Goal: Information Seeking & Learning: Learn about a topic

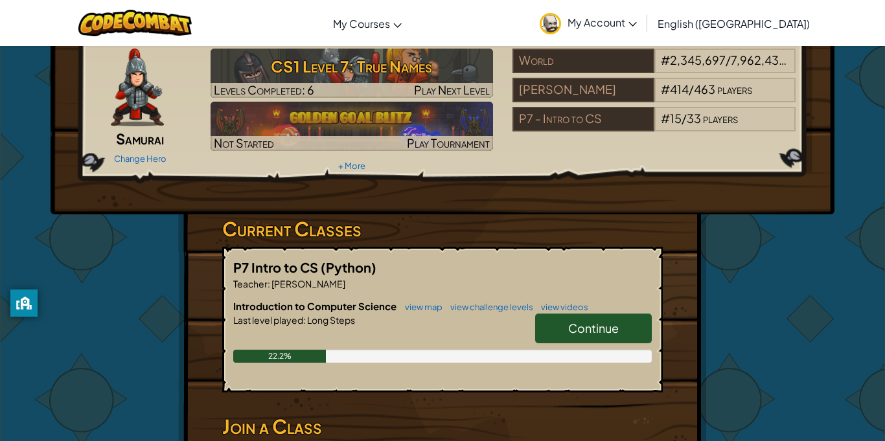
scroll to position [50, 0]
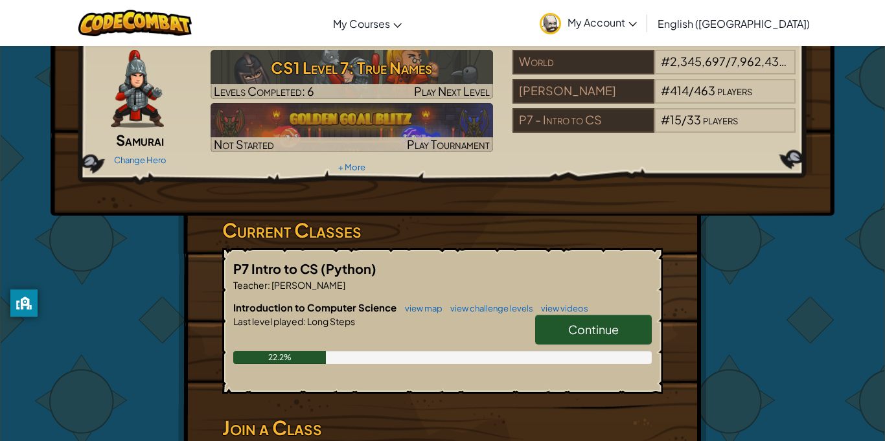
click at [598, 333] on span "Continue" at bounding box center [593, 329] width 51 height 15
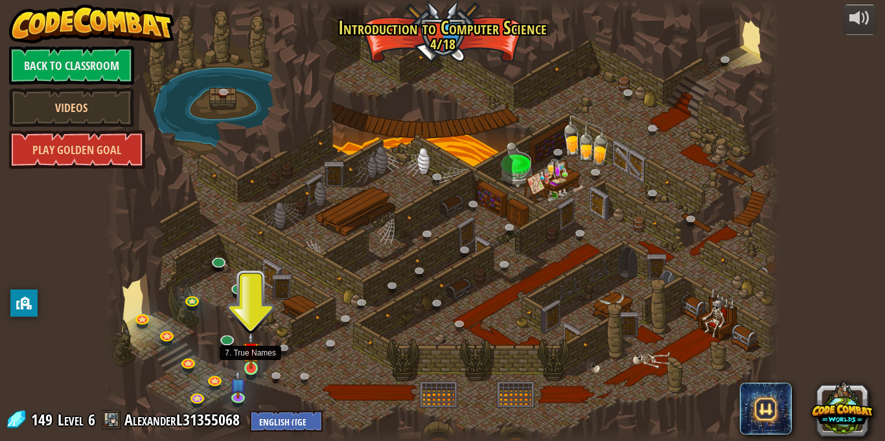
click at [258, 367] on img at bounding box center [251, 351] width 16 height 38
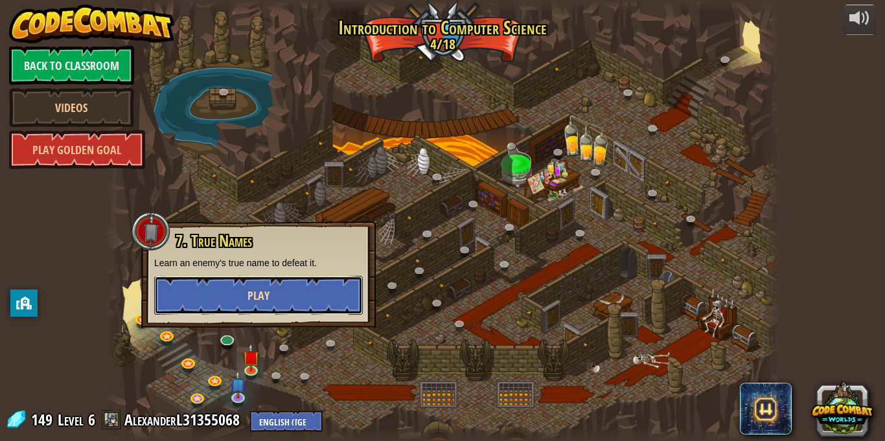
click at [281, 291] on button "Play" at bounding box center [258, 295] width 209 height 39
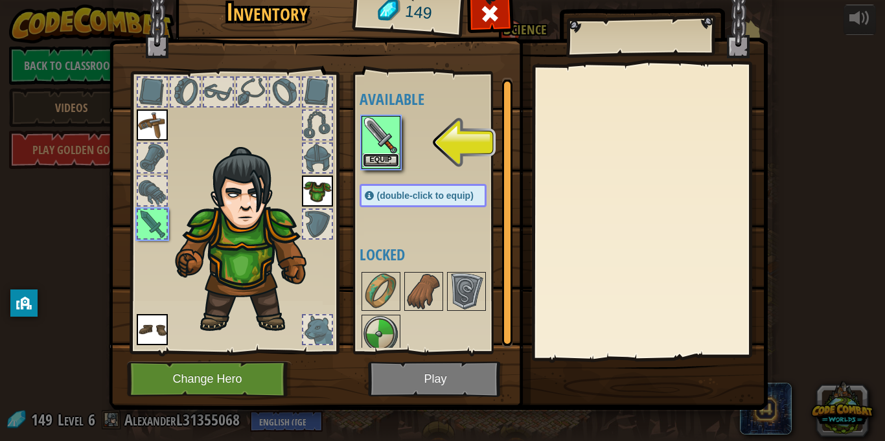
click at [377, 157] on button "Equip" at bounding box center [381, 161] width 36 height 14
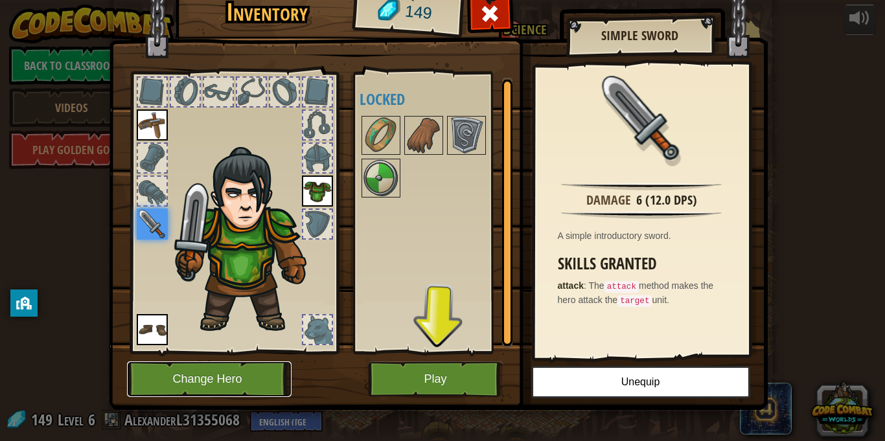
click at [245, 375] on button "Change Hero" at bounding box center [209, 379] width 165 height 36
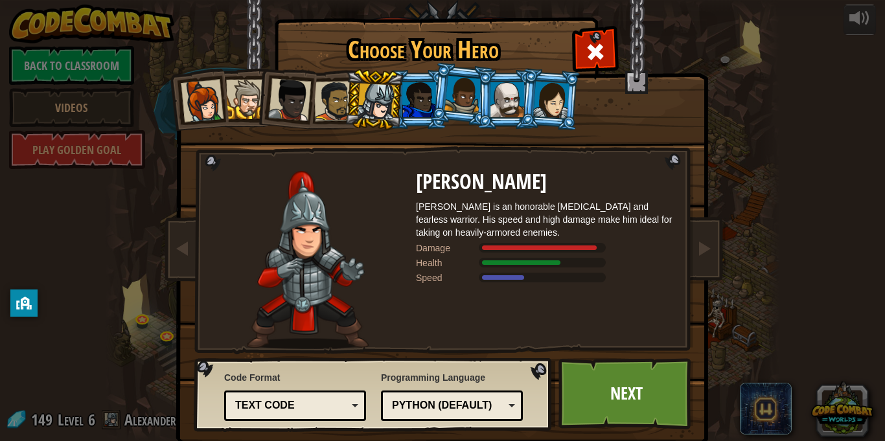
click at [414, 105] on div at bounding box center [419, 99] width 34 height 35
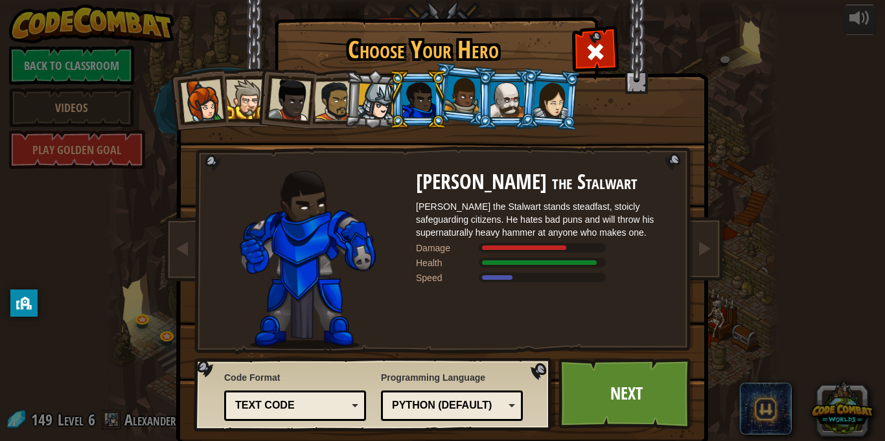
click at [475, 96] on div at bounding box center [462, 95] width 37 height 38
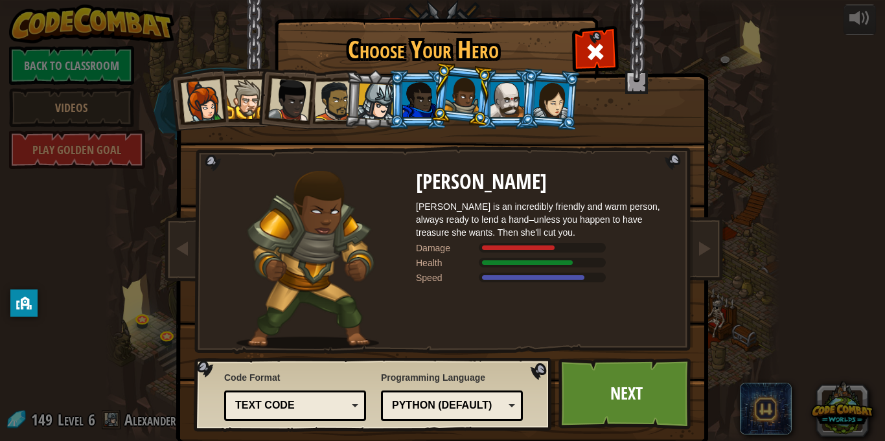
click at [514, 101] on div at bounding box center [507, 99] width 34 height 35
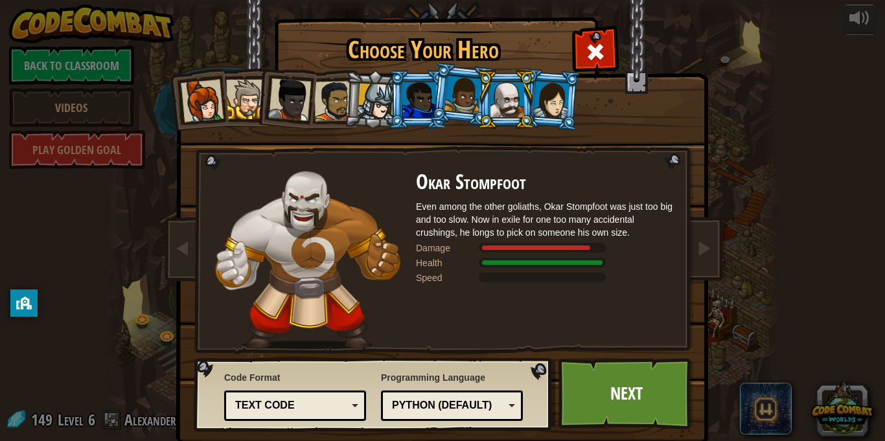
click at [565, 113] on div at bounding box center [551, 99] width 36 height 37
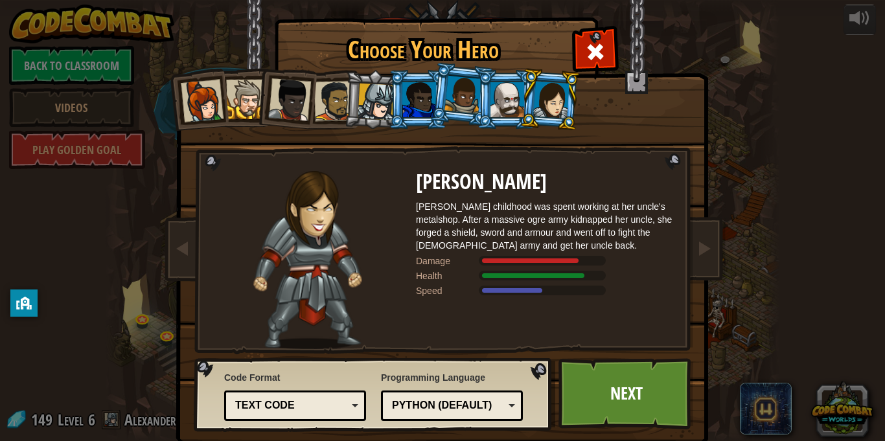
click at [207, 88] on div at bounding box center [202, 101] width 43 height 43
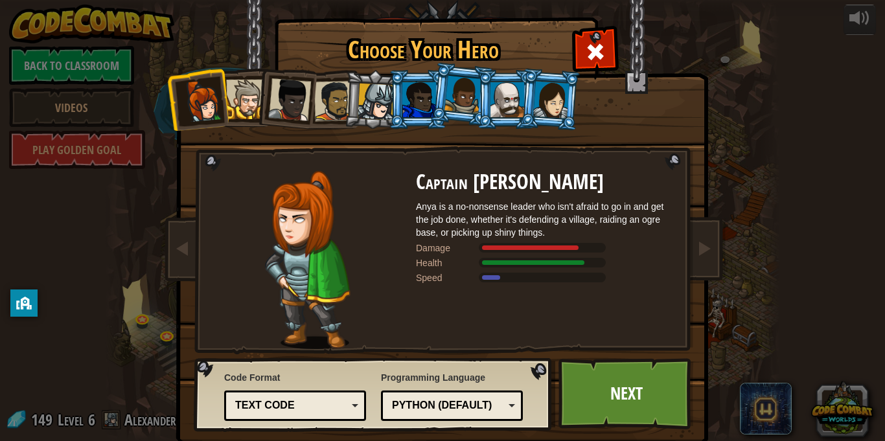
click at [242, 97] on div at bounding box center [246, 100] width 40 height 40
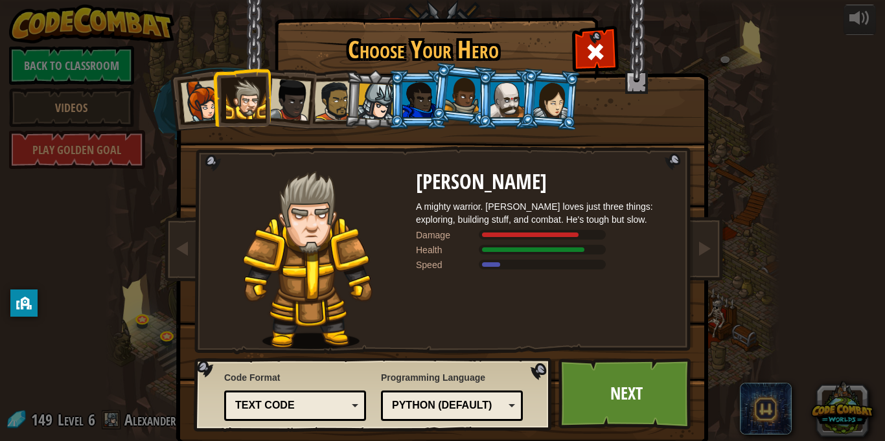
click at [291, 105] on div at bounding box center [289, 99] width 43 height 43
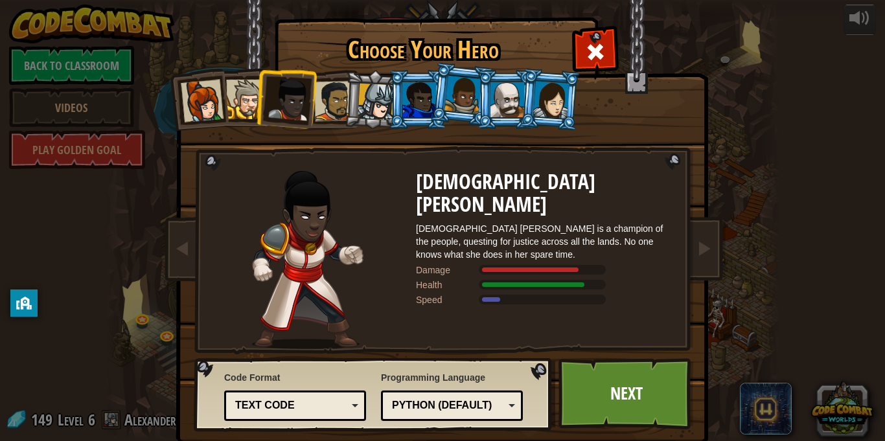
click at [343, 100] on div at bounding box center [334, 101] width 40 height 40
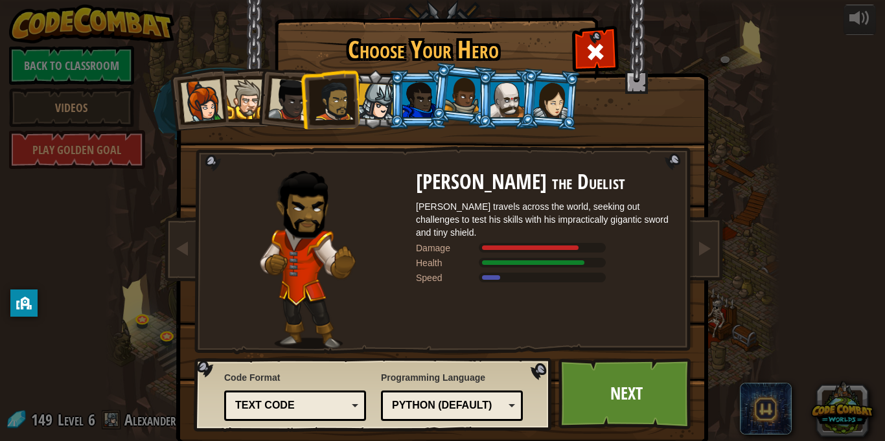
click at [381, 104] on div at bounding box center [376, 102] width 37 height 37
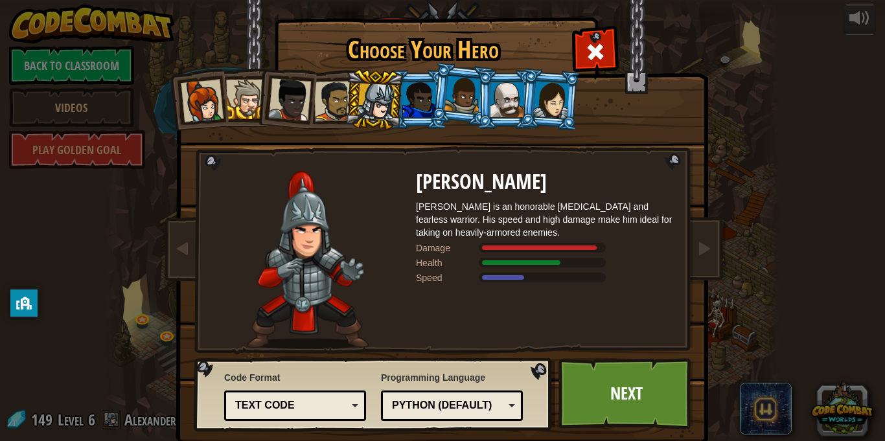
click at [439, 76] on li at bounding box center [461, 94] width 64 height 65
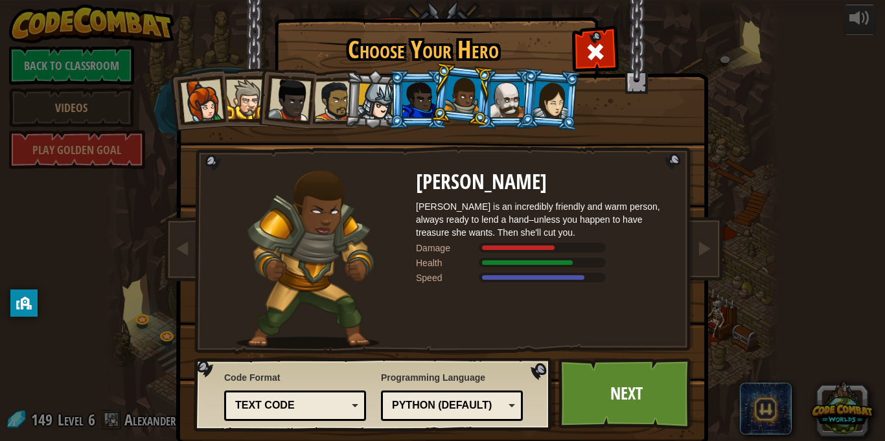
click at [503, 87] on div at bounding box center [507, 99] width 34 height 35
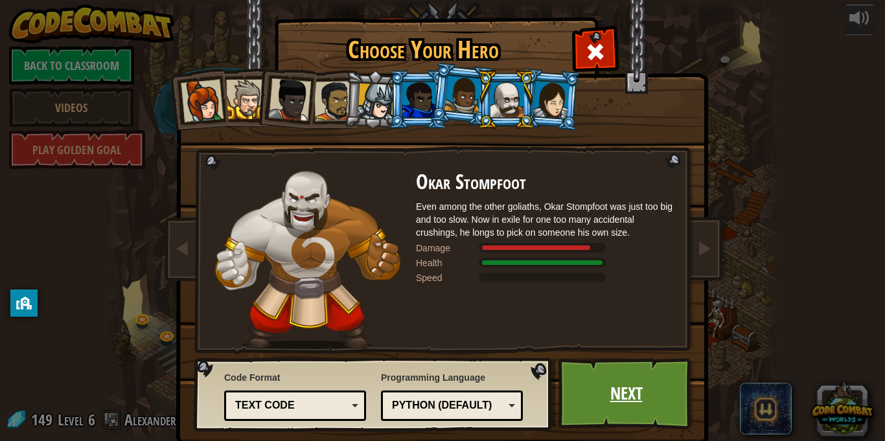
click at [644, 399] on link "Next" at bounding box center [625, 393] width 135 height 71
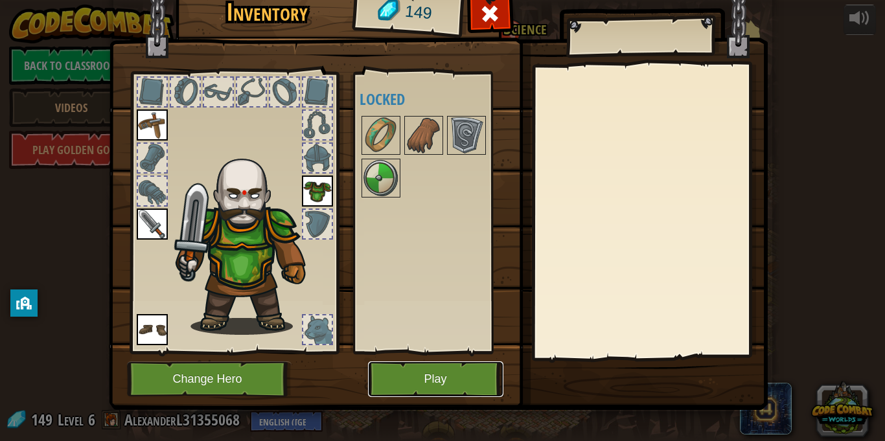
click at [435, 380] on button "Play" at bounding box center [435, 379] width 135 height 36
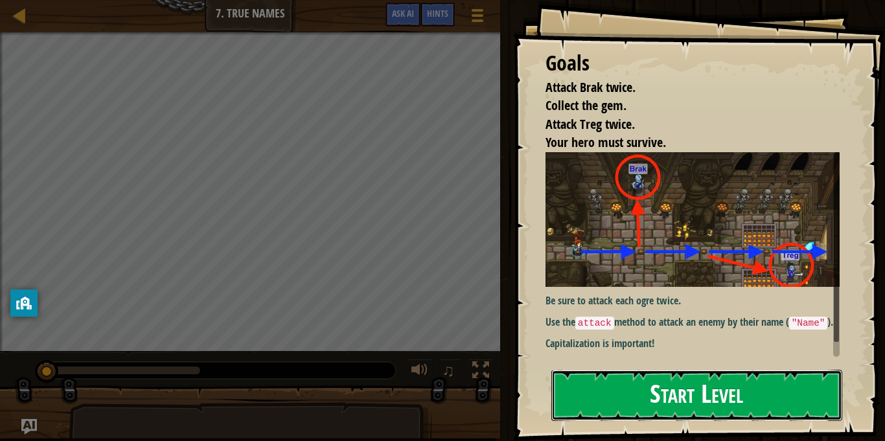
click at [701, 389] on button "Start Level" at bounding box center [696, 395] width 291 height 51
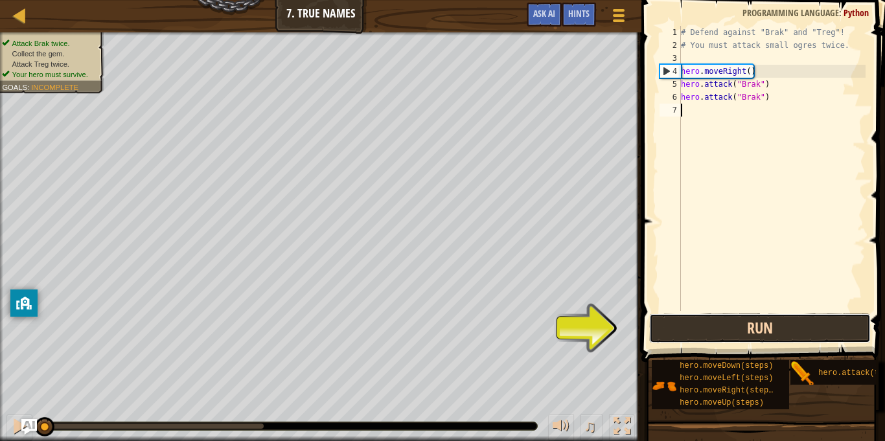
click at [749, 322] on button "Run" at bounding box center [760, 329] width 222 height 30
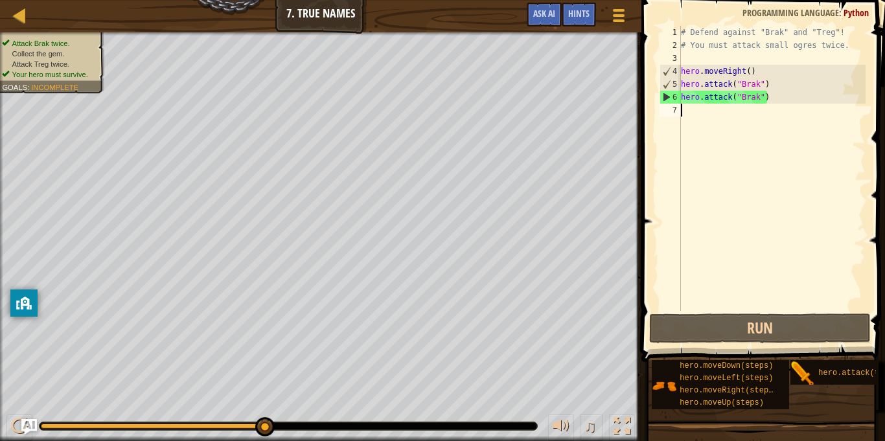
type textarea "h"
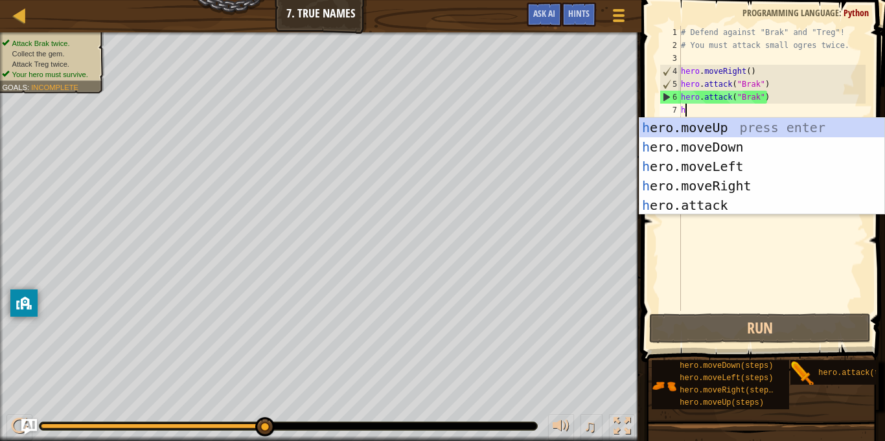
scroll to position [6, 0]
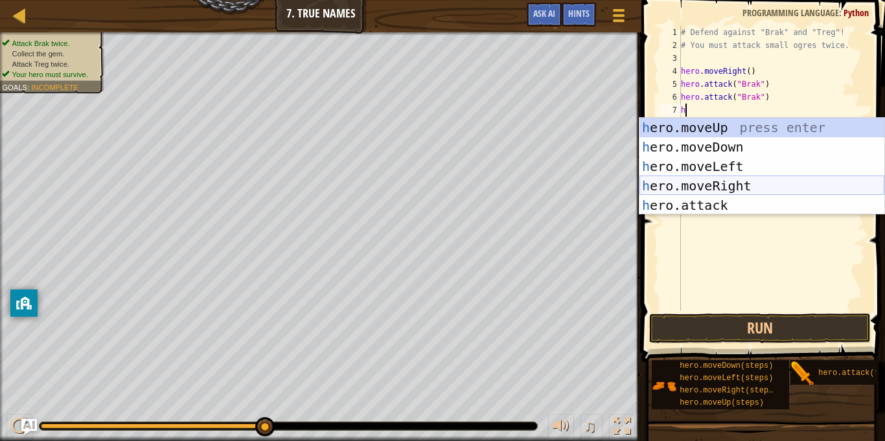
click at [753, 186] on div "h ero.moveUp press enter h ero.moveDown press enter h ero.moveLeft press enter …" at bounding box center [761, 186] width 245 height 136
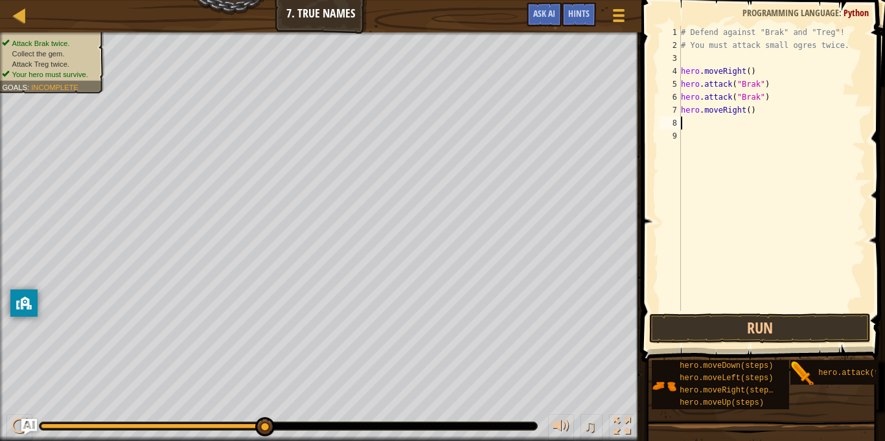
type textarea "m"
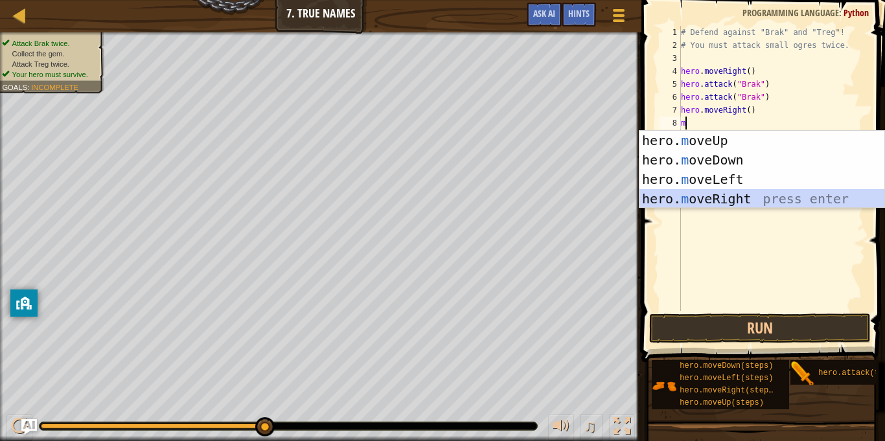
click at [733, 201] on div "hero. m oveUp press enter hero. m oveDown press enter hero. m oveLeft press ent…" at bounding box center [761, 189] width 245 height 117
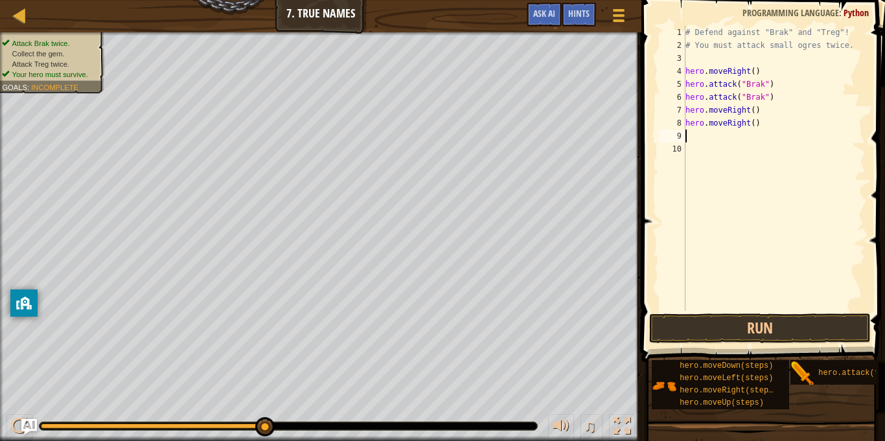
type textarea "m"
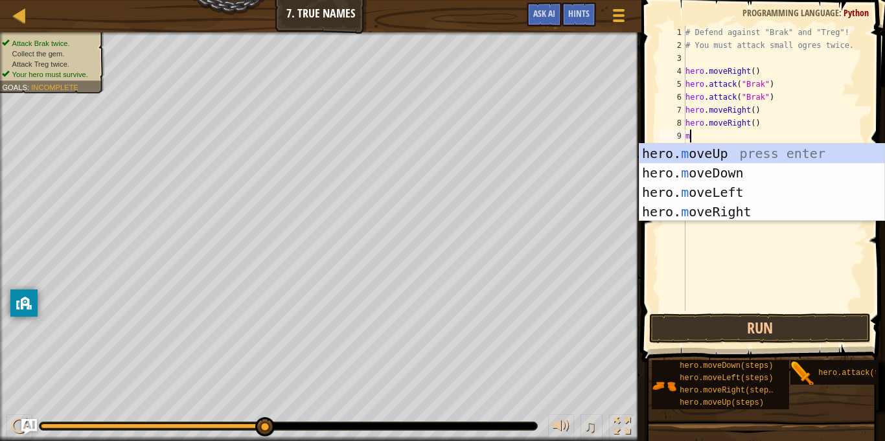
click at [773, 131] on div "# Defend against "Brak" and "Treg"! # You must attack small ogres twice. hero .…" at bounding box center [774, 181] width 183 height 311
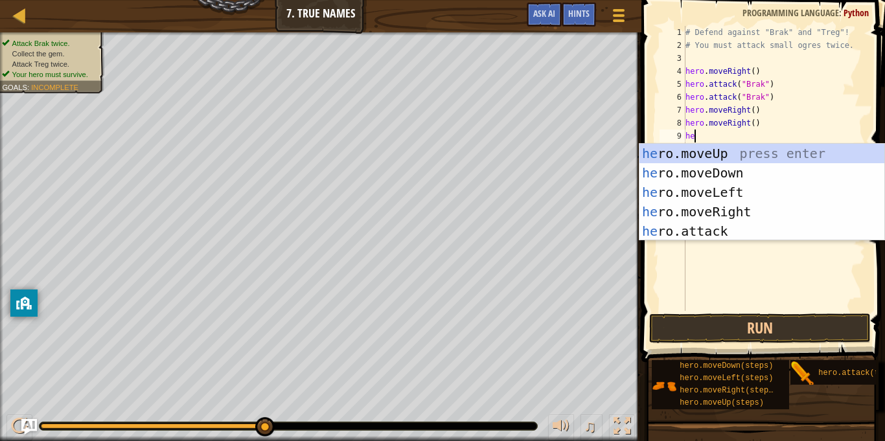
scroll to position [6, 1]
click at [736, 232] on div "her o.moveUp press enter her o.moveDown press enter her o.moveLeft press enter …" at bounding box center [761, 212] width 245 height 136
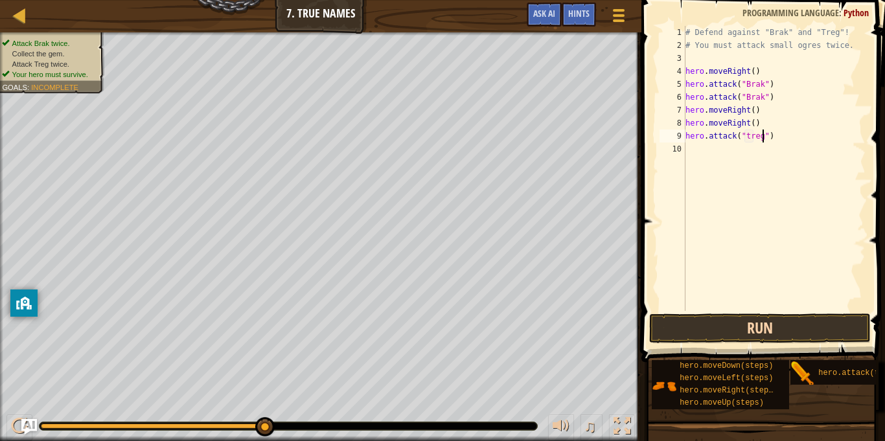
scroll to position [6, 11]
click at [773, 331] on button "Run" at bounding box center [760, 329] width 222 height 30
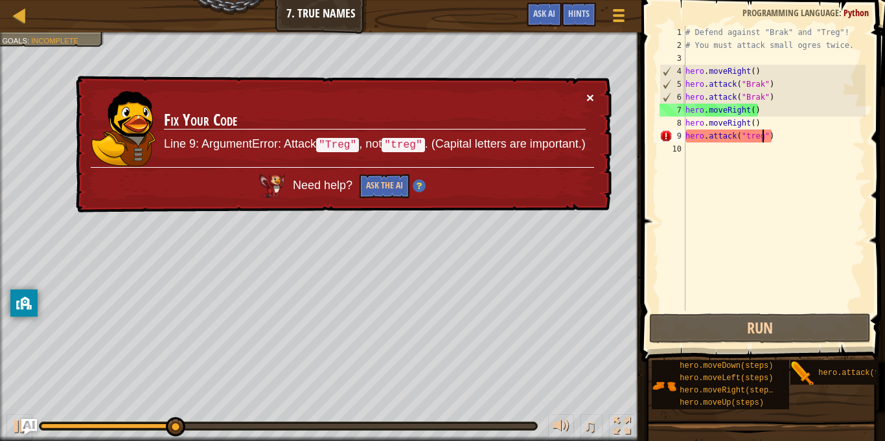
click at [587, 95] on button "×" at bounding box center [590, 98] width 8 height 14
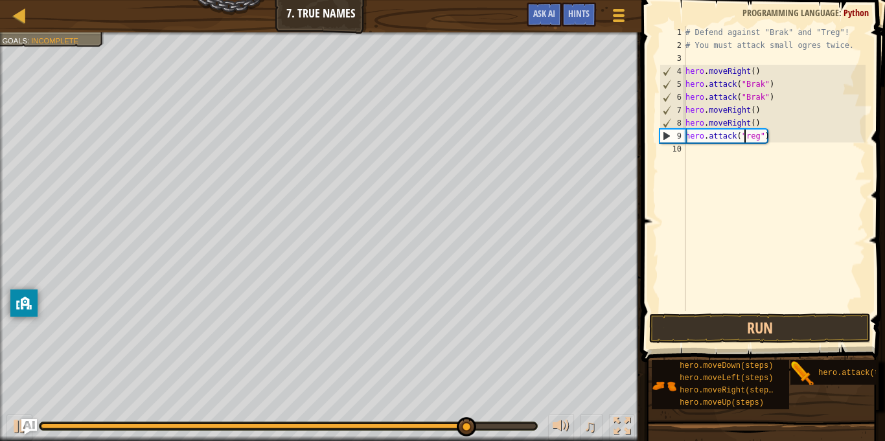
scroll to position [6, 9]
type textarea "hero.attack("Treg")"
click at [801, 325] on button "Run" at bounding box center [760, 329] width 222 height 30
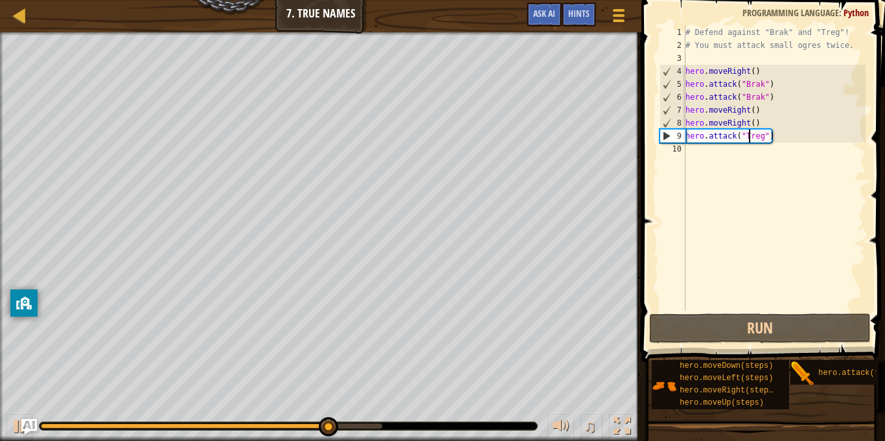
scroll to position [6, 0]
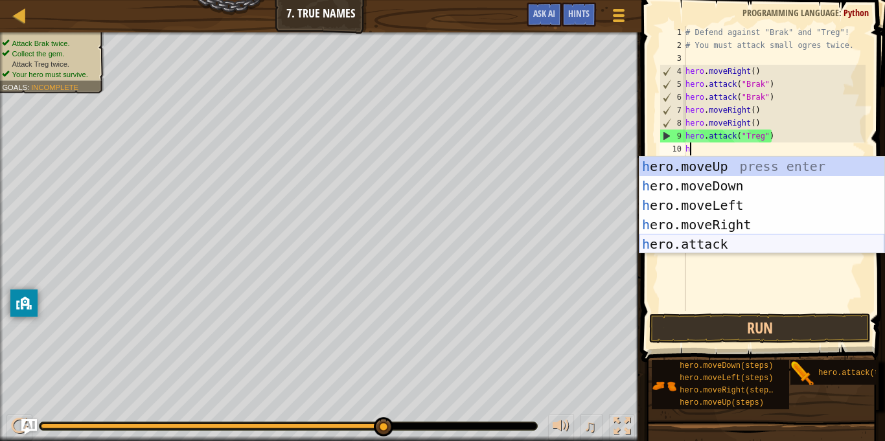
click at [783, 240] on div "h ero.moveUp press enter h ero.moveDown press enter h ero.moveLeft press enter …" at bounding box center [761, 225] width 245 height 136
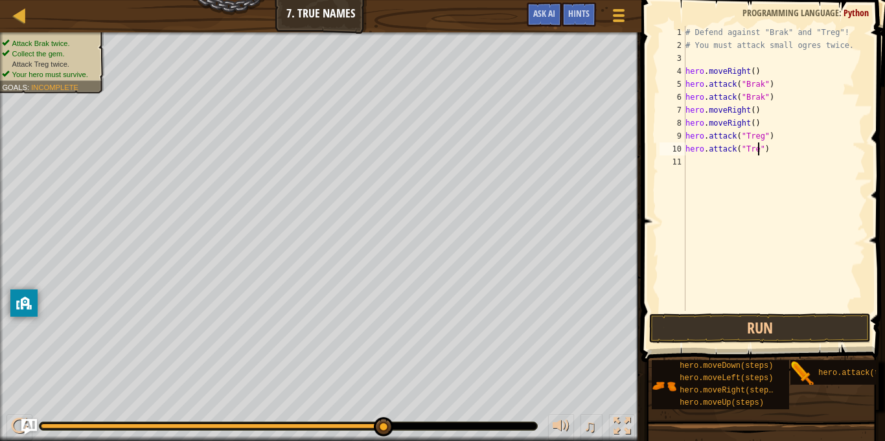
scroll to position [6, 11]
type textarea "hero.attack("Treg")"
click at [793, 317] on button "Run" at bounding box center [760, 329] width 222 height 30
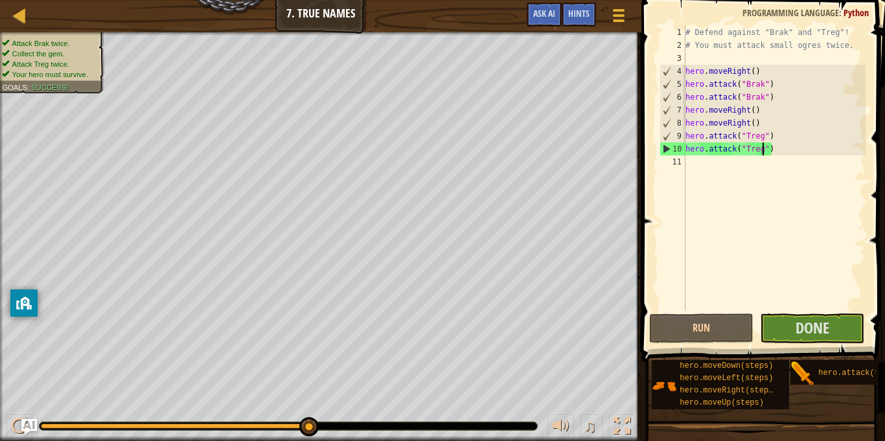
click at [697, 166] on div "# Defend against "Brak" and "Treg"! # You must attack small ogres twice. hero .…" at bounding box center [774, 181] width 183 height 311
type textarea "m"
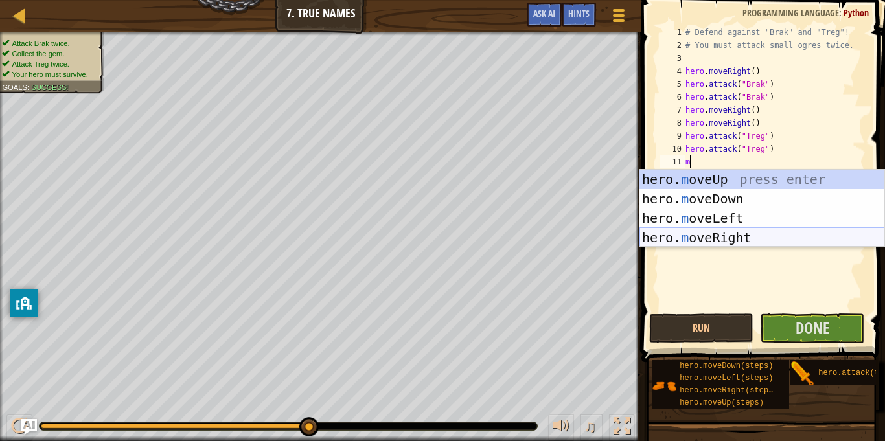
click at [734, 240] on div "hero. m oveUp press enter hero. m oveDown press enter hero. m oveLeft press ent…" at bounding box center [761, 228] width 245 height 117
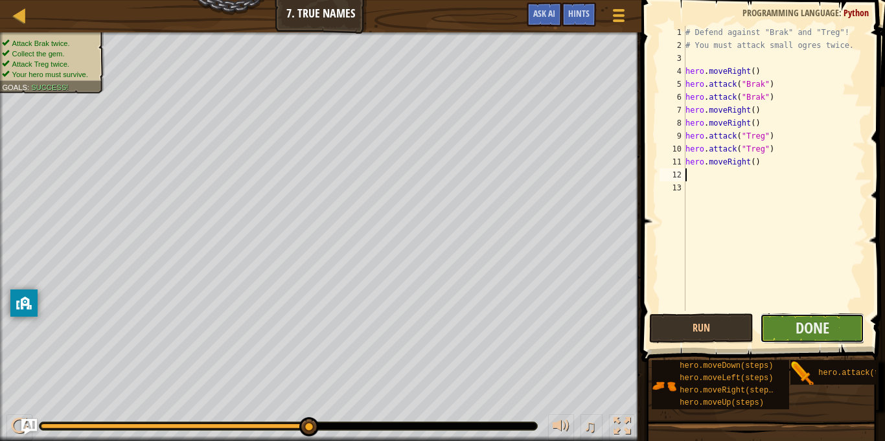
click at [845, 334] on button "Done" at bounding box center [812, 329] width 104 height 30
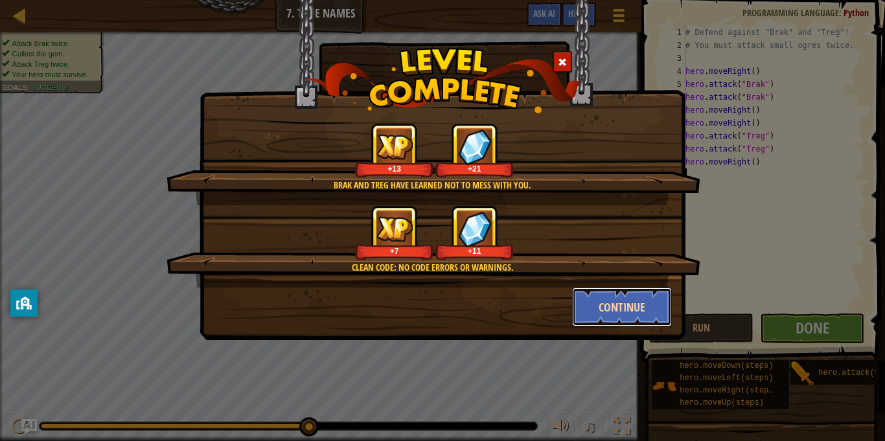
click at [630, 291] on button "Continue" at bounding box center [622, 307] width 100 height 39
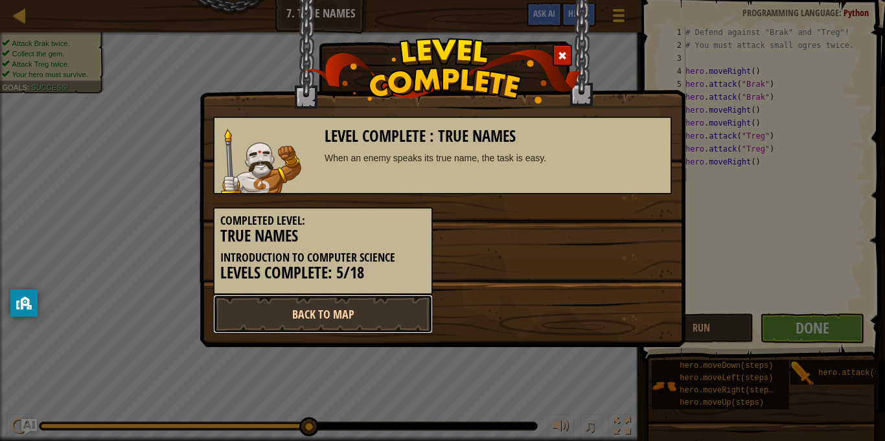
click at [367, 321] on link "Back to Map" at bounding box center [323, 314] width 220 height 39
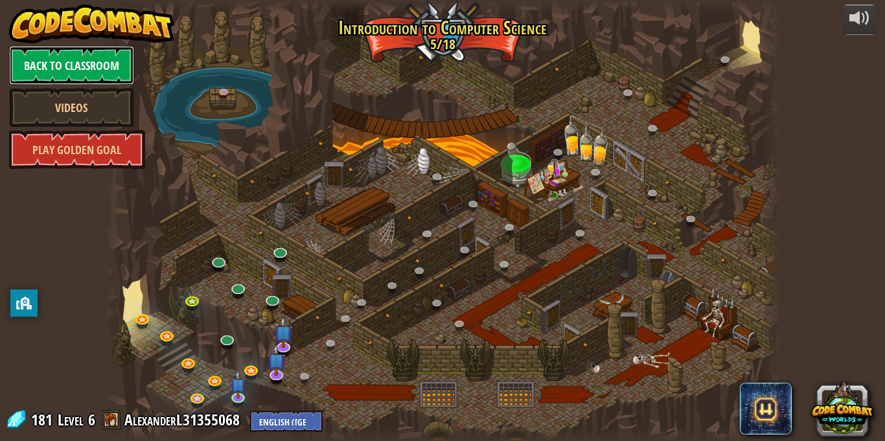
click at [98, 65] on link "Back to Classroom" at bounding box center [71, 65] width 125 height 39
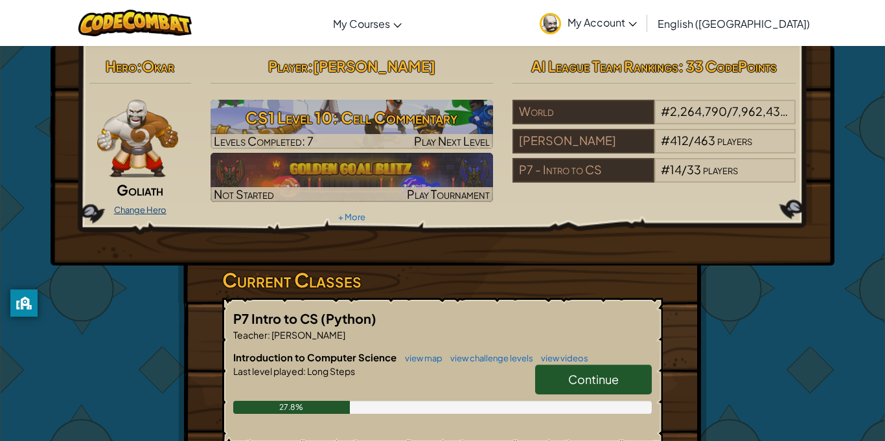
click at [150, 207] on link "Change Hero" at bounding box center [140, 210] width 52 height 10
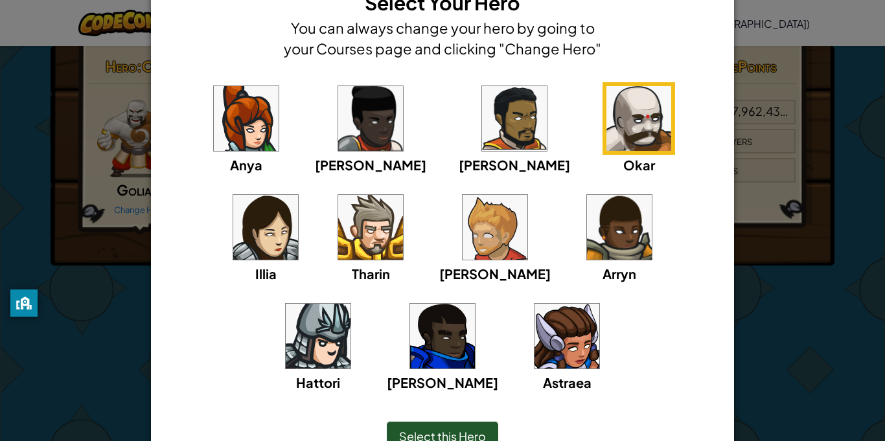
scroll to position [51, 0]
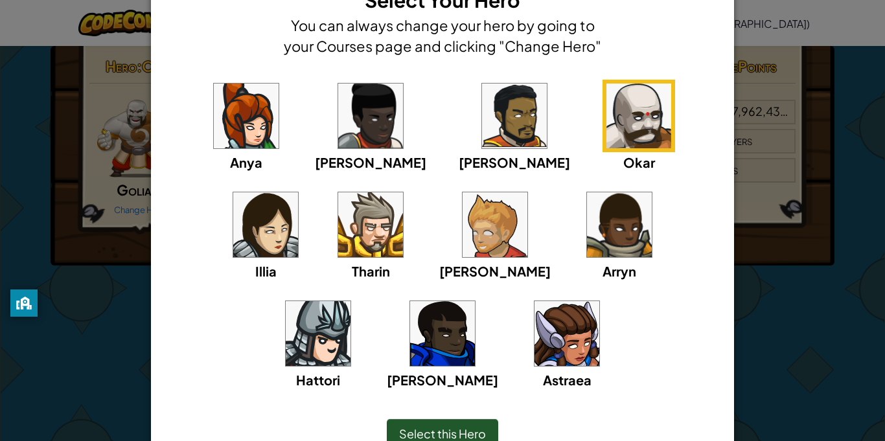
click at [475, 301] on img at bounding box center [442, 333] width 65 height 65
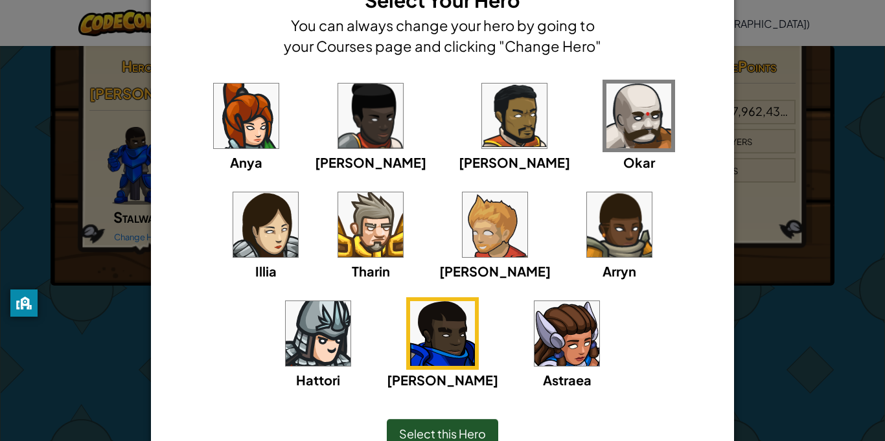
click at [350, 301] on img at bounding box center [318, 333] width 65 height 65
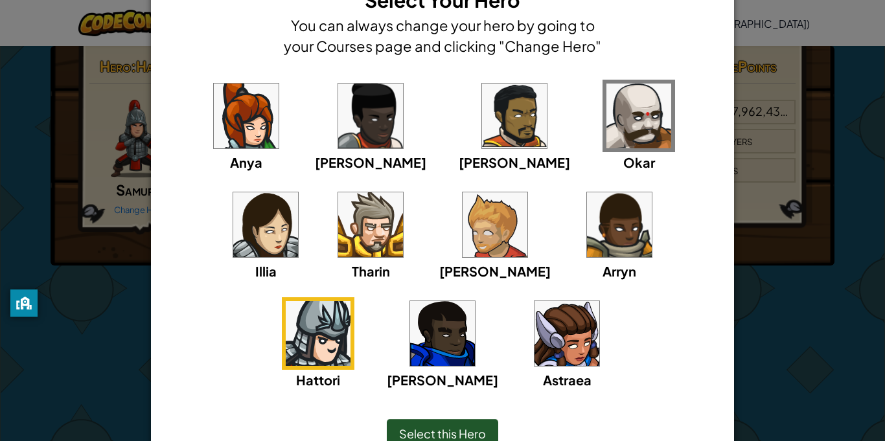
click at [482, 132] on img at bounding box center [514, 116] width 65 height 65
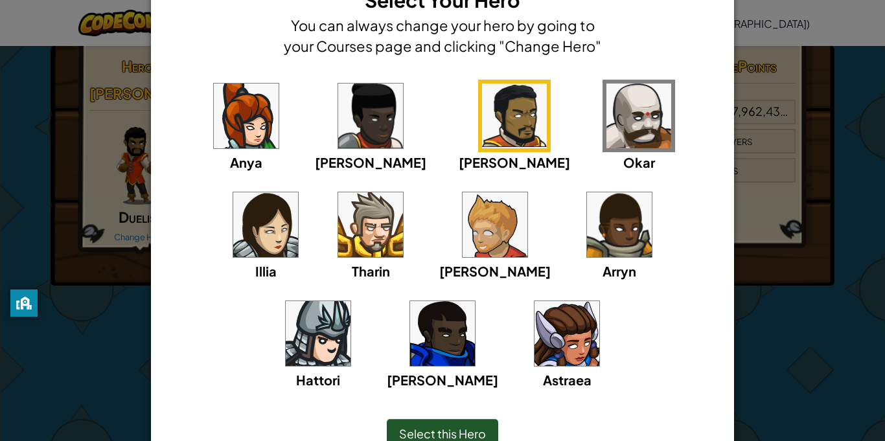
click at [459, 431] on span "Select this Hero" at bounding box center [442, 433] width 87 height 15
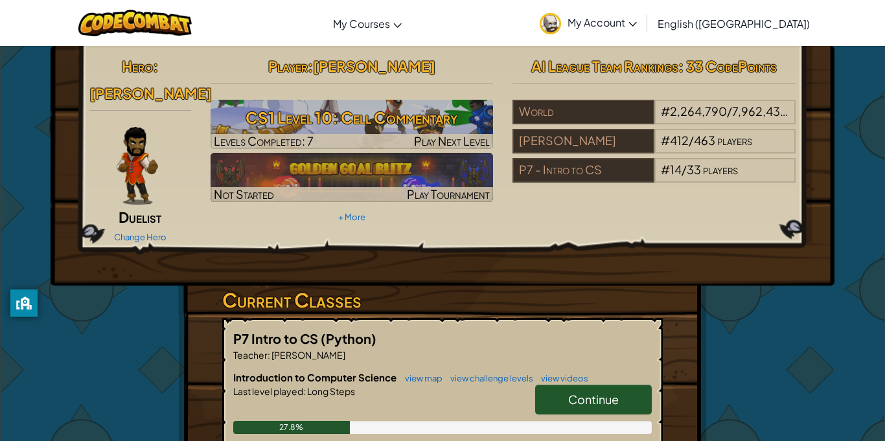
click at [580, 392] on span "Continue" at bounding box center [593, 399] width 51 height 15
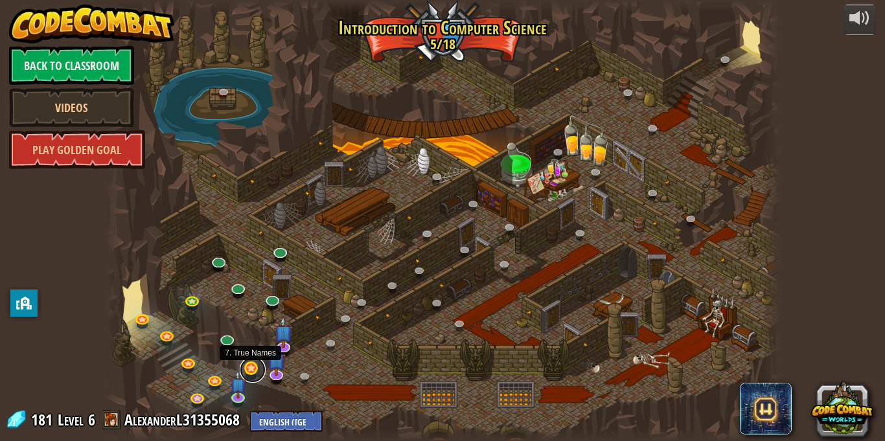
click at [248, 369] on link at bounding box center [253, 370] width 26 height 26
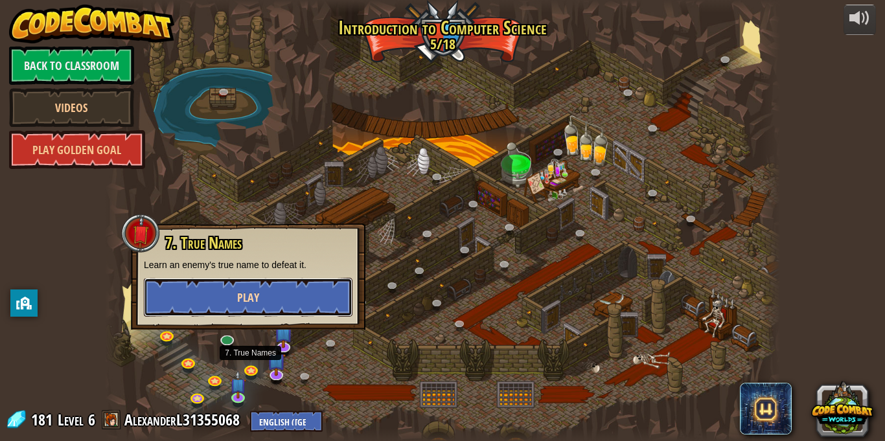
click at [276, 300] on button "Play" at bounding box center [248, 297] width 209 height 39
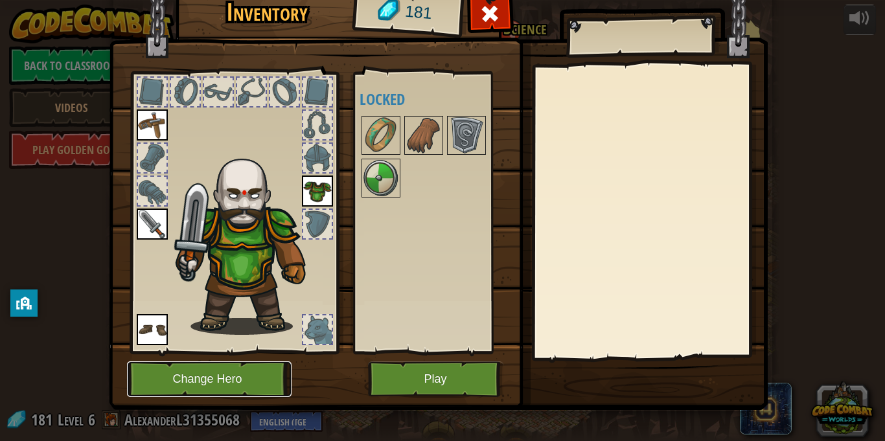
click at [273, 376] on button "Change Hero" at bounding box center [209, 379] width 165 height 36
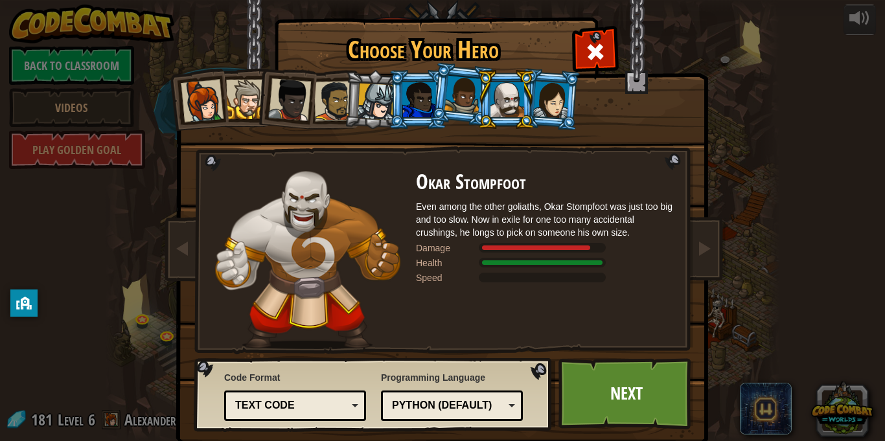
click at [427, 96] on div at bounding box center [419, 99] width 34 height 35
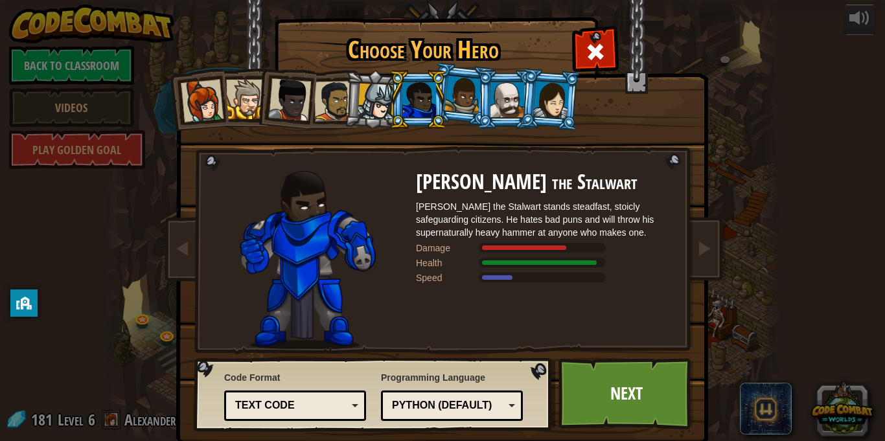
click at [345, 94] on li at bounding box center [374, 100] width 62 height 62
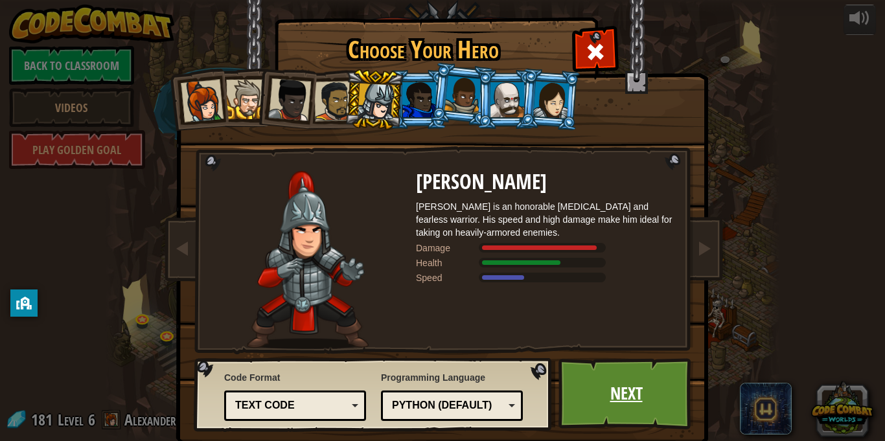
click at [619, 389] on link "Next" at bounding box center [625, 393] width 135 height 71
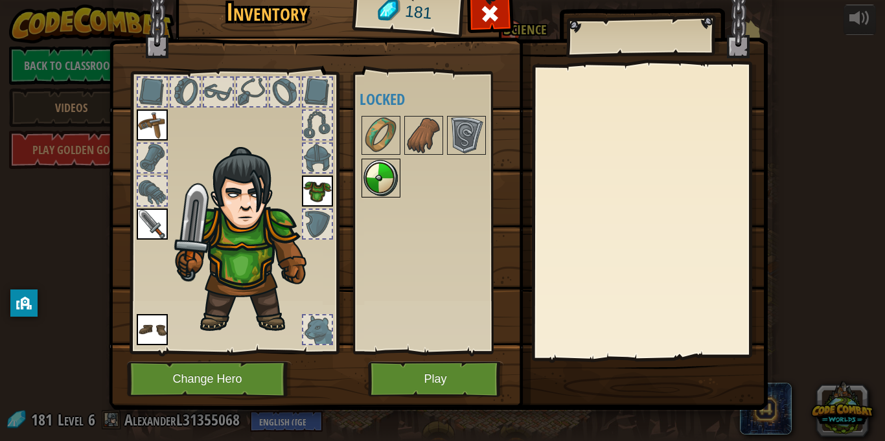
click at [384, 187] on img at bounding box center [381, 178] width 36 height 36
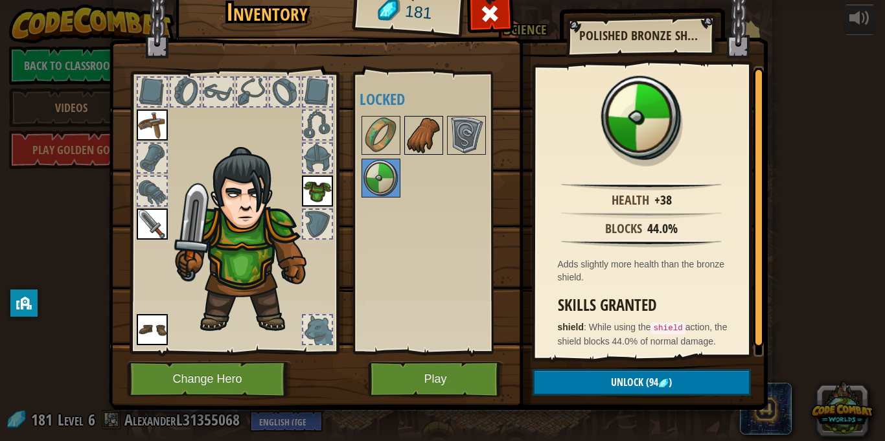
click at [420, 144] on img at bounding box center [423, 135] width 36 height 36
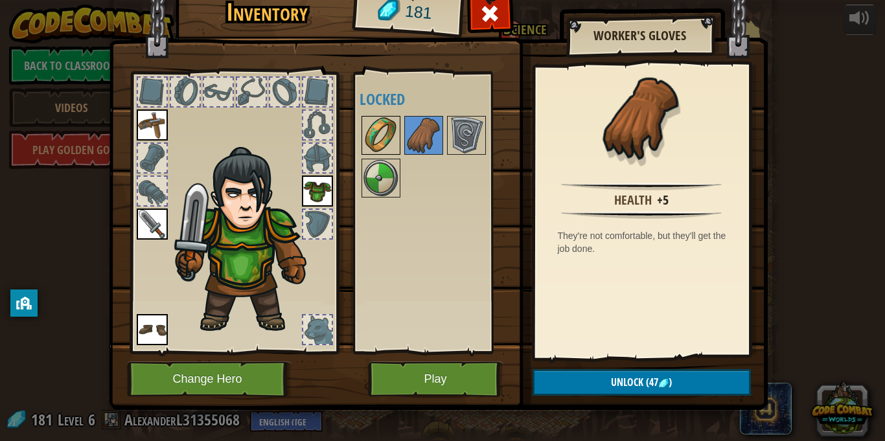
click at [393, 128] on img at bounding box center [381, 135] width 36 height 36
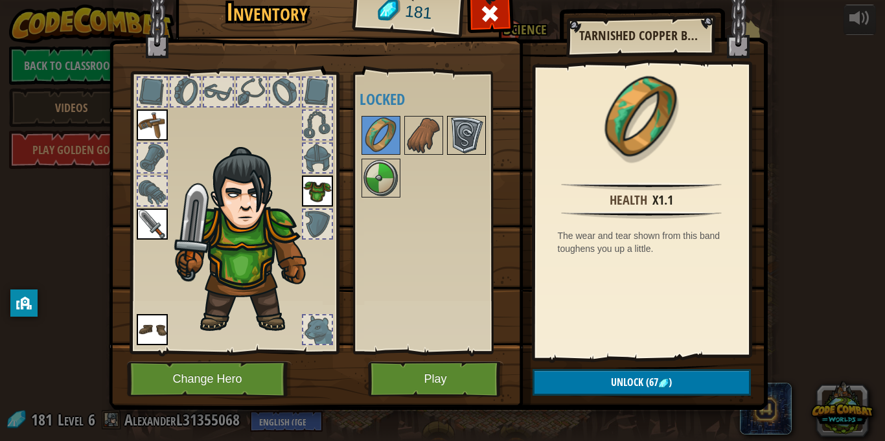
click at [470, 130] on img at bounding box center [466, 135] width 36 height 36
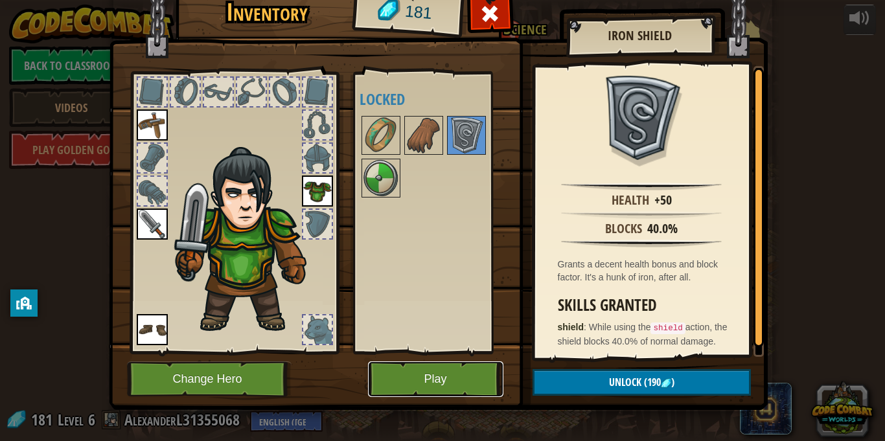
click at [455, 384] on button "Play" at bounding box center [435, 379] width 135 height 36
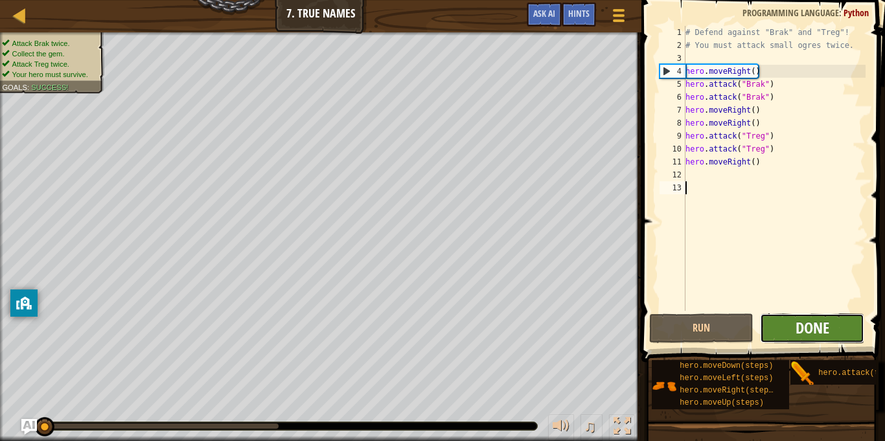
click at [822, 328] on span "Done" at bounding box center [812, 327] width 34 height 21
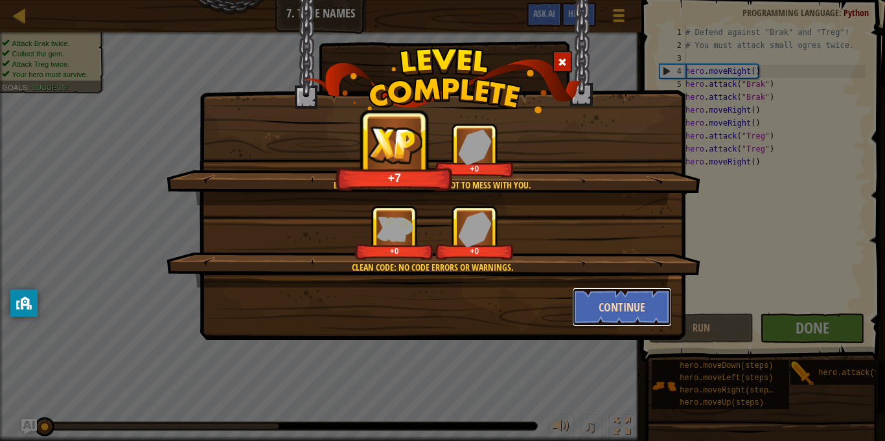
click at [639, 310] on button "Continue" at bounding box center [622, 307] width 100 height 39
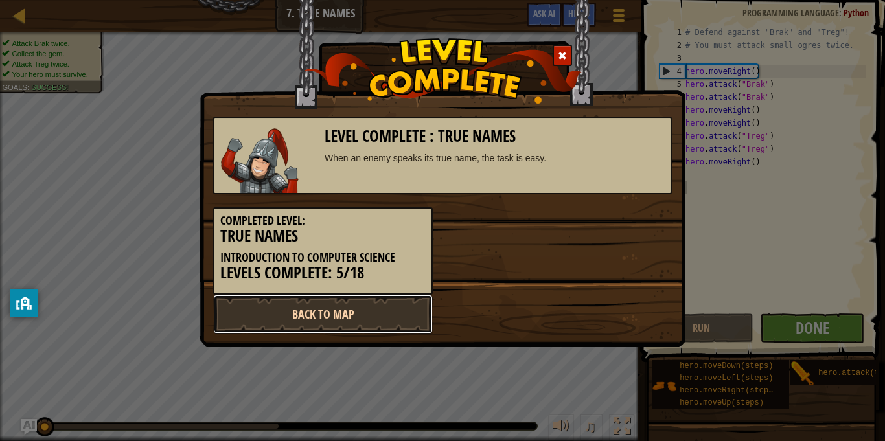
click at [351, 316] on link "Back to Map" at bounding box center [323, 314] width 220 height 39
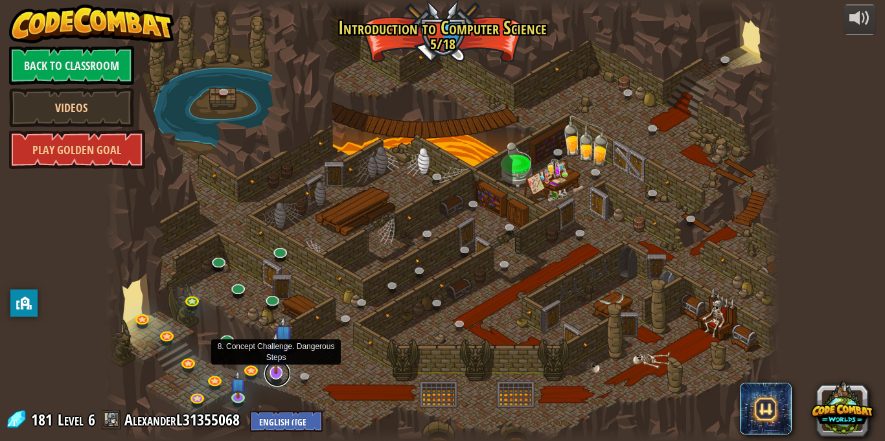
click at [274, 374] on link at bounding box center [277, 374] width 26 height 26
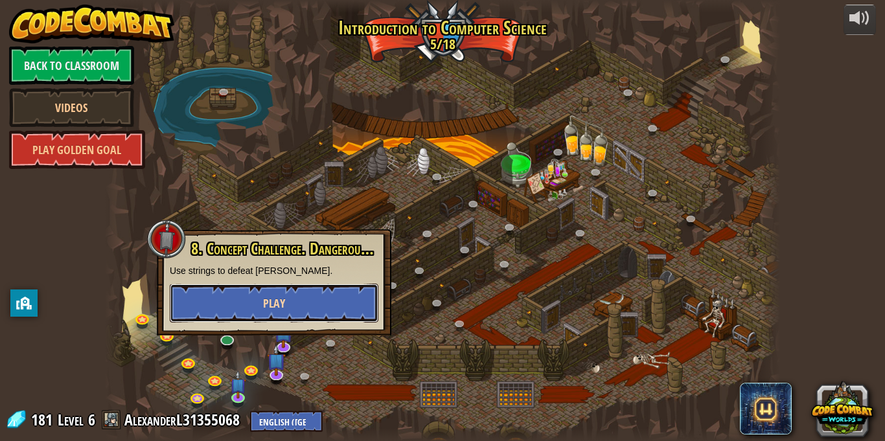
click at [275, 303] on span "Play" at bounding box center [274, 303] width 22 height 16
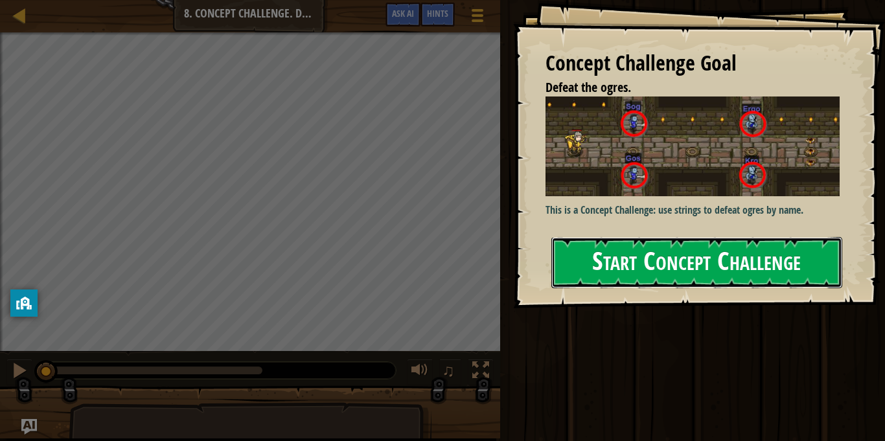
click at [755, 268] on button "Start Concept Challenge" at bounding box center [696, 262] width 291 height 51
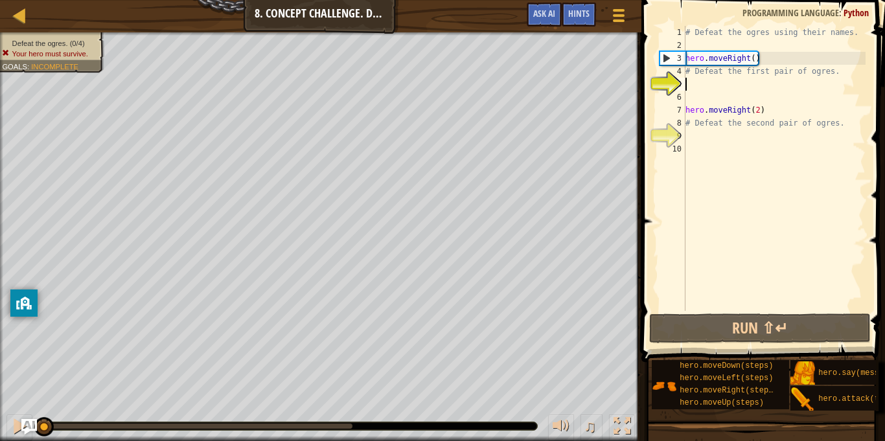
type textarea "# Defeat the first pair of ogres."
type textarea "hero.moveRight()"
type textarea "# Defeat the first pair of ogres."
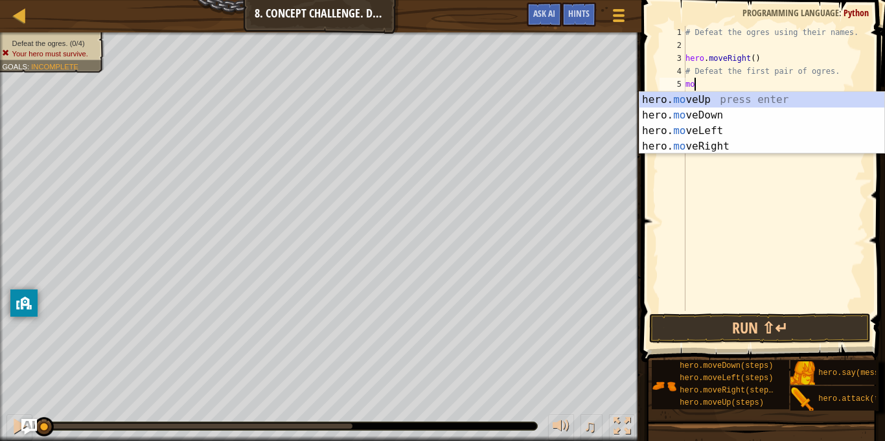
scroll to position [6, 1]
type textarea "m"
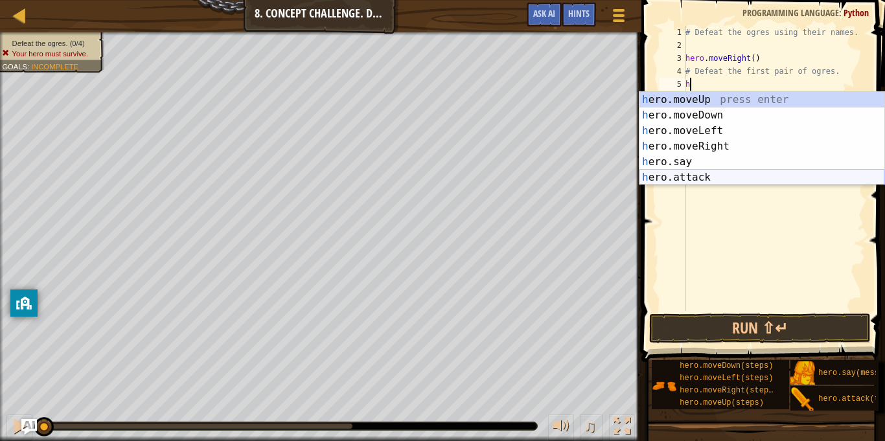
click at [771, 177] on div "h ero.moveUp press enter h ero.moveDown press enter h ero.moveLeft press enter …" at bounding box center [761, 154] width 245 height 124
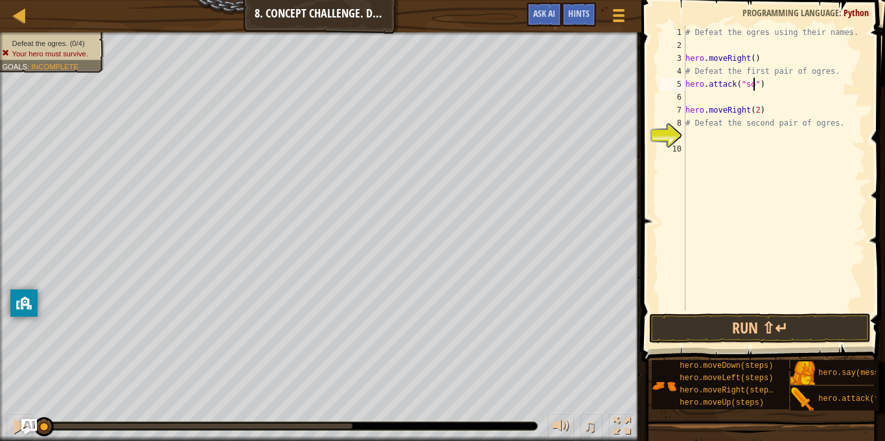
type textarea "hero.attack("sog")"
click at [725, 98] on div "# Defeat the ogres using their names. hero . moveRight ( ) # Defeat the first p…" at bounding box center [774, 181] width 183 height 311
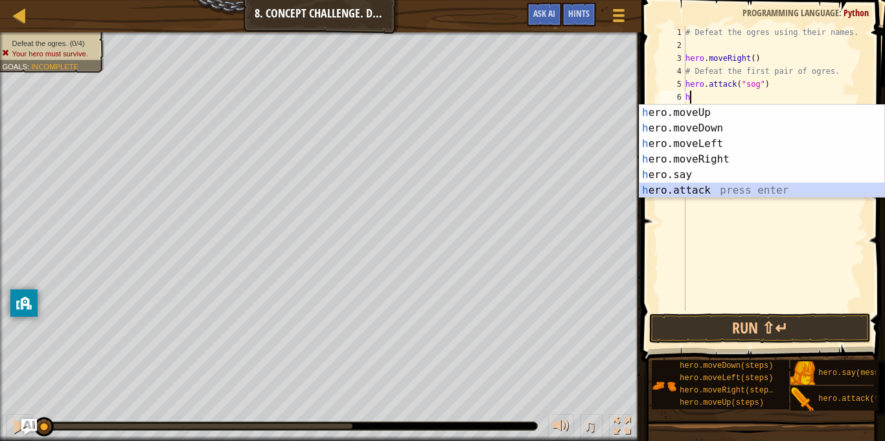
click at [738, 188] on div "h ero.moveUp press enter h ero.moveDown press enter h ero.moveLeft press enter …" at bounding box center [761, 167] width 245 height 124
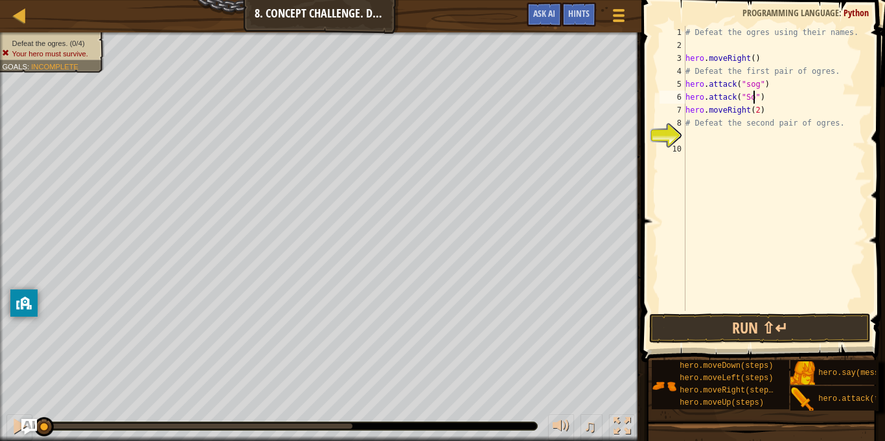
scroll to position [6, 10]
click at [751, 87] on div "# Defeat the ogres using their names. hero . moveRight ( ) # Defeat the first p…" at bounding box center [774, 181] width 183 height 311
click at [777, 115] on div "# Defeat the ogres using their names. hero . moveRight ( ) # Defeat the first p…" at bounding box center [774, 181] width 183 height 311
type textarea "hero.moveRight(2)"
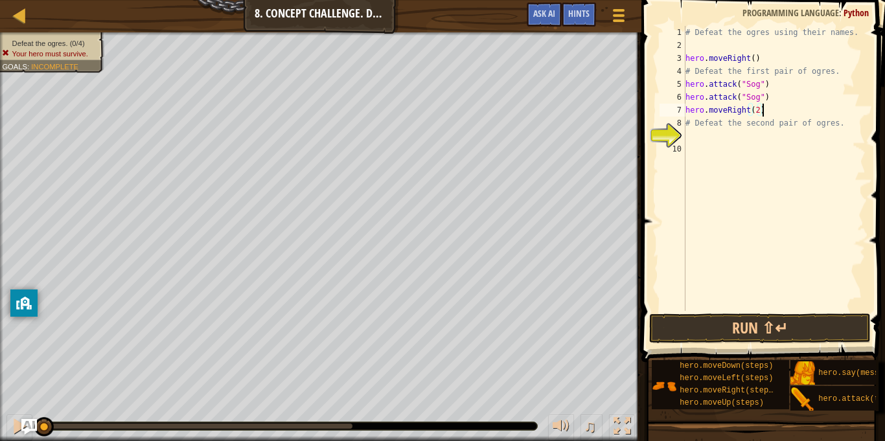
click at [704, 137] on div "# Defeat the ogres using their names. hero . moveRight ( ) # Defeat the first p…" at bounding box center [774, 181] width 183 height 311
type textarea "m"
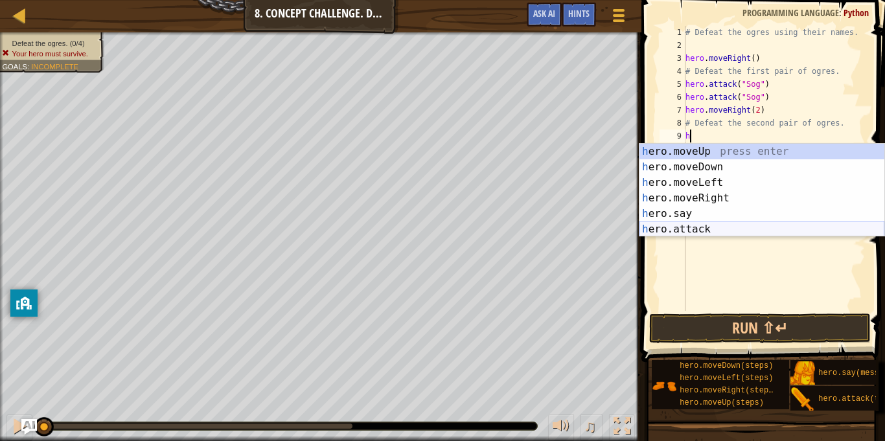
click at [731, 227] on div "h ero.moveUp press enter h ero.moveDown press enter h ero.moveLeft press enter …" at bounding box center [761, 206] width 245 height 124
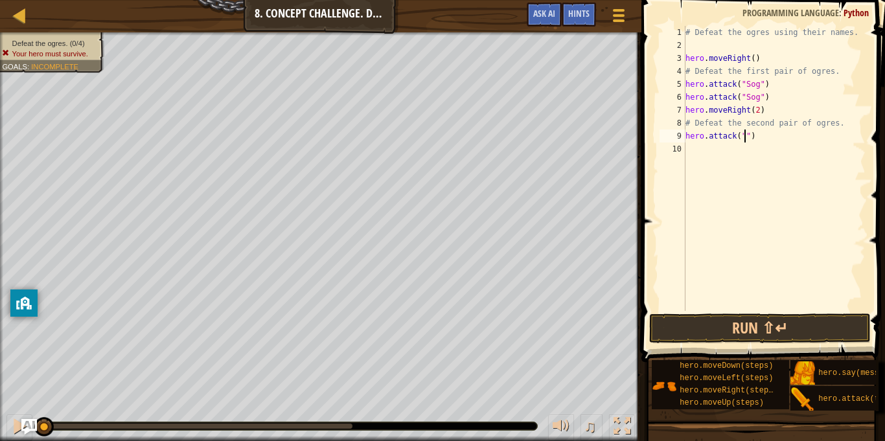
click at [758, 104] on div "# Defeat the ogres using their names. hero . moveRight ( ) # Defeat the first p…" at bounding box center [774, 181] width 183 height 311
click at [761, 101] on div "# Defeat the ogres using their names. hero . moveRight ( ) # Defeat the first p…" at bounding box center [774, 181] width 183 height 311
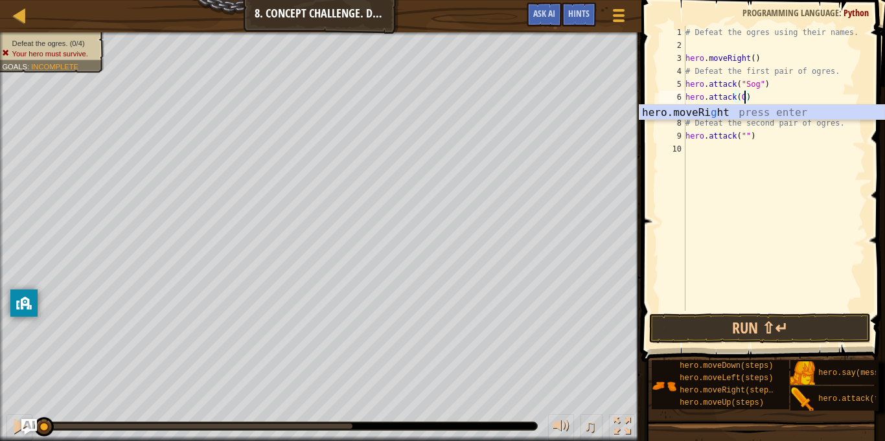
scroll to position [6, 9]
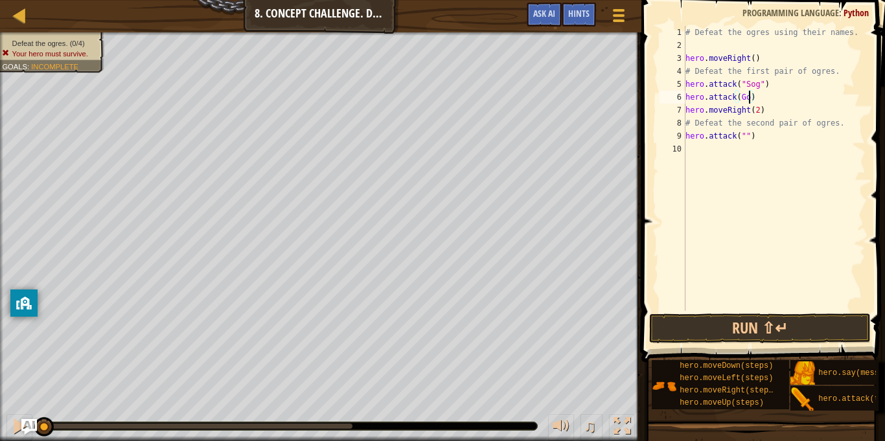
type textarea "hero.attack(Gos)"
click at [810, 163] on div "# Defeat the ogres using their names. hero . moveRight ( ) # Defeat the first p…" at bounding box center [774, 181] width 183 height 311
click at [741, 99] on div "# Defeat the ogres using their names. hero . moveRight ( ) # Defeat the first p…" at bounding box center [774, 181] width 183 height 311
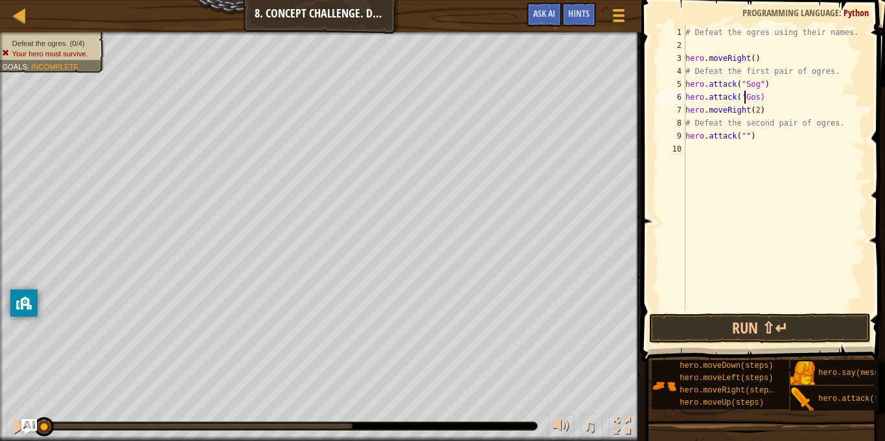
scroll to position [6, 8]
type textarea "hero.attack("Gos")"
click at [812, 218] on div "# Defeat the ogres using their names. hero . moveRight ( ) # Defeat the first p…" at bounding box center [774, 181] width 183 height 311
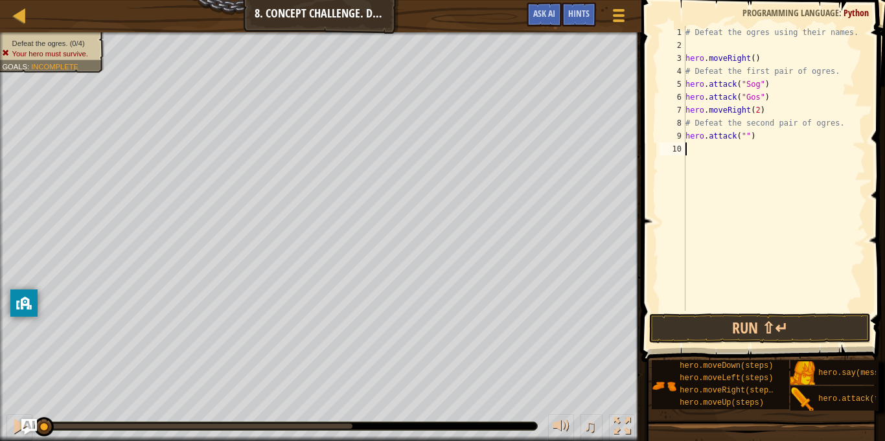
click at [744, 136] on div "# Defeat the ogres using their names. hero . moveRight ( ) # Defeat the first p…" at bounding box center [774, 181] width 183 height 311
type textarea "hero.attack("Kro")"
click at [737, 152] on div "# Defeat the ogres using their names. hero . moveRight ( ) # Defeat the first p…" at bounding box center [774, 181] width 183 height 311
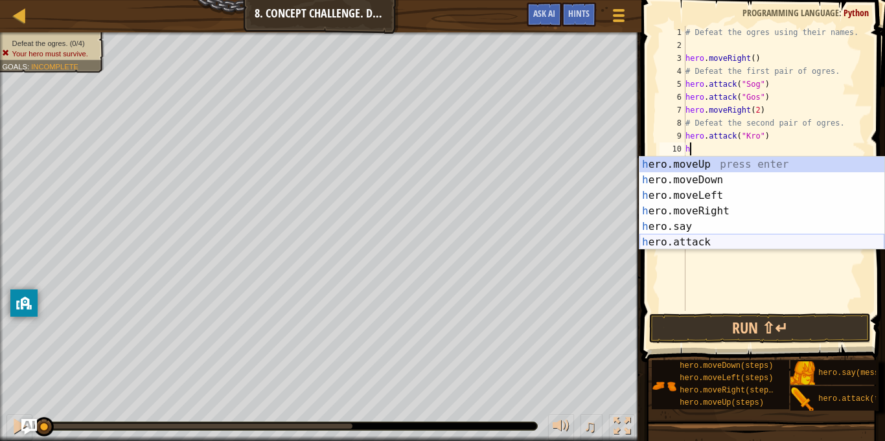
click at [722, 240] on div "h ero.moveUp press enter h ero.moveDown press enter h ero.moveLeft press enter …" at bounding box center [761, 219] width 245 height 124
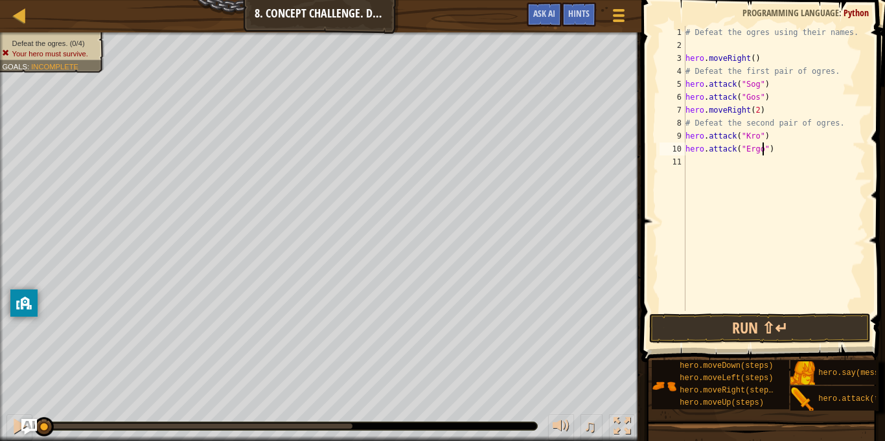
scroll to position [6, 11]
click at [803, 329] on button "Run ⇧↵" at bounding box center [760, 329] width 222 height 30
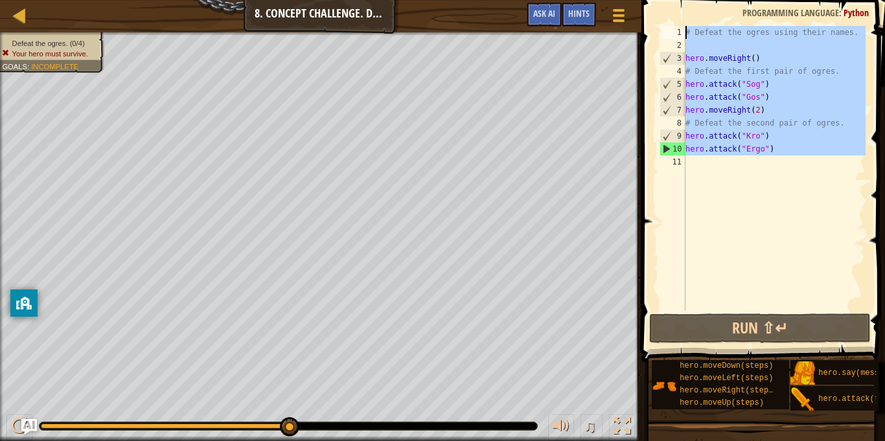
drag, startPoint x: 780, startPoint y: 155, endPoint x: 652, endPoint y: 29, distance: 180.5
click at [652, 29] on div "hero.attack("Ergo") 1 2 3 4 5 6 7 8 9 10 11 # Defeat the ogres using their name…" at bounding box center [760, 206] width 247 height 400
type textarea "# Defeat the ogres using their names."
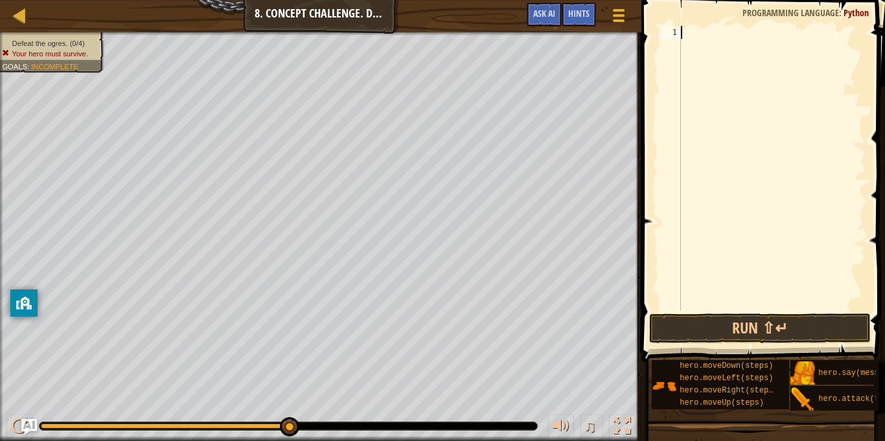
type textarea "m"
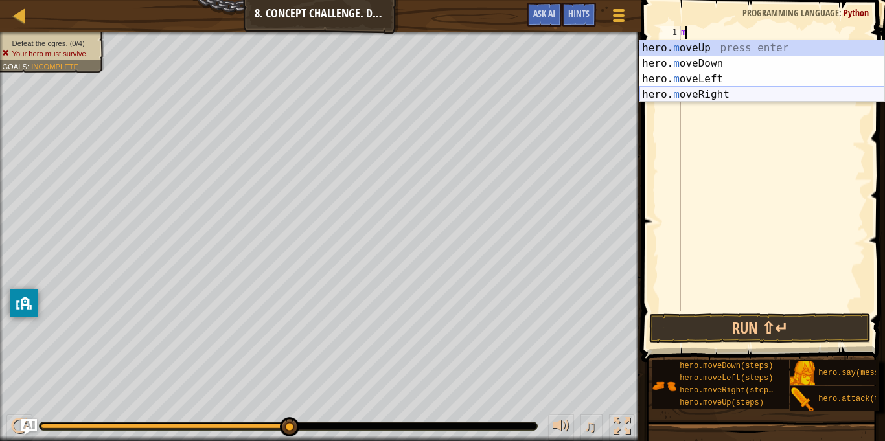
click at [711, 93] on div "hero. m oveUp press enter hero. m oveDown press enter hero. m oveLeft press ent…" at bounding box center [761, 86] width 245 height 93
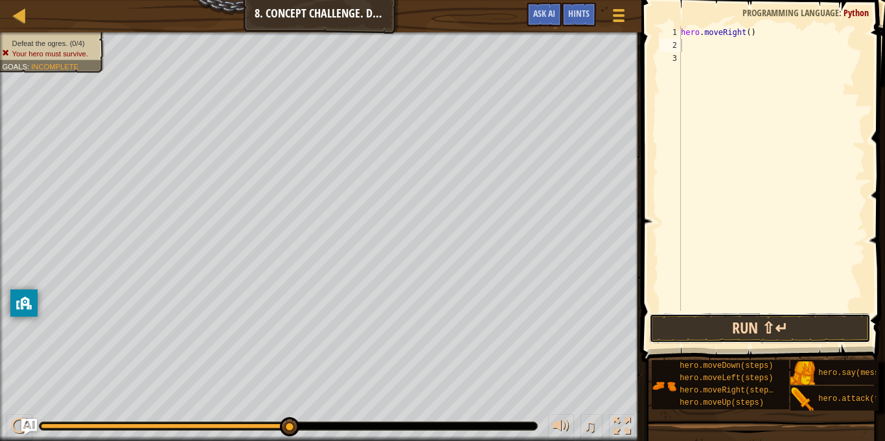
click at [706, 328] on button "Run ⇧↵" at bounding box center [760, 329] width 222 height 30
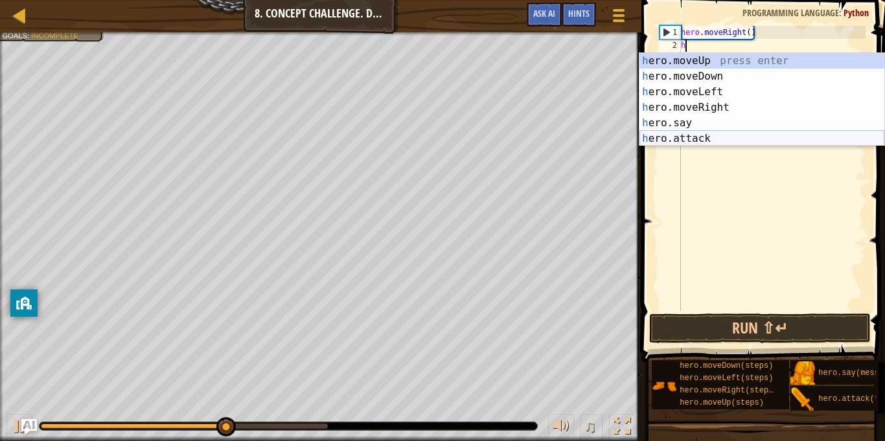
click at [720, 137] on div "h ero.moveUp press enter h ero.moveDown press enter h ero.moveLeft press enter …" at bounding box center [761, 115] width 245 height 124
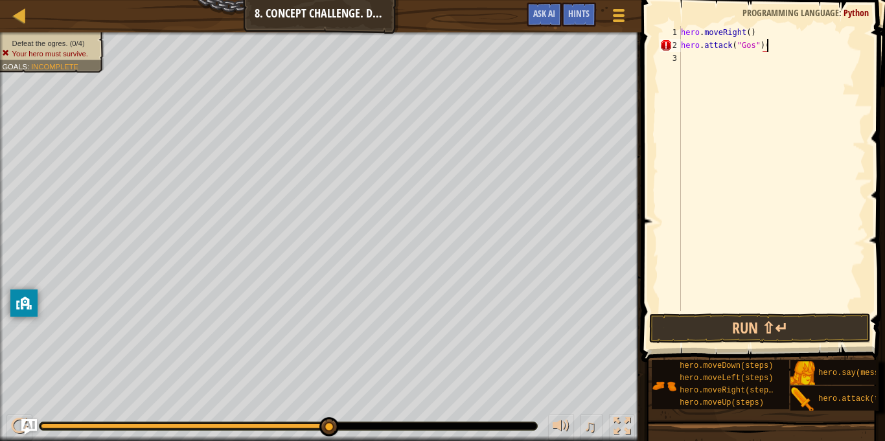
scroll to position [6, 12]
type textarea "hero.attack("Gos")(2)"
click at [764, 80] on div "hero . moveRight ( ) hero . attack ( "Gos" ) ( 2 )" at bounding box center [771, 181] width 187 height 311
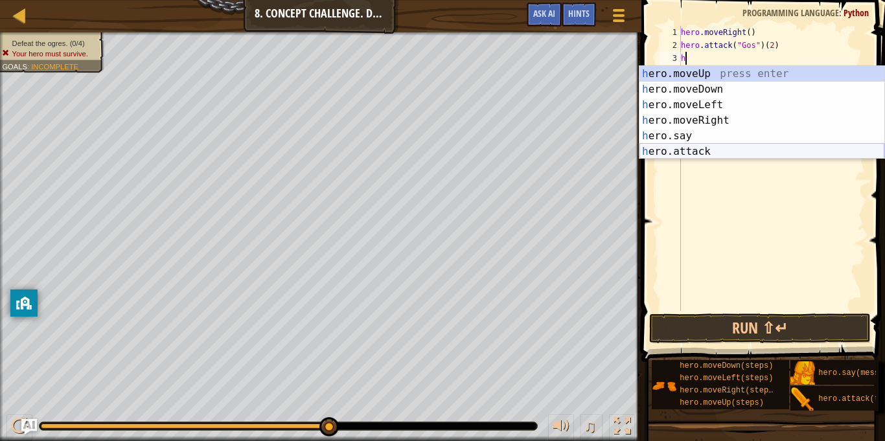
click at [747, 152] on div "h ero.moveUp press enter h ero.moveDown press enter h ero.moveLeft press enter …" at bounding box center [761, 128] width 245 height 124
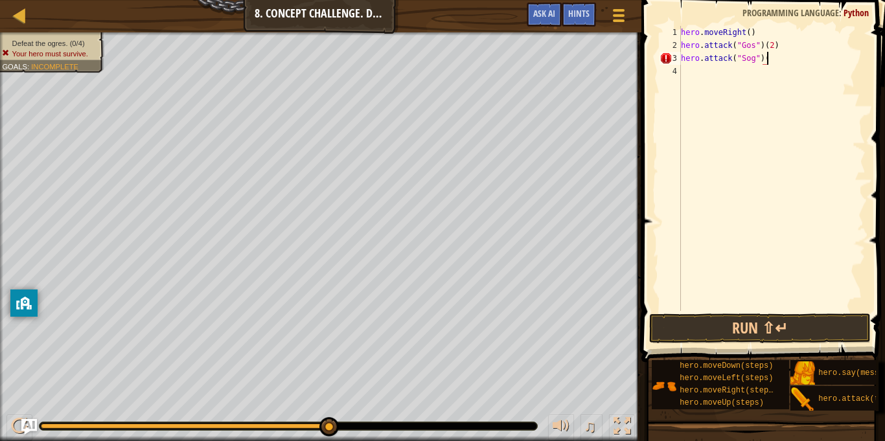
scroll to position [6, 12]
type textarea "hero.attack("Sog")(2)"
click at [701, 76] on div "hero . moveRight ( ) hero . attack ( "Gos" ) ( 2 ) hero . attack ( "Sog" ) ( 2 )" at bounding box center [771, 181] width 187 height 311
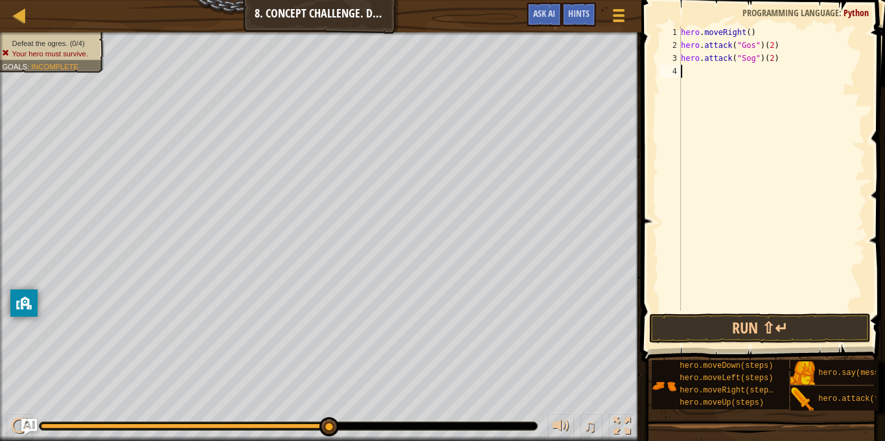
type textarea "h"
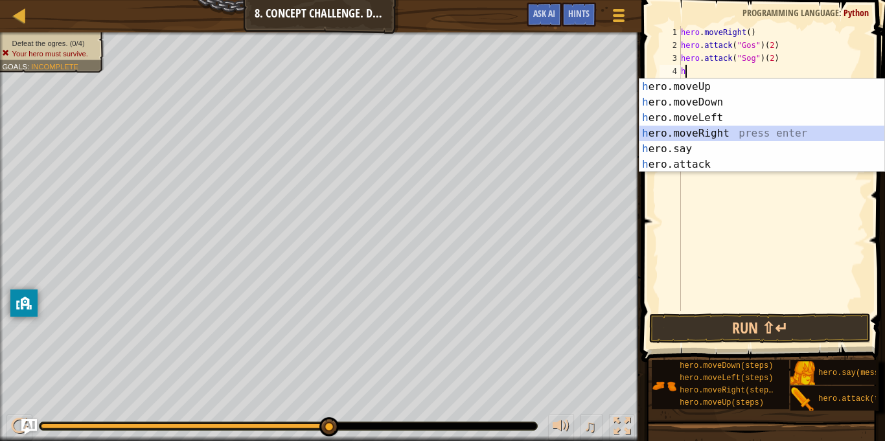
click at [718, 130] on div "h ero.moveUp press enter h ero.moveDown press enter h ero.moveLeft press enter …" at bounding box center [761, 141] width 245 height 124
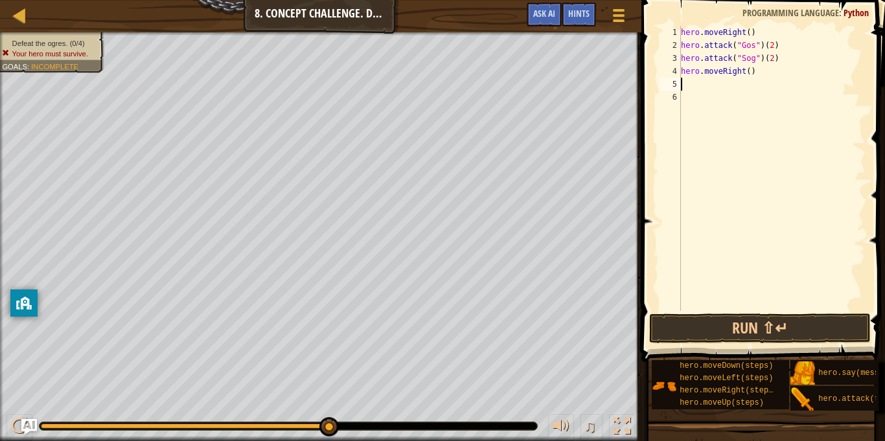
click at [747, 73] on div "hero . moveRight ( ) hero . attack ( "Gos" ) ( 2 ) hero . attack ( "Sog" ) ( 2 …" at bounding box center [771, 181] width 187 height 311
type textarea "hero.moveRight(2)"
click at [699, 87] on div "hero . moveRight ( ) hero . attack ( "Gos" ) ( 2 ) hero . attack ( "Sog" ) ( 2 …" at bounding box center [771, 181] width 187 height 311
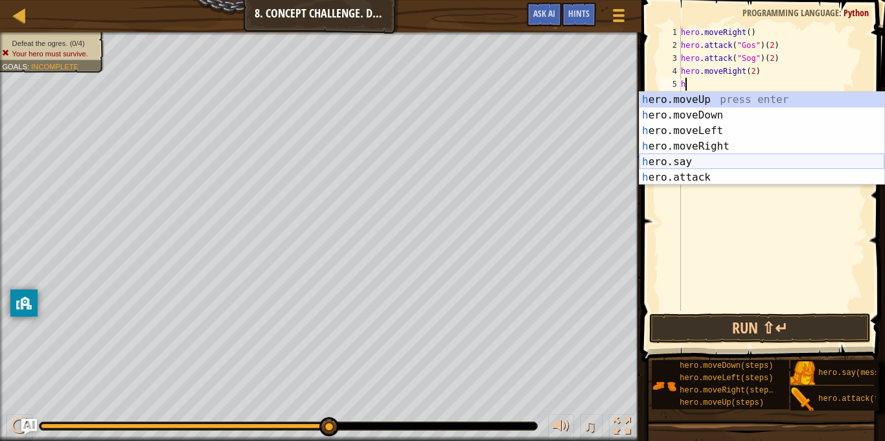
click at [704, 161] on div "h ero.moveUp press enter h ero.moveDown press enter h ero.moveLeft press enter …" at bounding box center [761, 154] width 245 height 124
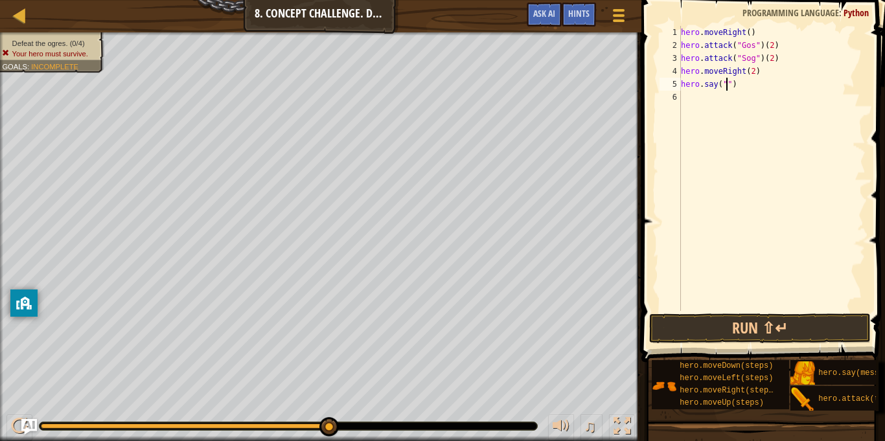
type textarea "hero.say(")"
drag, startPoint x: 754, startPoint y: 83, endPoint x: 682, endPoint y: 90, distance: 72.3
click at [682, 90] on div "hero . moveRight ( ) hero . attack ( "Gos" ) ( 2 ) hero . attack ( "Sog" ) ( 2 …" at bounding box center [771, 181] width 187 height 311
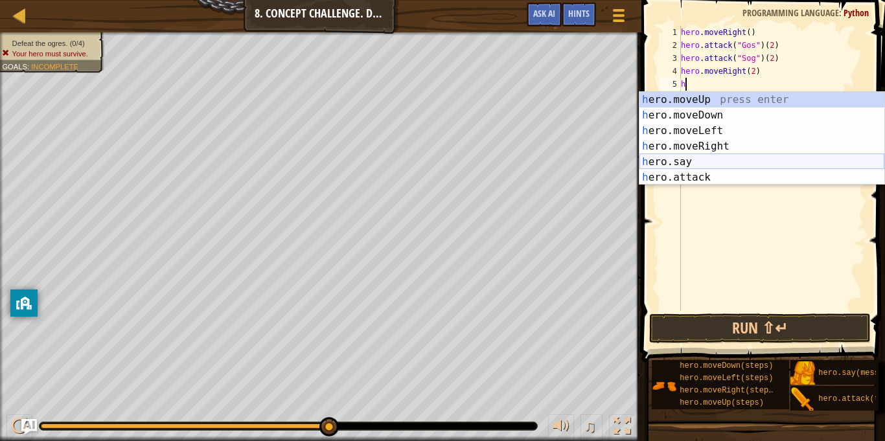
click at [701, 159] on div "h ero.moveUp press enter h ero.moveDown press enter h ero.moveLeft press enter …" at bounding box center [761, 154] width 245 height 124
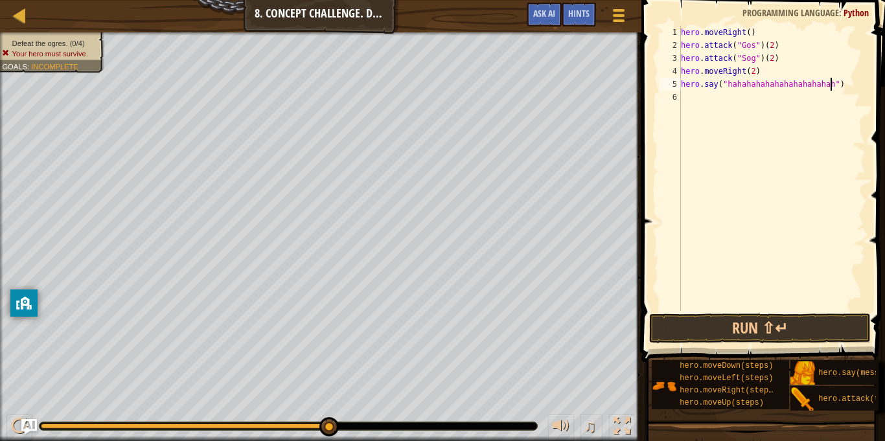
type textarea "hero.say("hahahahahahahahahahahaha")"
click at [711, 106] on div "hero . moveRight ( ) hero . attack ( "Gos" ) ( 2 ) hero . attack ( "Sog" ) ( 2 …" at bounding box center [771, 181] width 187 height 311
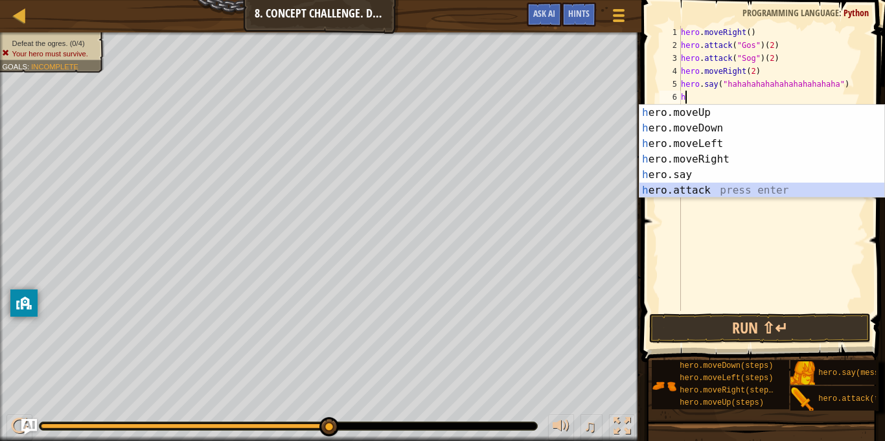
click at [730, 188] on div "h ero.moveUp press enter h ero.moveDown press enter h ero.moveLeft press enter …" at bounding box center [761, 167] width 245 height 124
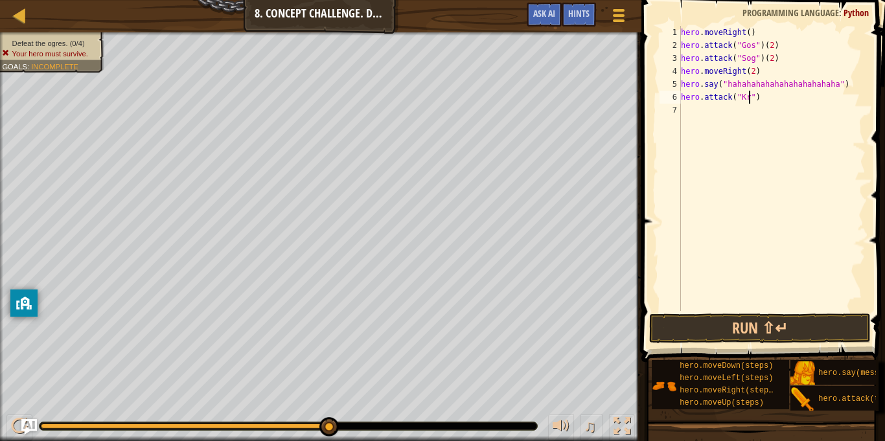
scroll to position [6, 10]
click at [770, 101] on div "hero . moveRight ( ) hero . attack ( "Gos" ) ( 2 ) hero . attack ( "Sog" ) ( 2 …" at bounding box center [771, 181] width 187 height 311
type textarea "hero.attack("Kro")(2)"
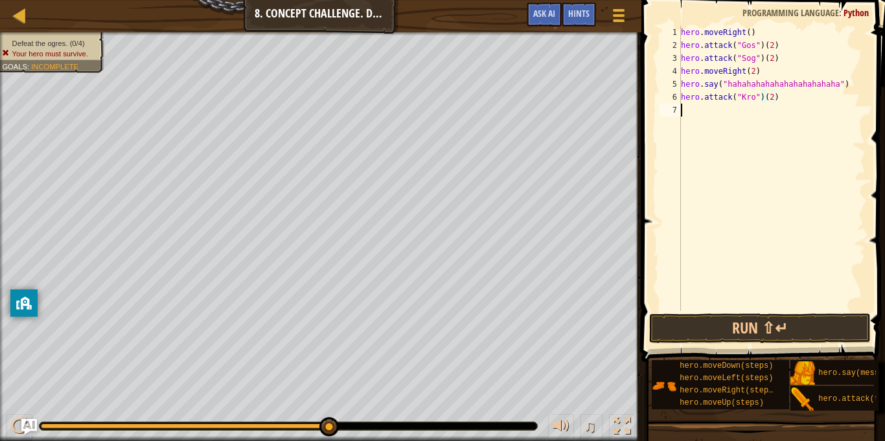
click at [707, 117] on div "hero . moveRight ( ) hero . attack ( "Gos" ) ( 2 ) hero . attack ( "Sog" ) ( 2 …" at bounding box center [771, 181] width 187 height 311
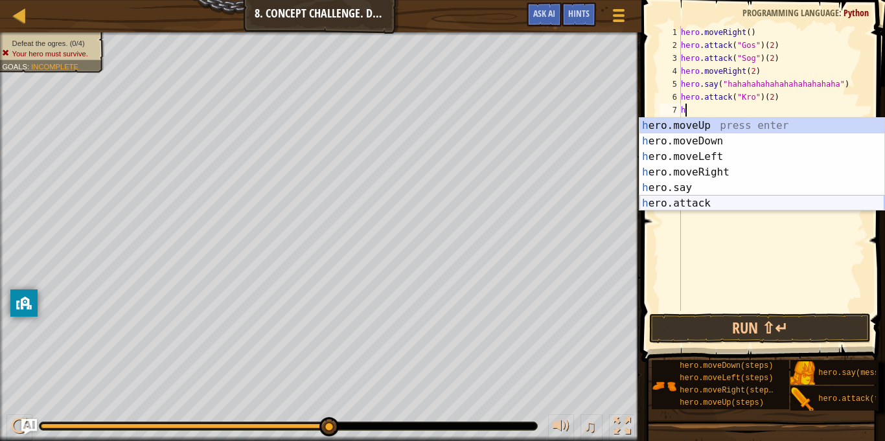
click at [716, 199] on div "h ero.moveUp press enter h ero.moveDown press enter h ero.moveLeft press enter …" at bounding box center [761, 180] width 245 height 124
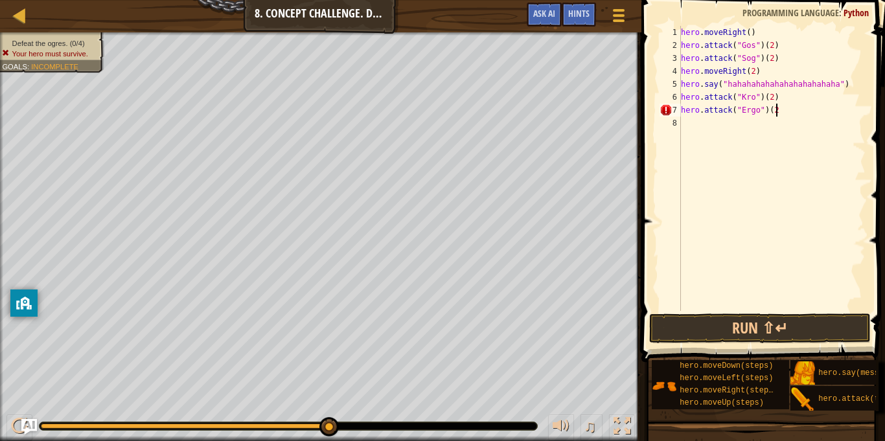
scroll to position [6, 14]
click at [791, 329] on button "Run ⇧↵" at bounding box center [760, 329] width 222 height 30
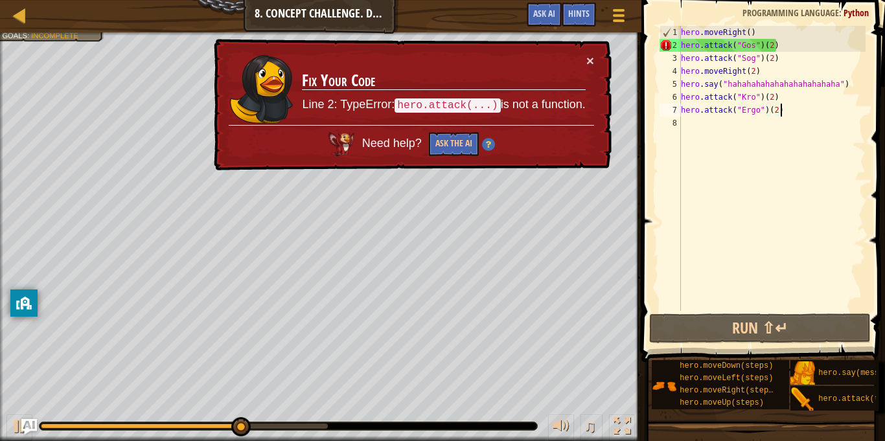
click at [595, 49] on div "× Fix Your Code Line 2: TypeError: hero.attack(...) is not a function. Need hel…" at bounding box center [411, 105] width 400 height 132
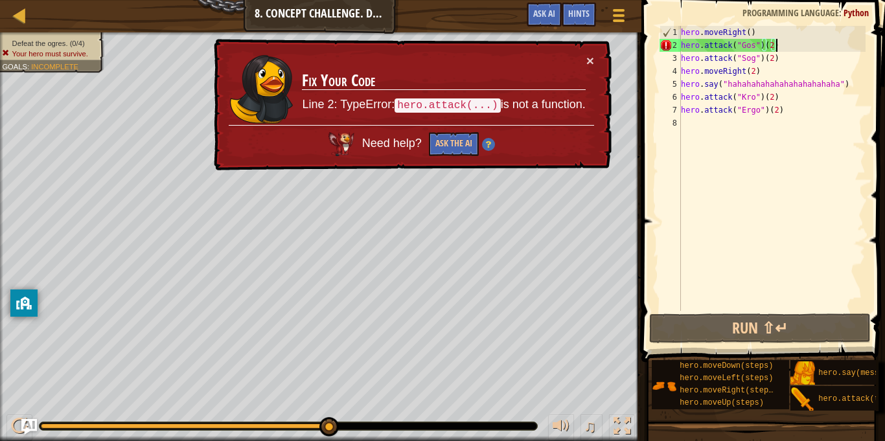
click at [775, 47] on div "hero . moveRight ( ) hero . attack ( "Gos" ) ( 2 ) hero . attack ( "Sog" ) ( 2 …" at bounding box center [771, 181] width 187 height 311
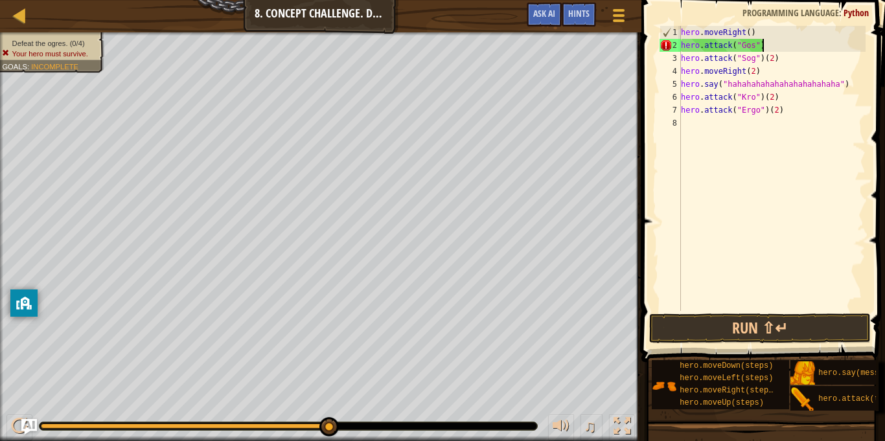
scroll to position [6, 11]
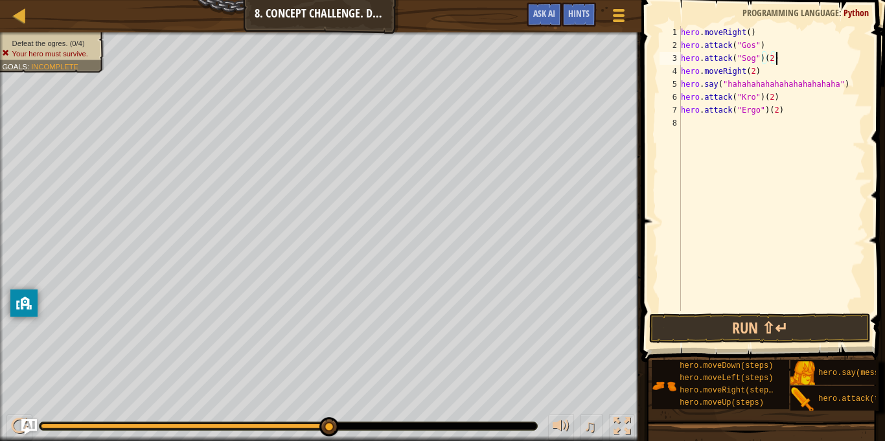
click at [790, 63] on div "hero . moveRight ( ) hero . attack ( "Gos" ) hero . attack ( "Sog" ) ( 2 ) hero…" at bounding box center [771, 181] width 187 height 311
click at [799, 98] on div "hero . moveRight ( ) hero . attack ( "Gos" ) hero . attack ( "Sog" ) hero . mov…" at bounding box center [771, 181] width 187 height 311
click at [793, 115] on div "hero . moveRight ( ) hero . attack ( "Gos" ) hero . attack ( "Sog" ) hero . mov…" at bounding box center [771, 181] width 187 height 311
type textarea "hero.attack("Ergo")"
click at [744, 121] on div "hero . moveRight ( ) hero . attack ( "Gos" ) hero . attack ( "Sog" ) hero . mov…" at bounding box center [771, 181] width 187 height 311
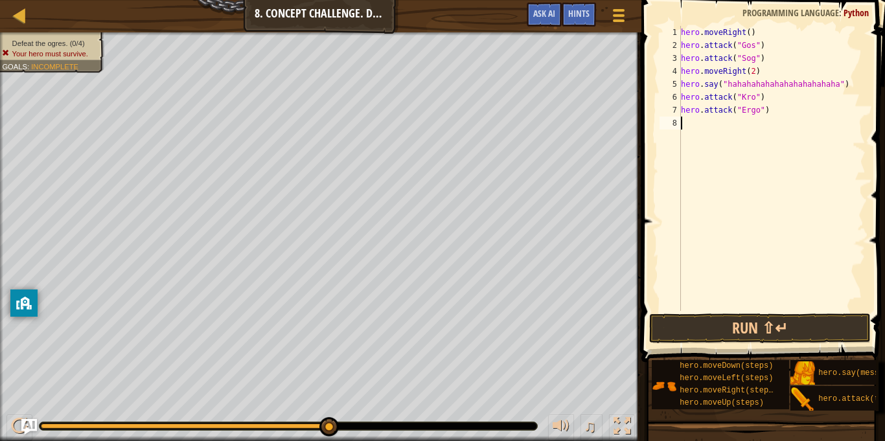
scroll to position [6, 0]
click at [781, 328] on button "Run ⇧↵" at bounding box center [760, 329] width 222 height 30
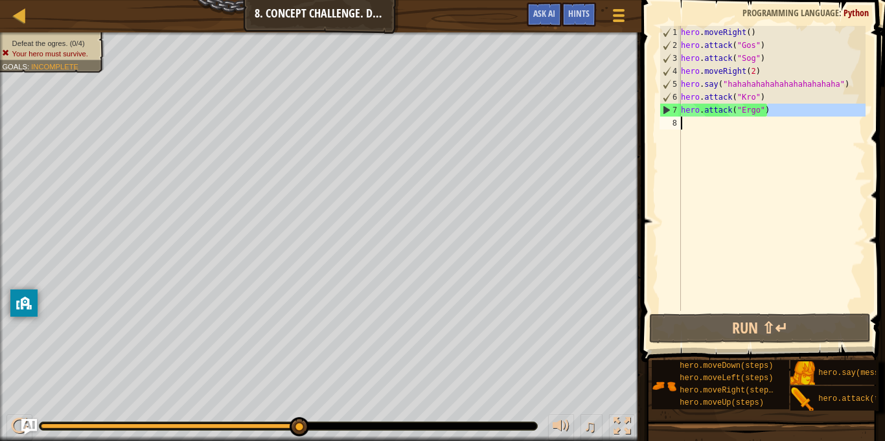
drag, startPoint x: 774, startPoint y: 113, endPoint x: 691, endPoint y: 179, distance: 106.0
click at [691, 179] on div "hero . moveRight ( ) hero . attack ( "Gos" ) hero . attack ( "Sog" ) hero . mov…" at bounding box center [771, 181] width 187 height 311
type textarea "hero.attack("Ergo")"
click at [756, 124] on div "hero . moveRight ( ) hero . attack ( "Gos" ) hero . attack ( "Sog" ) hero . mov…" at bounding box center [771, 168] width 187 height 285
click at [766, 111] on div "hero . moveRight ( ) hero . attack ( "Gos" ) hero . attack ( "Sog" ) hero . mov…" at bounding box center [771, 181] width 187 height 311
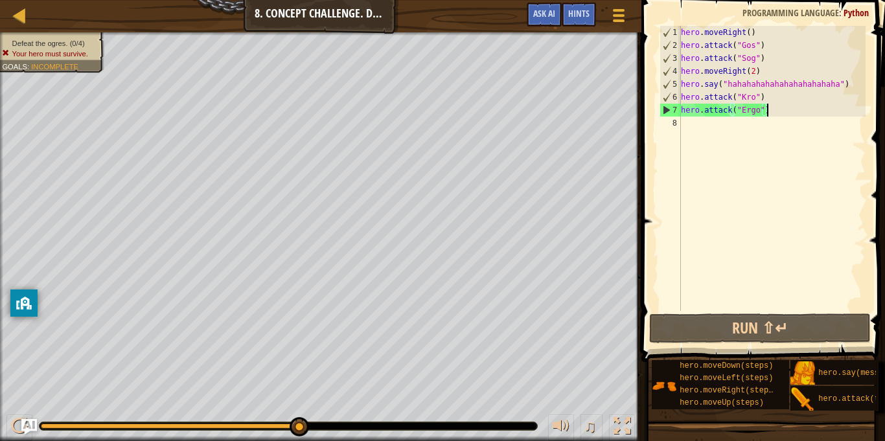
click at [760, 112] on div "hero . moveRight ( ) hero . attack ( "Gos" ) hero . attack ( "Sog" ) hero . mov…" at bounding box center [771, 181] width 187 height 311
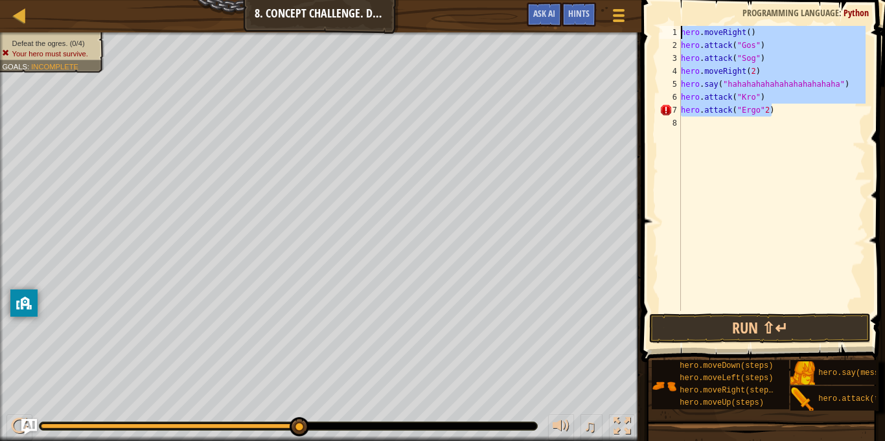
drag, startPoint x: 783, startPoint y: 111, endPoint x: 650, endPoint y: 5, distance: 170.2
click at [650, 6] on div "hero.attack("Ergo"2) 1 2 3 4 5 6 7 8 hero . moveRight ( ) hero . attack ( "Gos"…" at bounding box center [760, 206] width 247 height 400
type textarea "hero.moveRight() hero.attack("Gos")"
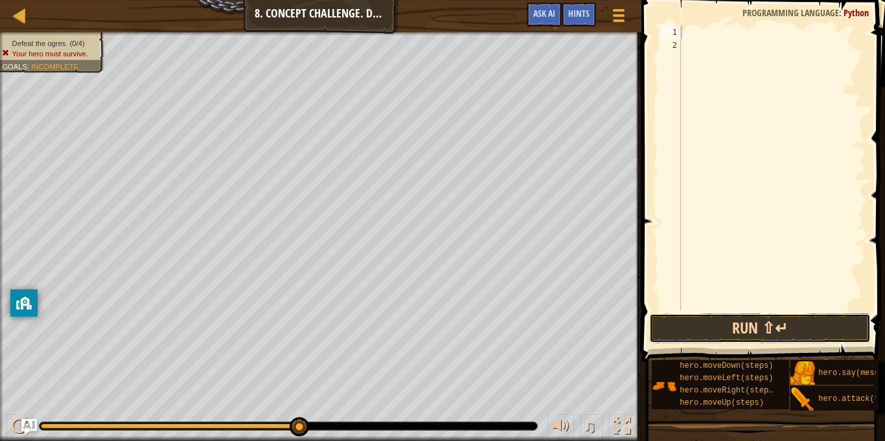
click at [814, 317] on button "Run ⇧↵" at bounding box center [760, 329] width 222 height 30
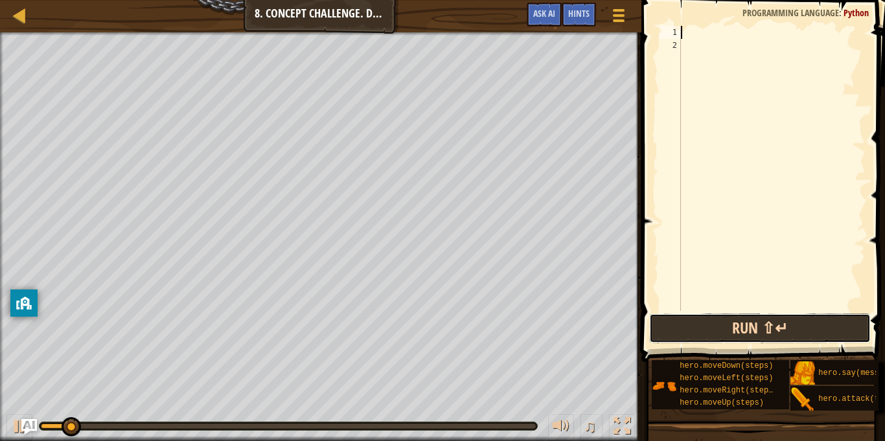
click at [814, 317] on button "Run ⇧↵" at bounding box center [760, 329] width 222 height 30
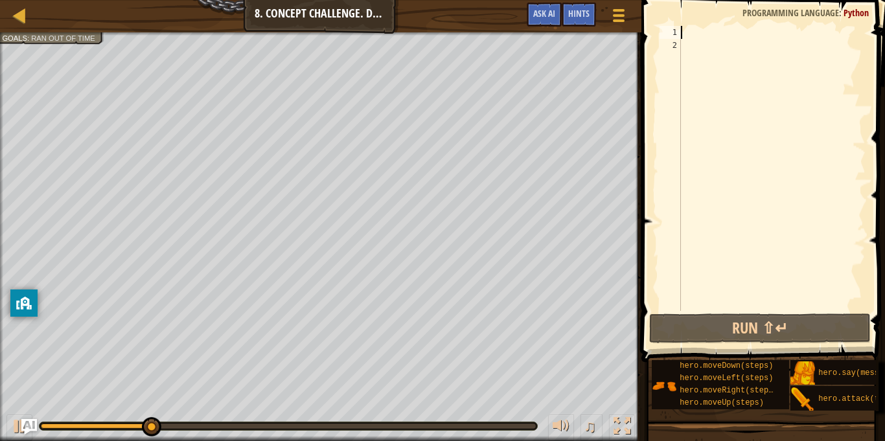
type textarea "m"
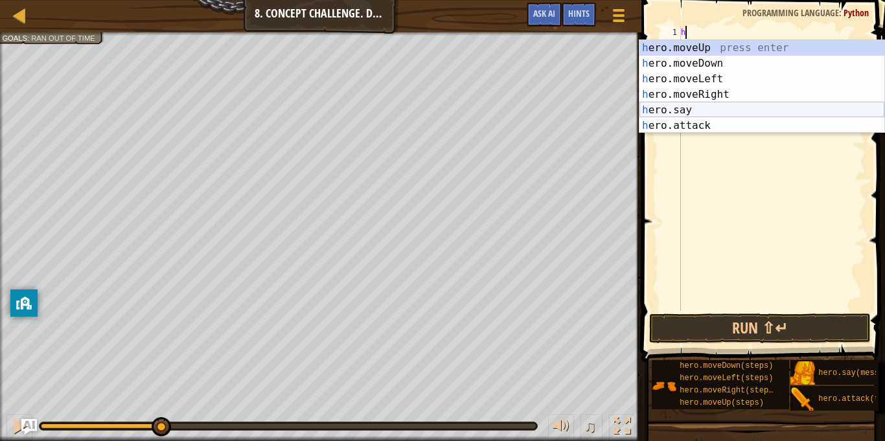
click at [699, 111] on div "h ero.moveUp press enter h ero.moveDown press enter h ero.moveLeft press enter …" at bounding box center [761, 102] width 245 height 124
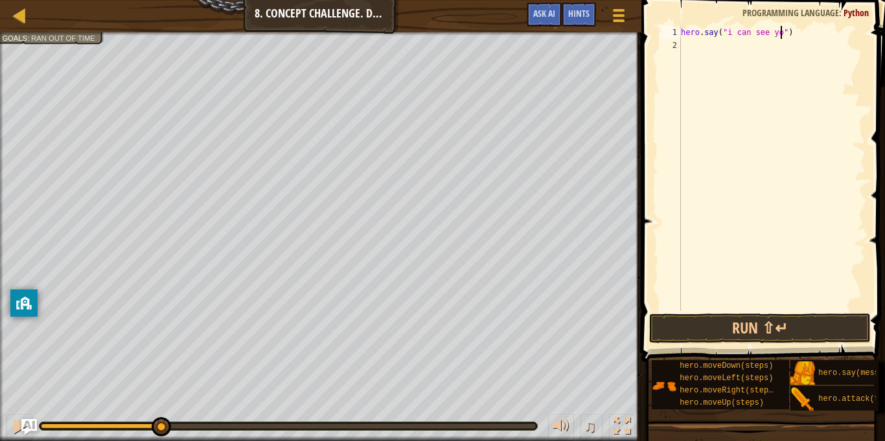
scroll to position [6, 15]
type textarea "hero.say("i can see you")"
click at [786, 323] on button "Run ⇧↵" at bounding box center [760, 329] width 222 height 30
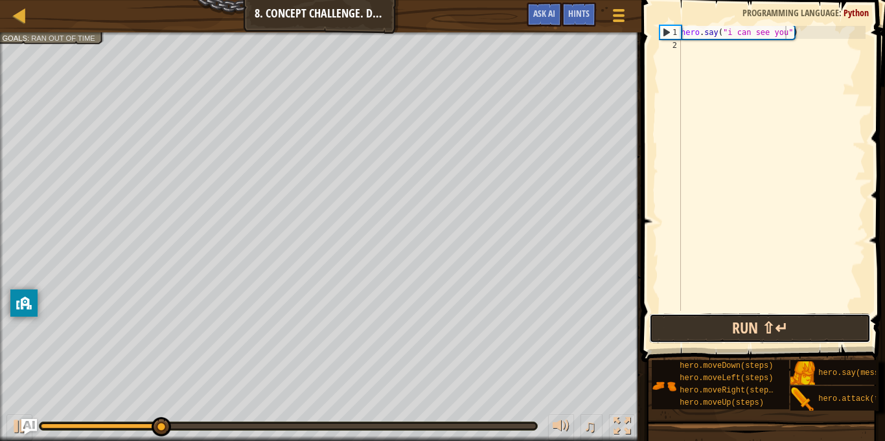
click at [780, 328] on button "Run ⇧↵" at bounding box center [760, 329] width 222 height 30
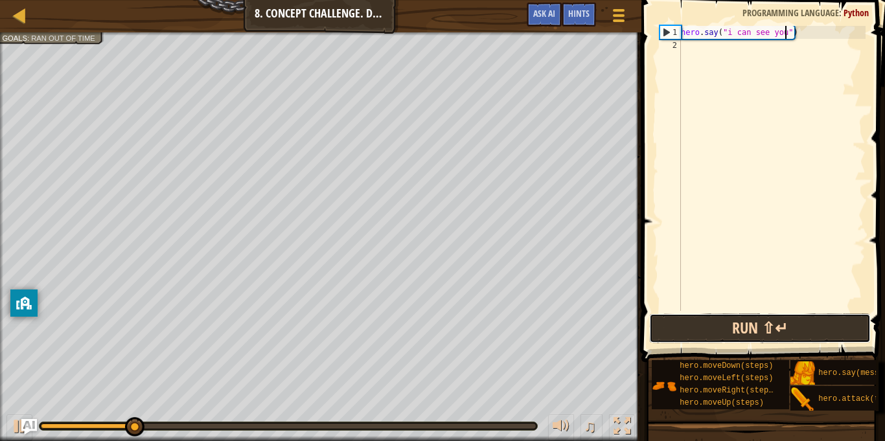
click at [774, 327] on button "Run ⇧↵" at bounding box center [760, 329] width 222 height 30
click at [770, 327] on button "Run ⇧↵" at bounding box center [760, 329] width 222 height 30
click at [770, 324] on button "Run ⇧↵" at bounding box center [760, 329] width 222 height 30
click at [769, 324] on button "Run ⇧↵" at bounding box center [760, 329] width 222 height 30
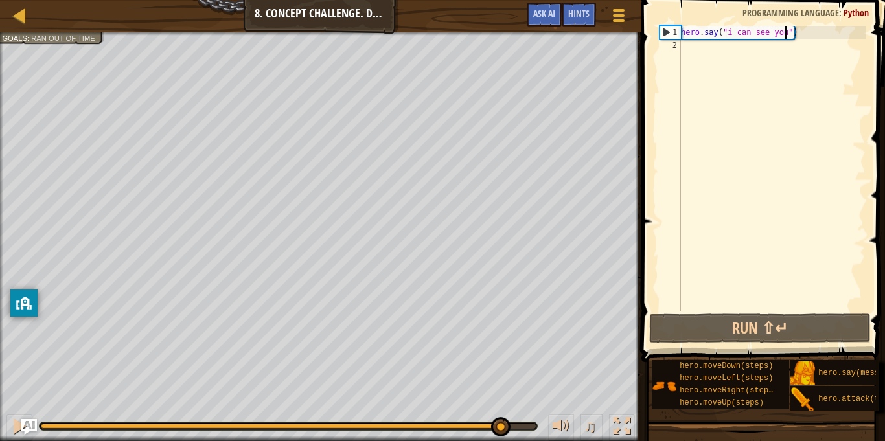
click at [510, 277] on div "Defeat the ogres. (0/4) Goals : Ran out of time ♫ Hattori 88 x: 6 y: 24 No targ…" at bounding box center [442, 236] width 885 height 409
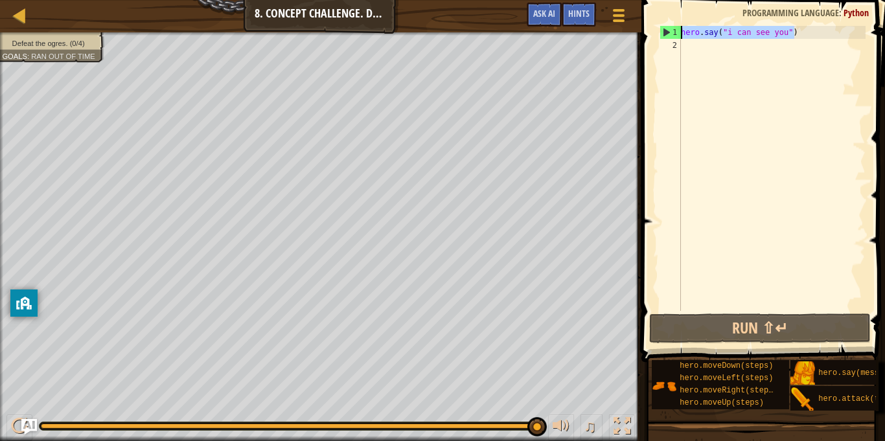
drag, startPoint x: 802, startPoint y: 35, endPoint x: 677, endPoint y: 9, distance: 127.7
click at [677, 9] on div "hero.say("i can see you") 1 2 hero . say ( "i can see you" ) הההההההההההההההההה…" at bounding box center [760, 206] width 247 height 400
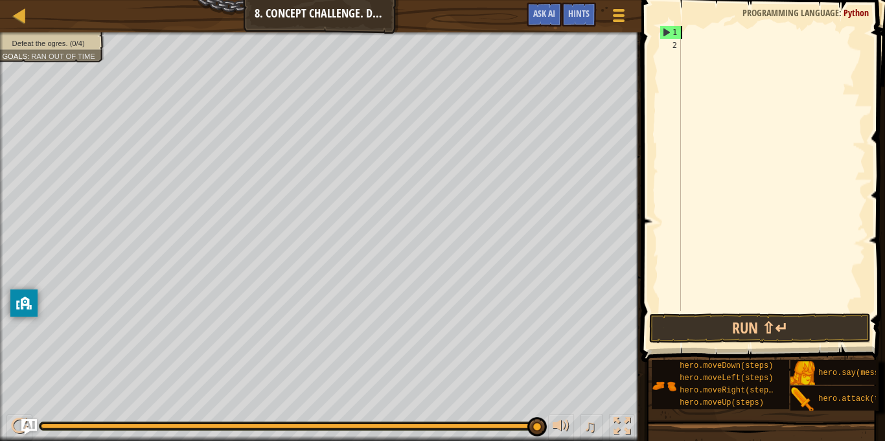
scroll to position [6, 0]
type textarea "m"
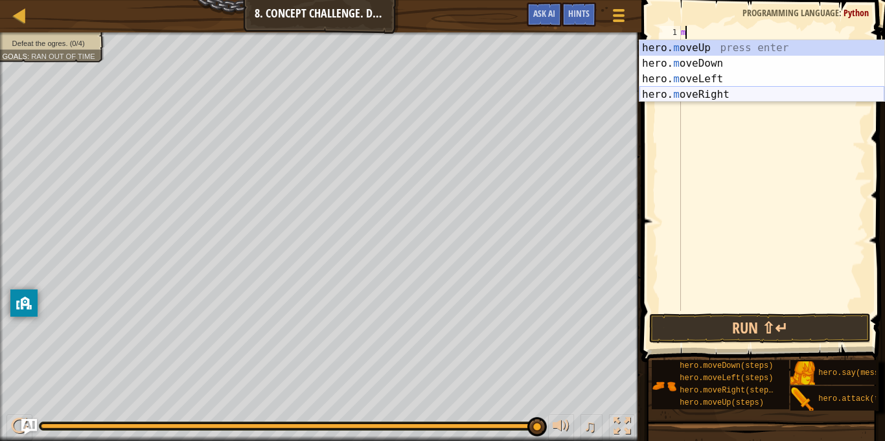
click at [700, 96] on div "hero. m oveUp press enter hero. m oveDown press enter hero. m oveLeft press ent…" at bounding box center [761, 86] width 245 height 93
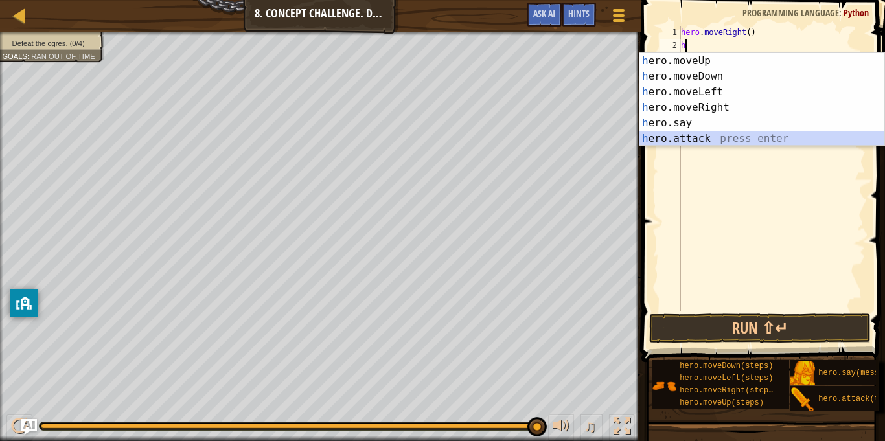
click at [682, 139] on div "h ero.moveUp press enter h ero.moveDown press enter h ero.moveLeft press enter …" at bounding box center [761, 115] width 245 height 124
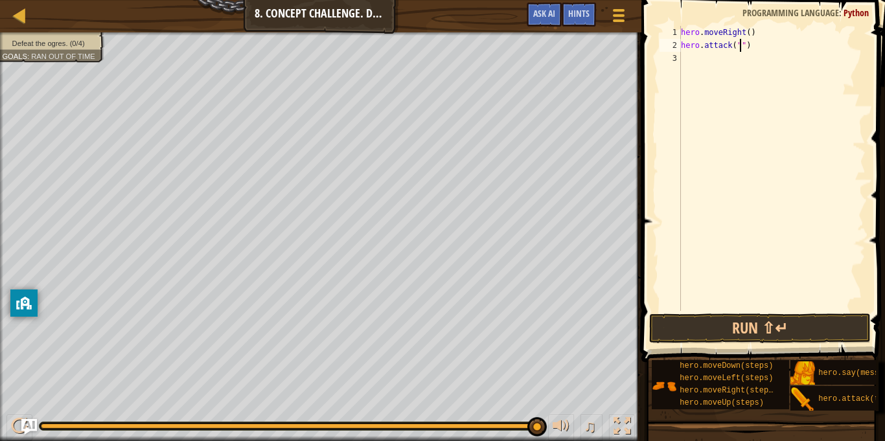
scroll to position [6, 9]
type textarea "hero.attack("Sog")"
click at [695, 52] on div "hero . moveRight ( ) hero . attack ( "Sog" )" at bounding box center [771, 181] width 187 height 311
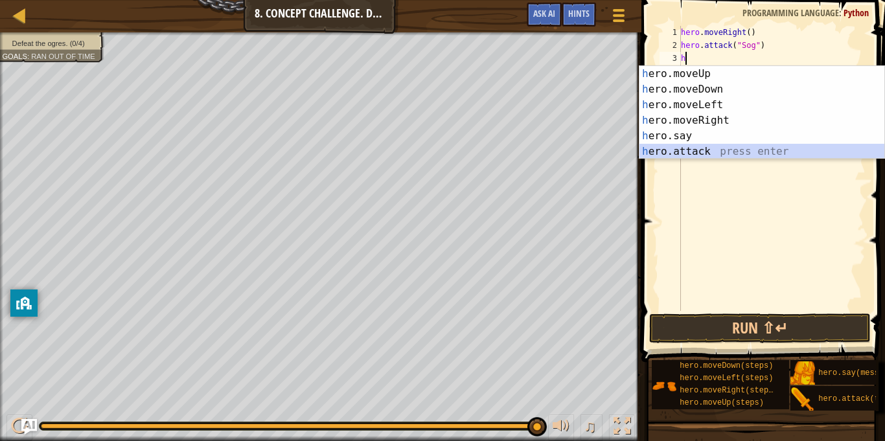
click at [653, 150] on div "h ero.moveUp press enter h ero.moveDown press enter h ero.moveLeft press enter …" at bounding box center [761, 128] width 245 height 124
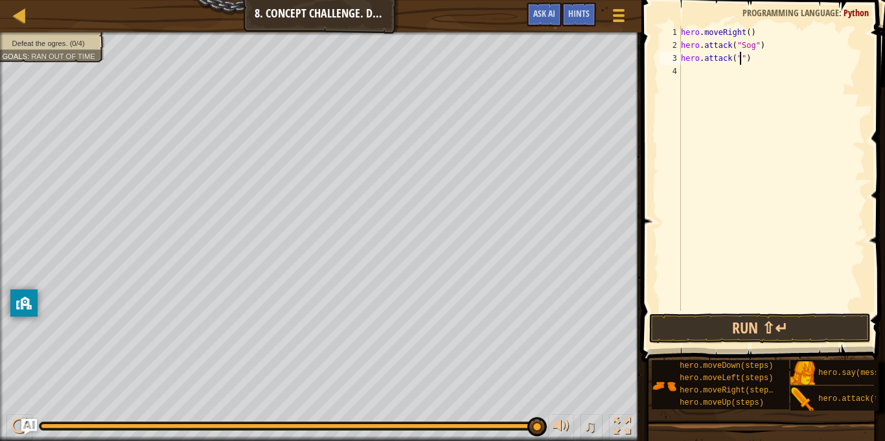
scroll to position [6, 9]
type textarea "hero.attack("Sog")"
click at [681, 78] on div "hero . moveRight ( ) hero . attack ( "Sog" ) hero . attack ( "Sog" )" at bounding box center [771, 181] width 187 height 311
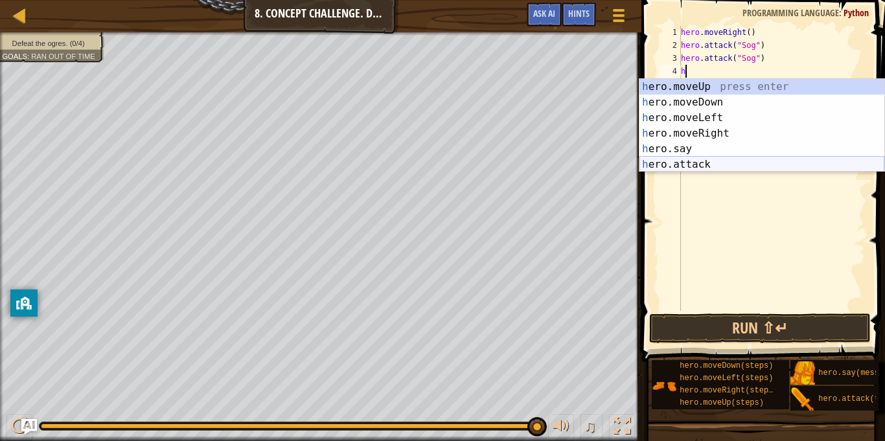
click at [709, 166] on div "h ero.moveUp press enter h ero.moveDown press enter h ero.moveLeft press enter …" at bounding box center [761, 141] width 245 height 124
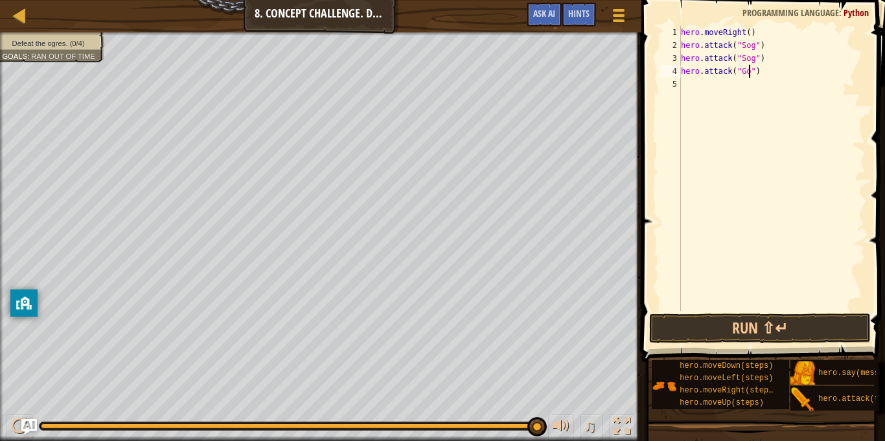
type textarea "hero.attack("Gos")"
click at [722, 84] on div "hero . moveRight ( ) hero . attack ( "Sog" ) hero . attack ( "Sog" ) hero . att…" at bounding box center [771, 181] width 187 height 311
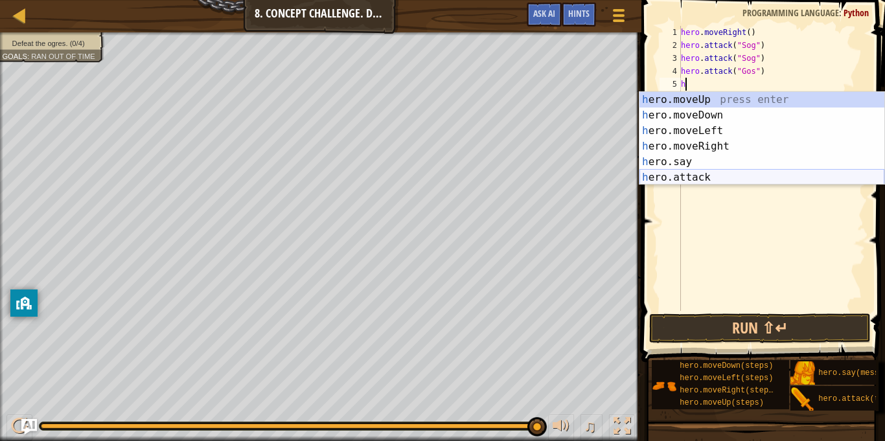
click at [687, 173] on div "h ero.moveUp press enter h ero.moveDown press enter h ero.moveLeft press enter …" at bounding box center [761, 154] width 245 height 124
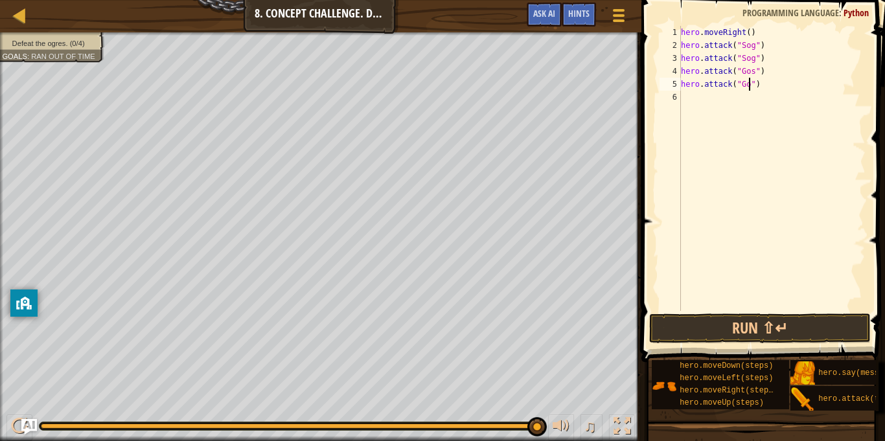
type textarea "hero.attack("Gos")"
click at [687, 97] on div "hero . moveRight ( ) hero . attack ( "Sog" ) hero . attack ( "Sog" ) hero . att…" at bounding box center [771, 181] width 187 height 311
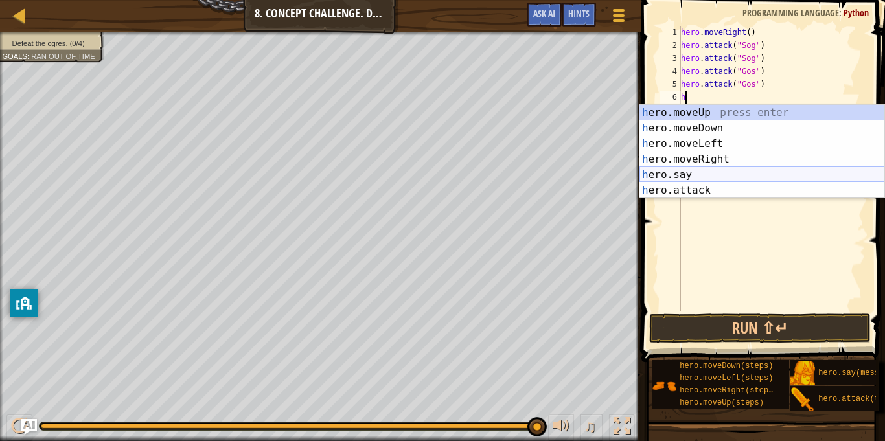
click at [670, 178] on div "h ero.moveUp press enter h ero.moveDown press enter h ero.moveLeft press enter …" at bounding box center [761, 167] width 245 height 124
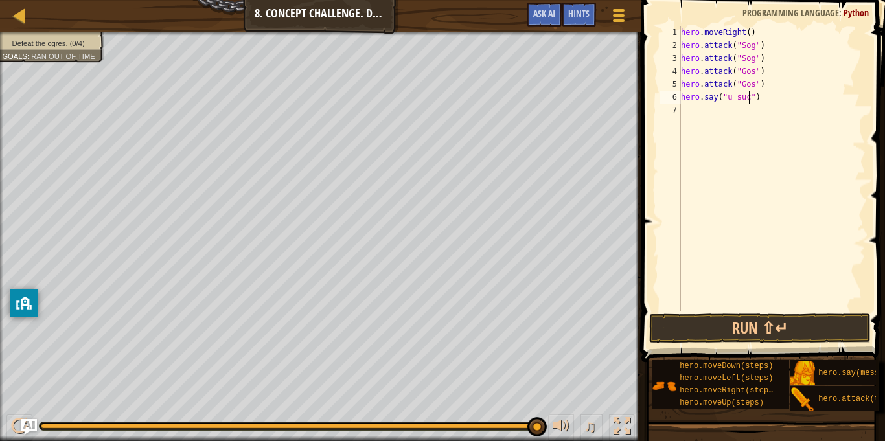
scroll to position [6, 10]
type textarea "hero.say("u suck ")"
click at [702, 118] on div "hero . moveRight ( ) hero . attack ( "Sog" ) hero . attack ( "Sog" ) hero . att…" at bounding box center [771, 181] width 187 height 311
type textarea "h"
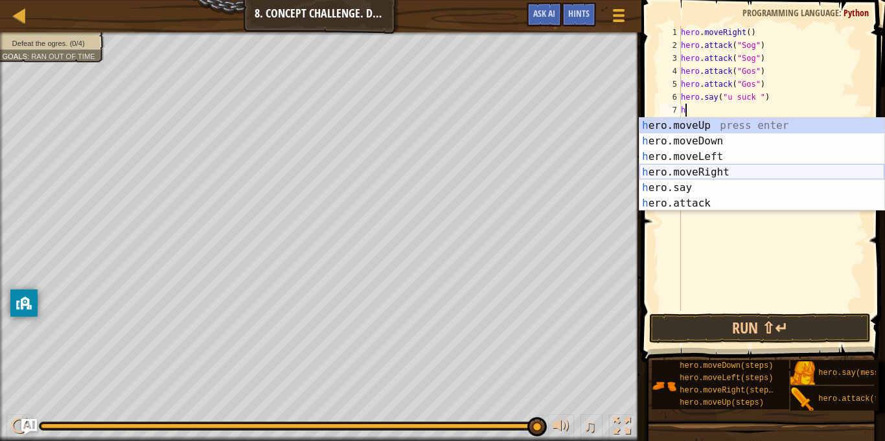
click at [720, 174] on div "h ero.moveUp press enter h ero.moveDown press enter h ero.moveLeft press enter …" at bounding box center [761, 180] width 245 height 124
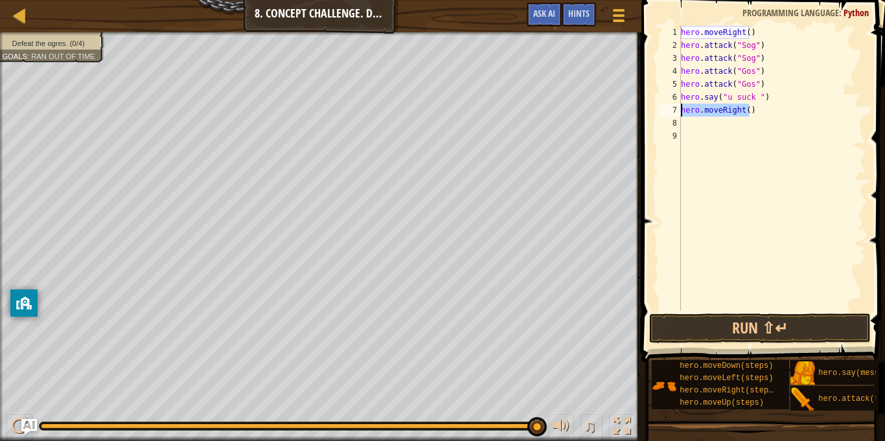
drag, startPoint x: 751, startPoint y: 111, endPoint x: 681, endPoint y: 111, distance: 69.3
click at [681, 111] on div "hero . moveRight ( ) hero . attack ( "Sog" ) hero . attack ( "Sog" ) hero . att…" at bounding box center [771, 181] width 187 height 311
type textarea ")"
click at [690, 111] on div "hero . moveRight ( ) hero . attack ( "Sog" ) hero . attack ( "Sog" ) hero . att…" at bounding box center [771, 181] width 187 height 311
type textarea "h"
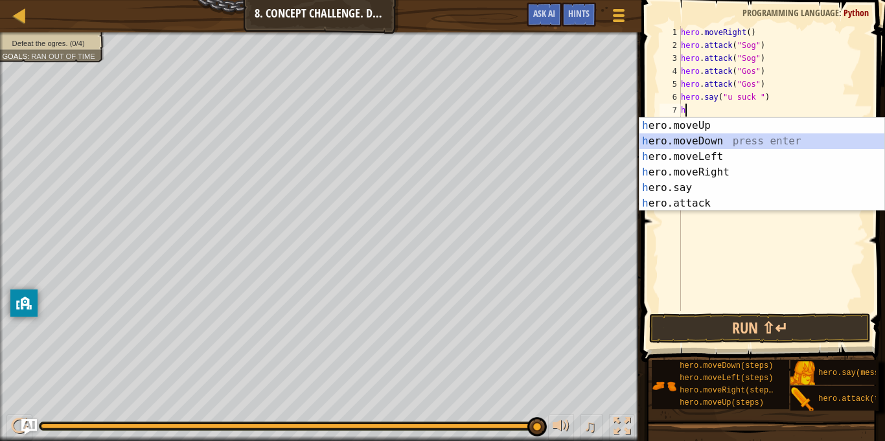
click at [708, 140] on div "h ero.moveUp press enter h ero.moveDown press enter h ero.moveLeft press enter …" at bounding box center [761, 180] width 245 height 124
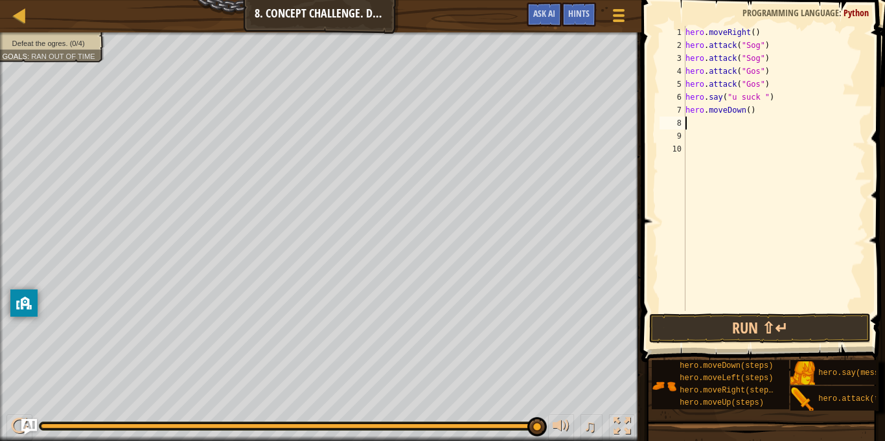
type textarea "h"
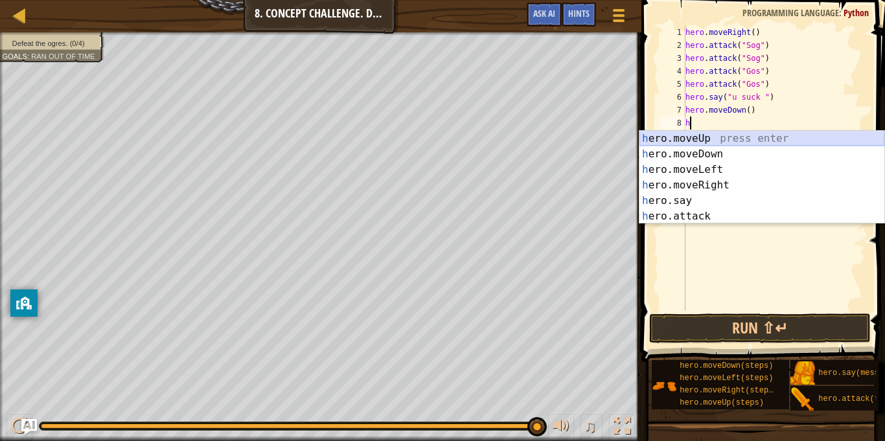
click at [707, 135] on div "h ero.moveUp press enter h ero.moveDown press enter h ero.moveLeft press enter …" at bounding box center [761, 193] width 245 height 124
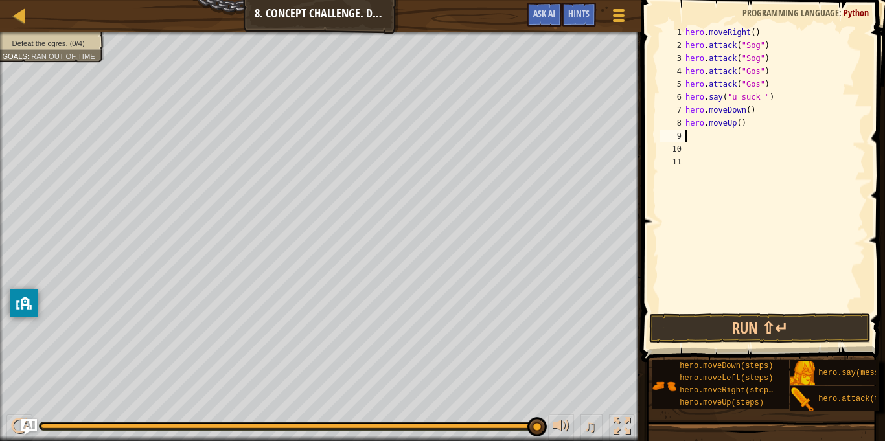
type textarea "h"
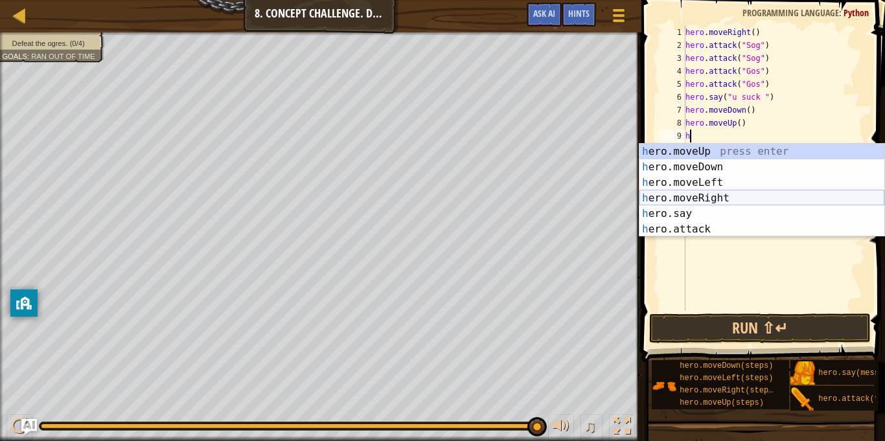
click at [705, 200] on div "h ero.moveUp press enter h ero.moveDown press enter h ero.moveLeft press enter …" at bounding box center [761, 206] width 245 height 124
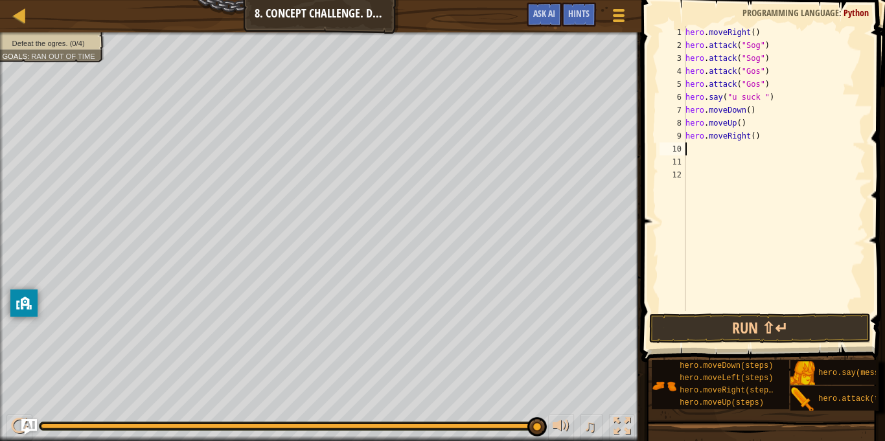
type textarea "h"
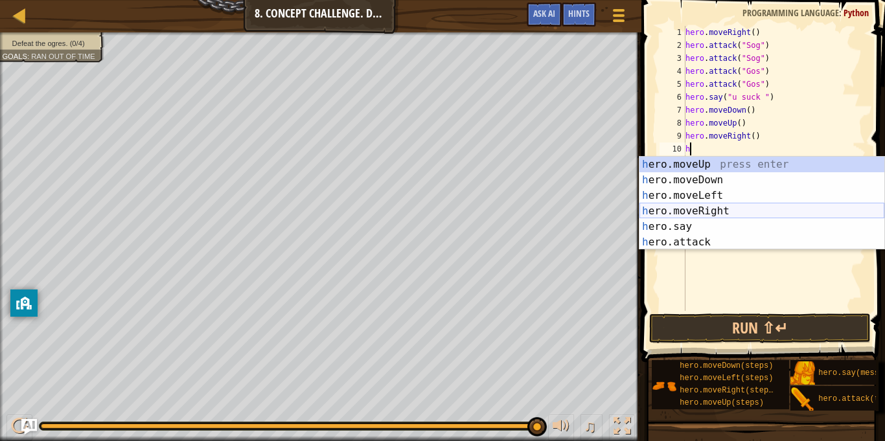
click at [731, 214] on div "h ero.moveUp press enter h ero.moveDown press enter h ero.moveLeft press enter …" at bounding box center [761, 219] width 245 height 124
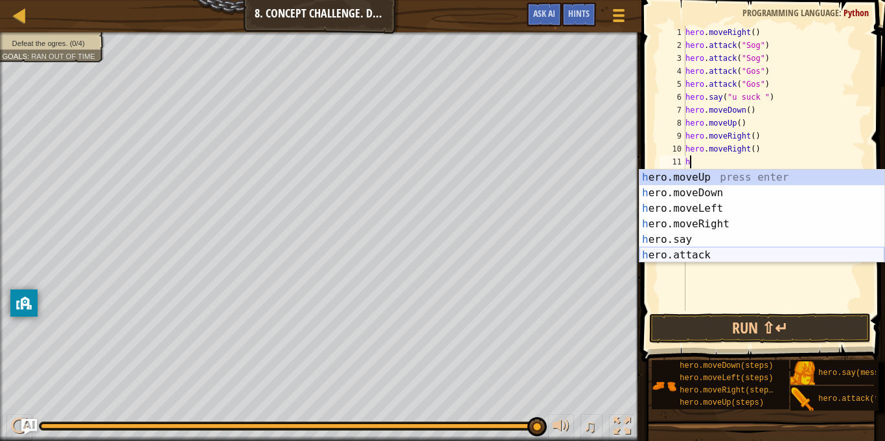
click at [715, 253] on div "h ero.moveUp press enter h ero.moveDown press enter h ero.moveLeft press enter …" at bounding box center [761, 232] width 245 height 124
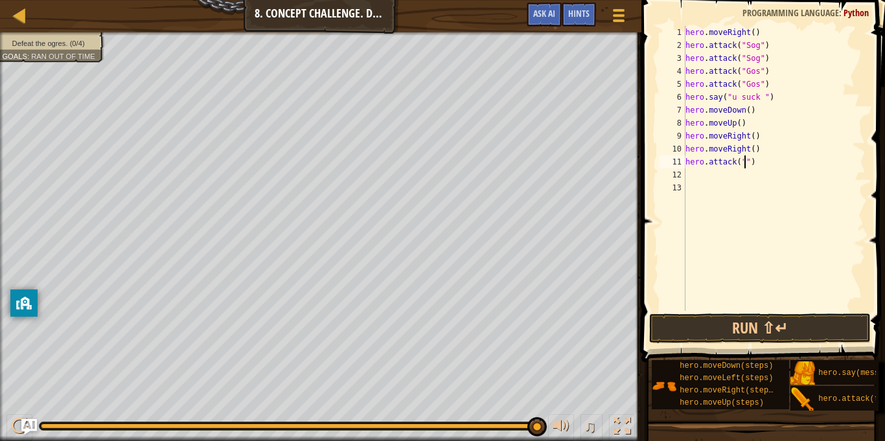
scroll to position [6, 9]
type textarea "hero.attack("Ergo")"
click at [727, 176] on div "hero . moveRight ( ) hero . attack ( "Sog" ) hero . attack ( "Sog" ) hero . att…" at bounding box center [774, 181] width 183 height 311
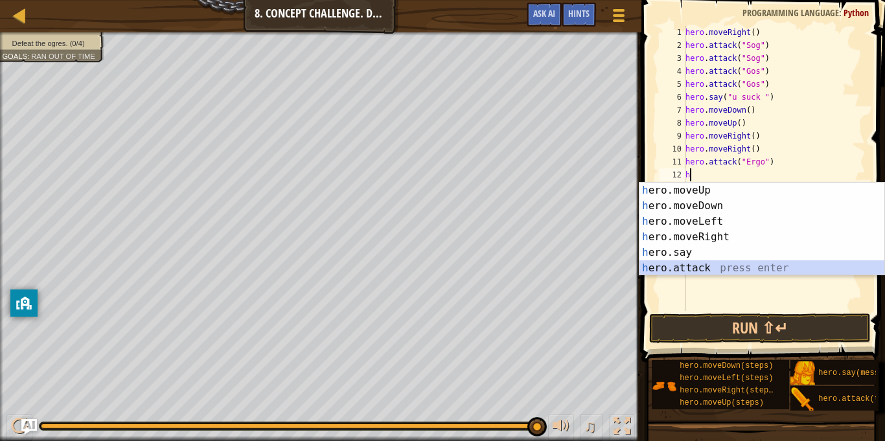
click at [727, 268] on div "h ero.moveUp press enter h ero.moveDown press enter h ero.moveLeft press enter …" at bounding box center [761, 245] width 245 height 124
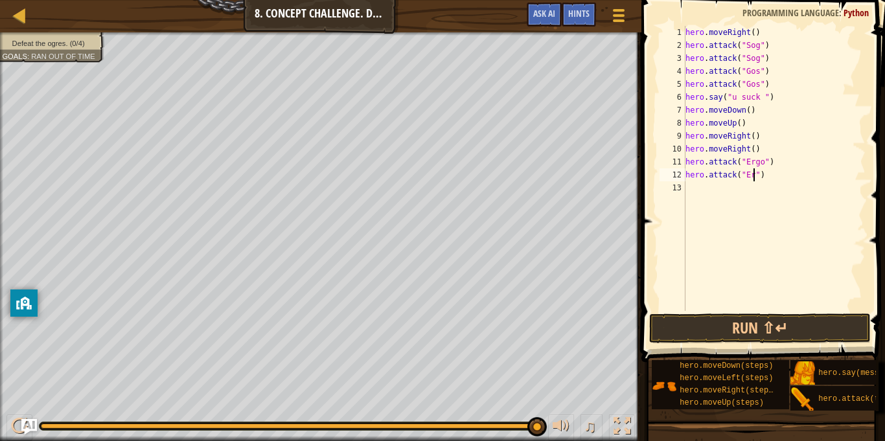
scroll to position [6, 10]
type textarea "hero.attack("Ergo")"
click at [694, 187] on div "hero . moveRight ( ) hero . attack ( "Sog" ) hero . attack ( "Sog" ) hero . att…" at bounding box center [774, 181] width 183 height 311
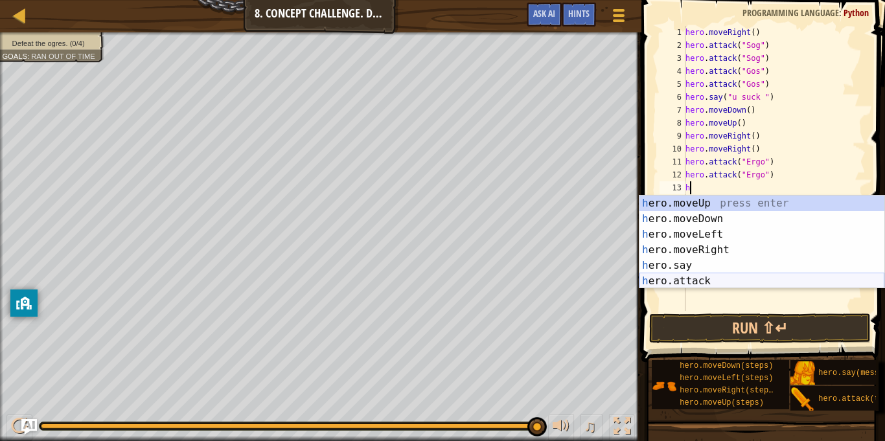
click at [662, 279] on div "h ero.moveUp press enter h ero.moveDown press enter h ero.moveLeft press enter …" at bounding box center [761, 258] width 245 height 124
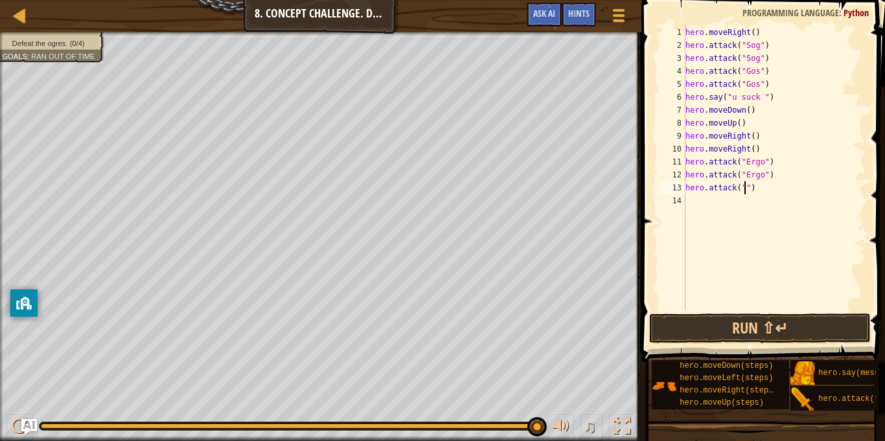
scroll to position [6, 9]
type textarea "hero.attack("Kro")"
click at [704, 199] on div "hero . moveRight ( ) hero . attack ( "Sog" ) hero . attack ( "Sog" ) hero . att…" at bounding box center [774, 181] width 183 height 311
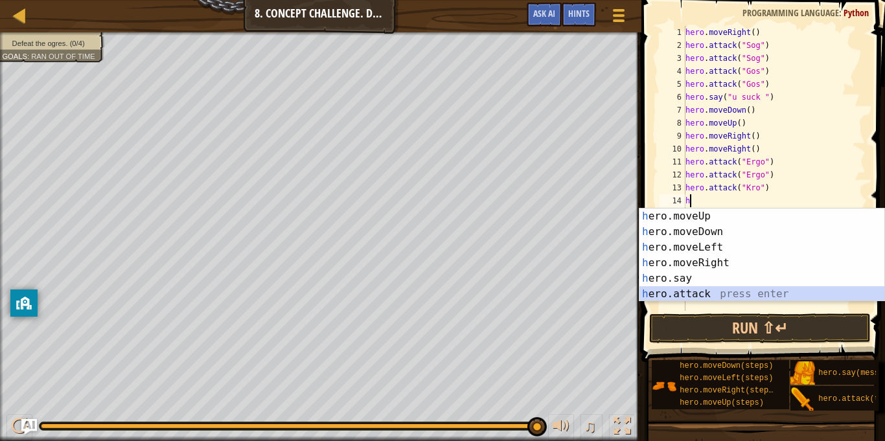
click at [736, 293] on div "h ero.moveUp press enter h ero.moveDown press enter h ero.moveLeft press enter …" at bounding box center [761, 271] width 245 height 124
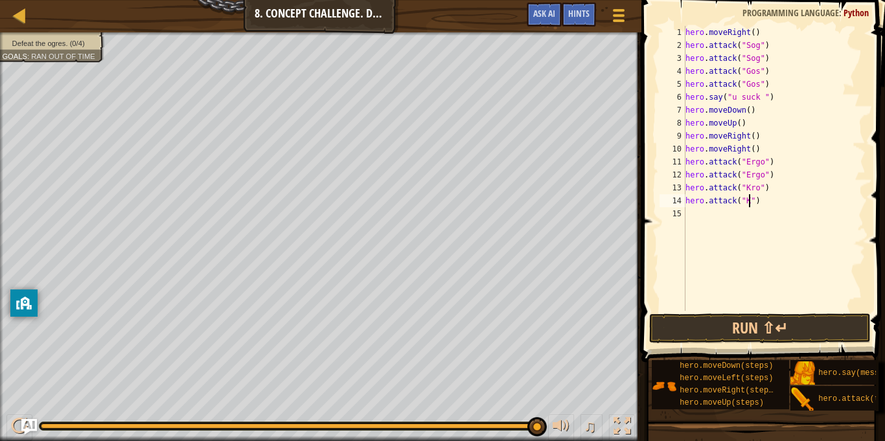
scroll to position [6, 9]
type textarea "hero.attack("Kro")"
click at [722, 220] on div "hero . moveRight ( ) hero . attack ( "Sog" ) hero . attack ( "Sog" ) hero . att…" at bounding box center [774, 181] width 183 height 311
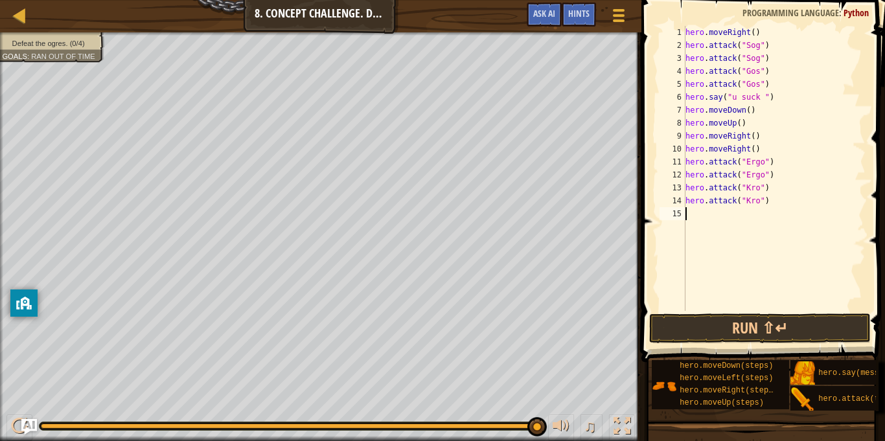
type textarea "h"
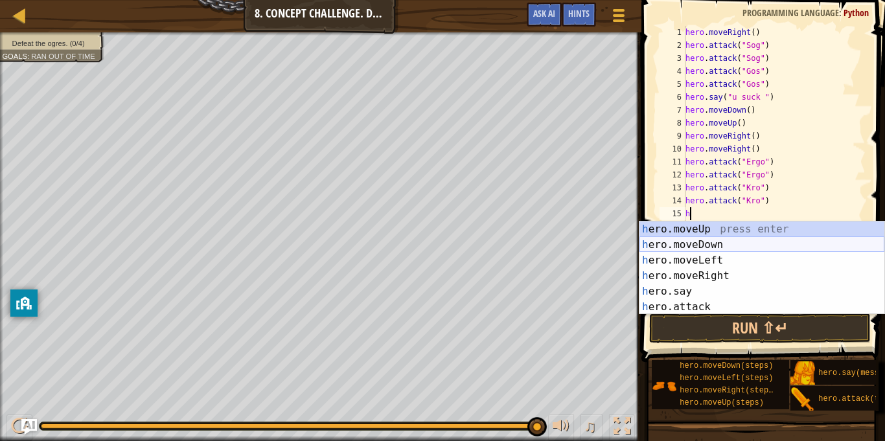
click at [720, 243] on div "h ero.moveUp press enter h ero.moveDown press enter h ero.moveLeft press enter …" at bounding box center [761, 284] width 245 height 124
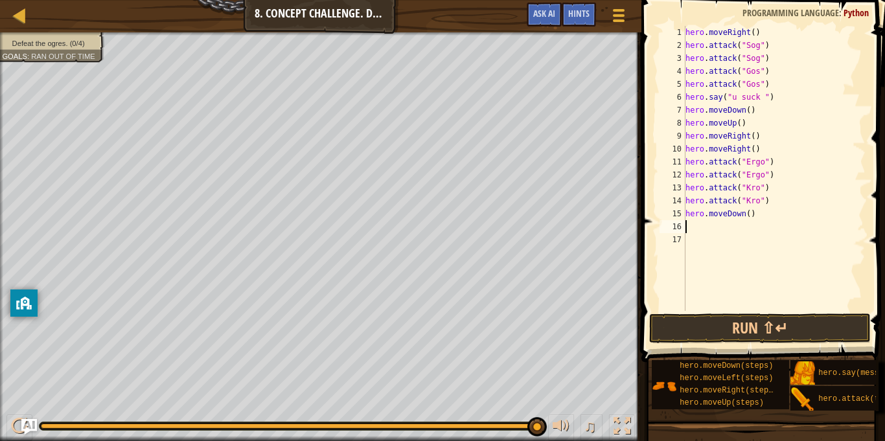
type textarea "h"
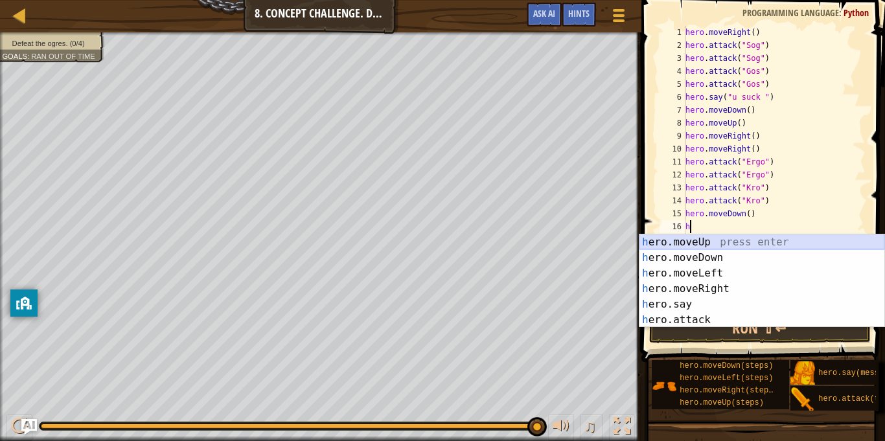
click at [716, 238] on div "h ero.moveUp press enter h ero.moveDown press enter h ero.moveLeft press enter …" at bounding box center [761, 296] width 245 height 124
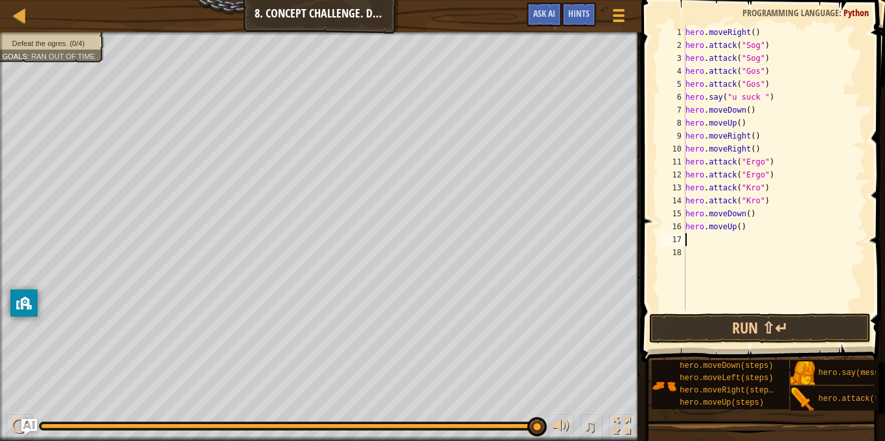
type textarea "h"
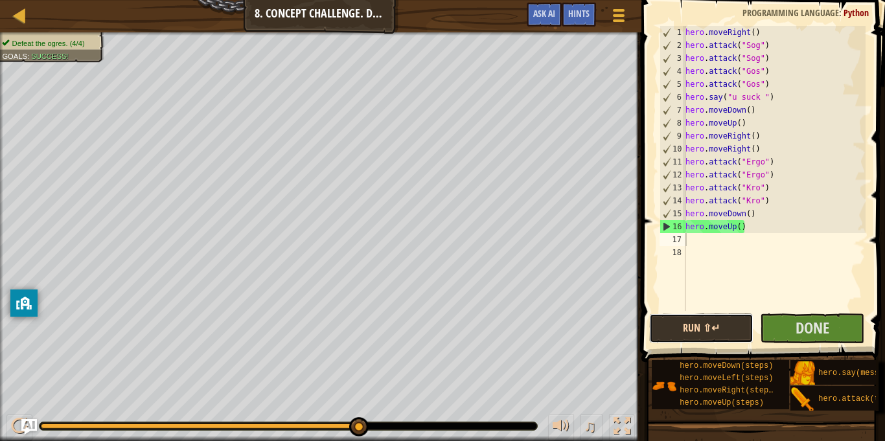
click at [710, 326] on button "Run ⇧↵" at bounding box center [701, 329] width 104 height 30
drag, startPoint x: 359, startPoint y: 428, endPoint x: 407, endPoint y: 425, distance: 48.0
click at [745, 227] on div "hero . moveRight ( ) hero . attack ( "Sog" ) hero . attack ( "Sog" ) hero . att…" at bounding box center [774, 181] width 183 height 311
type textarea "hero.moveUp()"
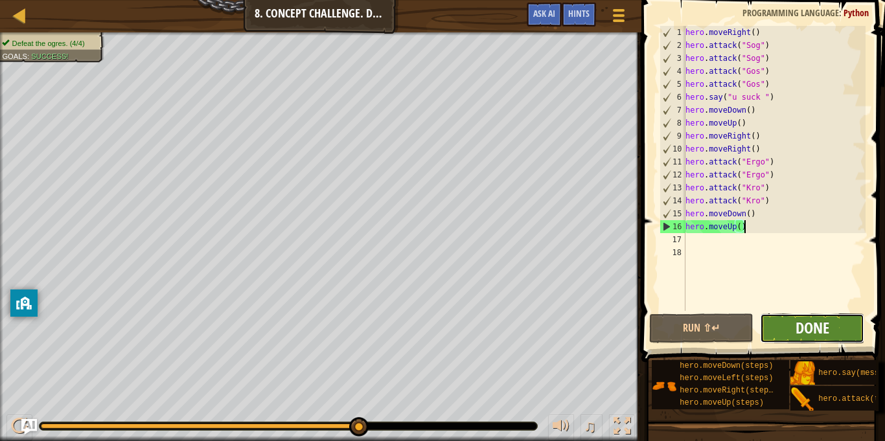
click at [803, 334] on span "Done" at bounding box center [812, 327] width 34 height 21
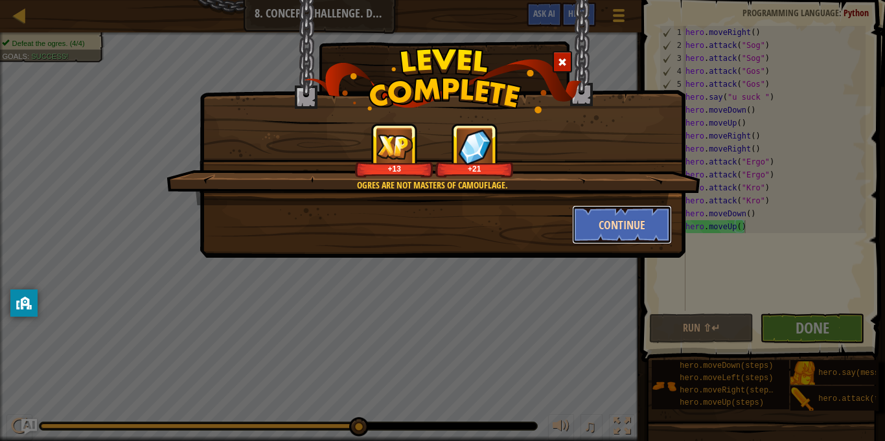
click at [612, 225] on button "Continue" at bounding box center [622, 224] width 100 height 39
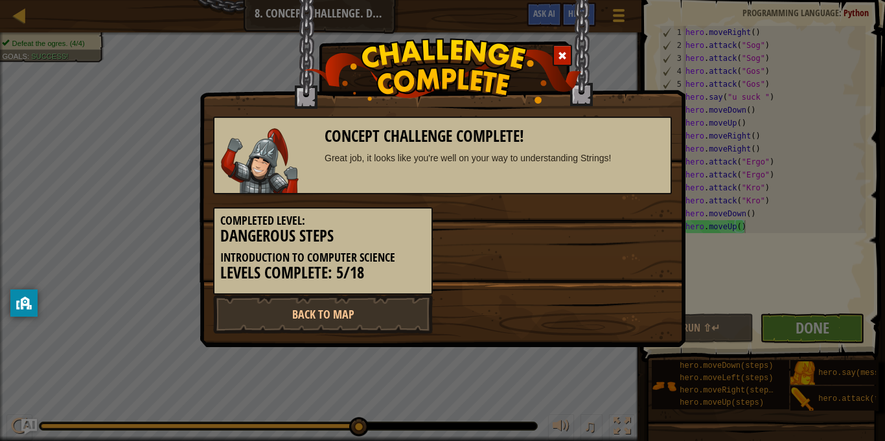
click at [659, 218] on div "Completed Level: Dangerous Steps Introduction to Computer Science Levels Comple…" at bounding box center [442, 244] width 478 height 100
click at [398, 315] on link "Back to Map" at bounding box center [323, 314] width 220 height 39
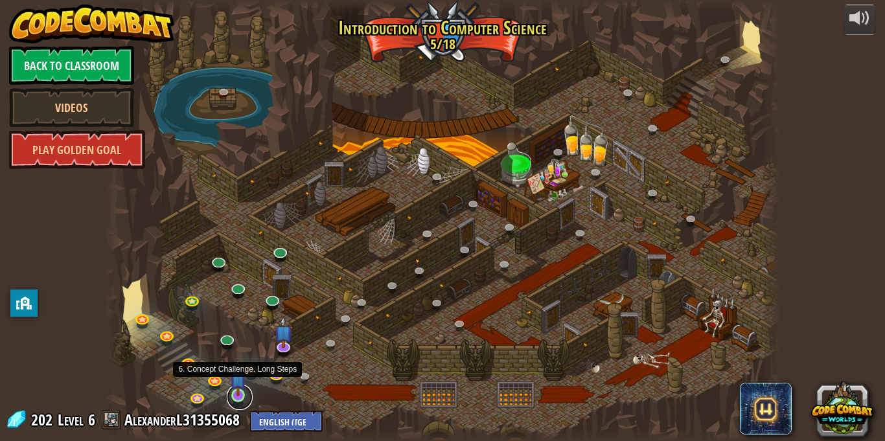
click at [240, 396] on link at bounding box center [240, 397] width 26 height 26
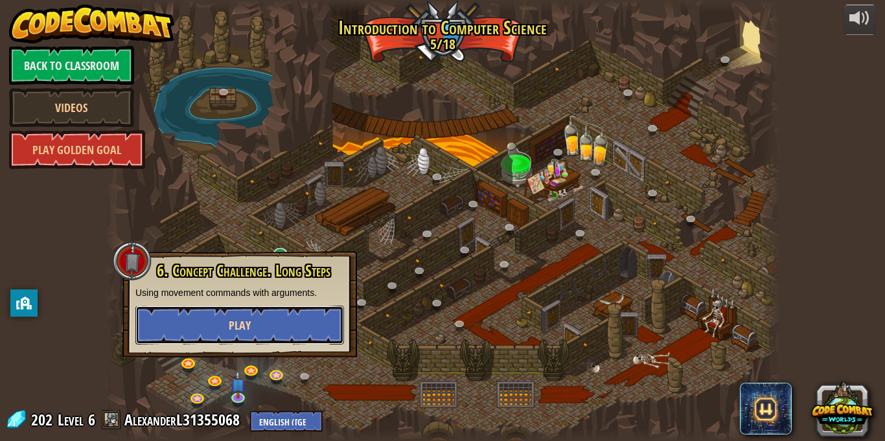
click at [301, 322] on button "Play" at bounding box center [239, 325] width 209 height 39
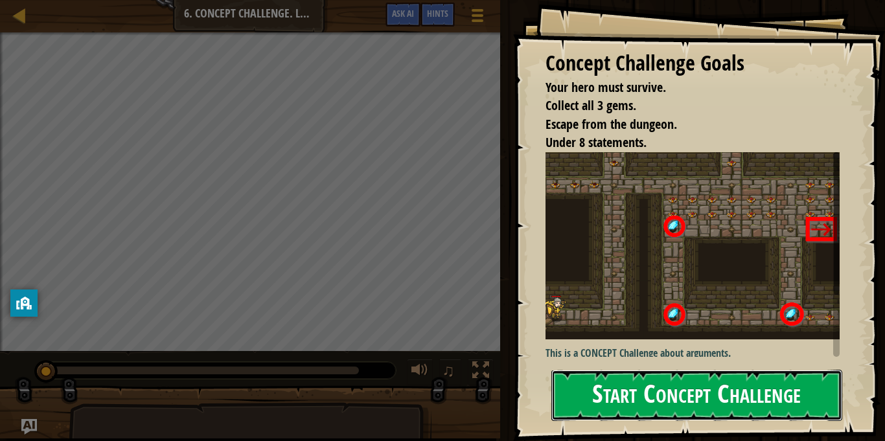
click at [655, 395] on button "Start Concept Challenge" at bounding box center [696, 395] width 291 height 51
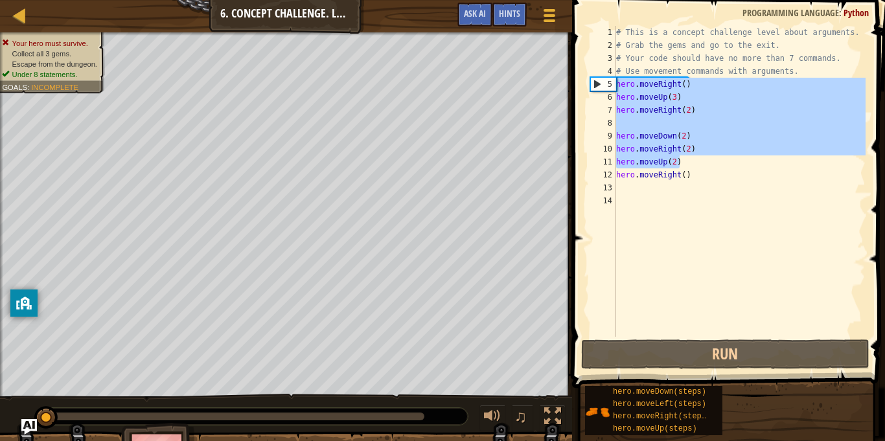
drag, startPoint x: 737, startPoint y: 157, endPoint x: 610, endPoint y: 84, distance: 146.9
click at [610, 84] on div "1 2 3 4 5 6 7 8 9 10 11 12 13 14 # This is a concept challenge level about argu…" at bounding box center [726, 181] width 278 height 311
type textarea "hero.moveRight() hero.moveUp(3)"
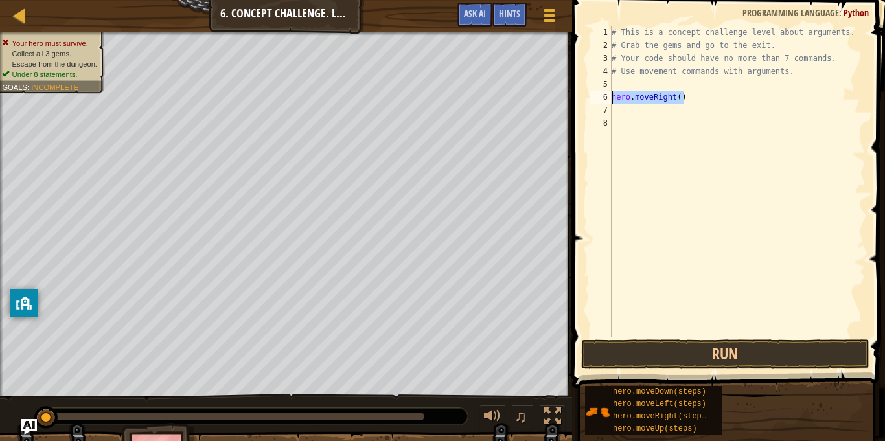
drag, startPoint x: 688, startPoint y: 99, endPoint x: 589, endPoint y: 95, distance: 99.2
click at [589, 95] on div "1 2 3 4 5 6 7 8 # This is a concept challenge level about arguments. # Grab the…" at bounding box center [726, 181] width 278 height 311
type textarea "hero.moveRight()"
click at [685, 359] on button "Run" at bounding box center [725, 354] width 288 height 30
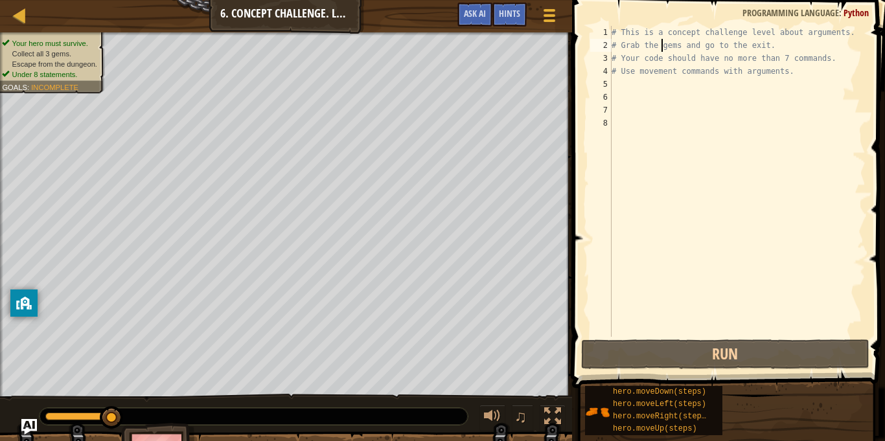
type textarea "# Use movement commands with arguments."
type textarea "h"
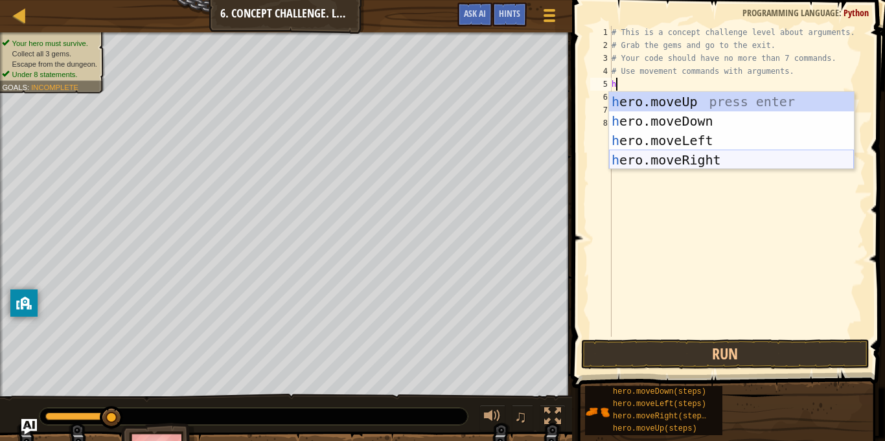
click at [722, 157] on div "h ero.moveUp press enter h ero.moveDown press enter h ero.moveLeft press enter …" at bounding box center [731, 150] width 245 height 117
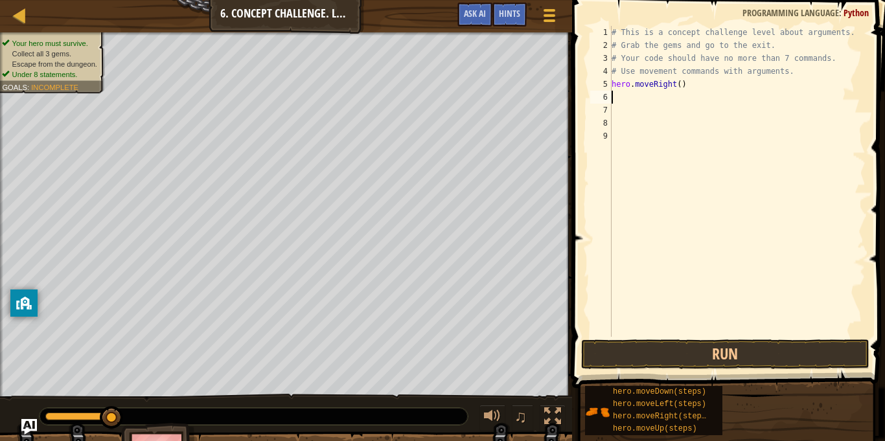
type textarea "h"
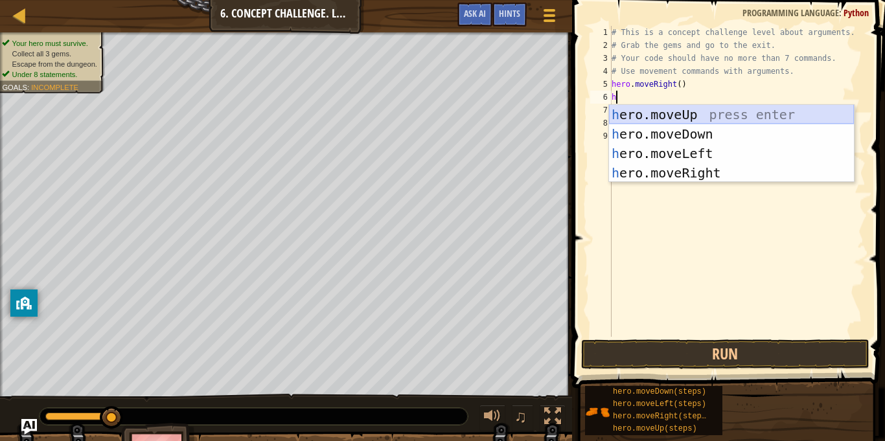
click at [720, 113] on div "h ero.moveUp press enter h ero.moveDown press enter h ero.moveLeft press enter …" at bounding box center [731, 163] width 245 height 117
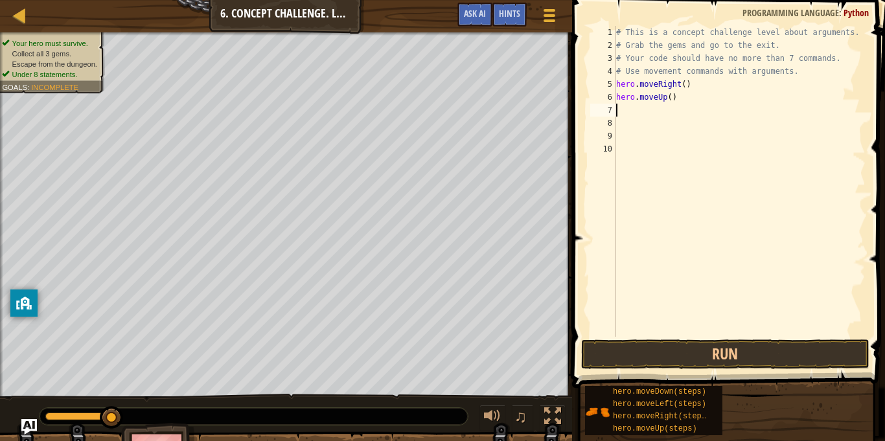
click at [670, 98] on div "# This is a concept challenge level about arguments. # Grab the gems and go to …" at bounding box center [739, 194] width 252 height 337
type textarea "hero.moveUp(3)"
click at [632, 117] on div "# This is a concept challenge level about arguments. # Grab the gems and go to …" at bounding box center [739, 194] width 252 height 337
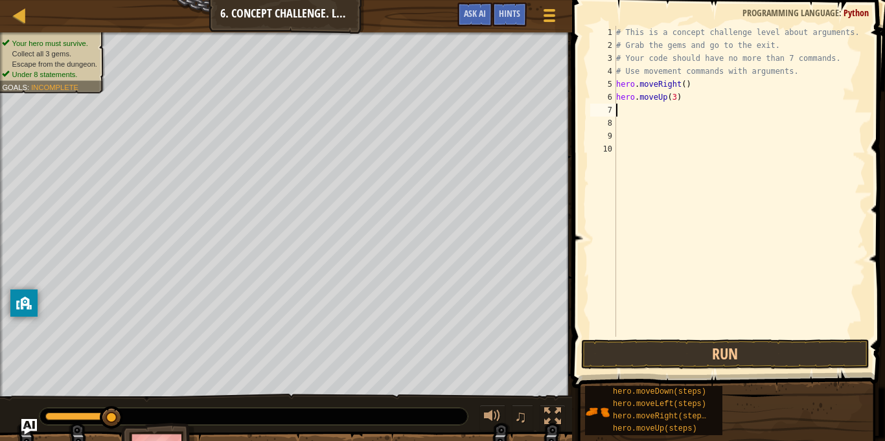
click at [633, 116] on div "# This is a concept challenge level about arguments. # Grab the gems and go to …" at bounding box center [739, 194] width 252 height 337
type textarea "h"
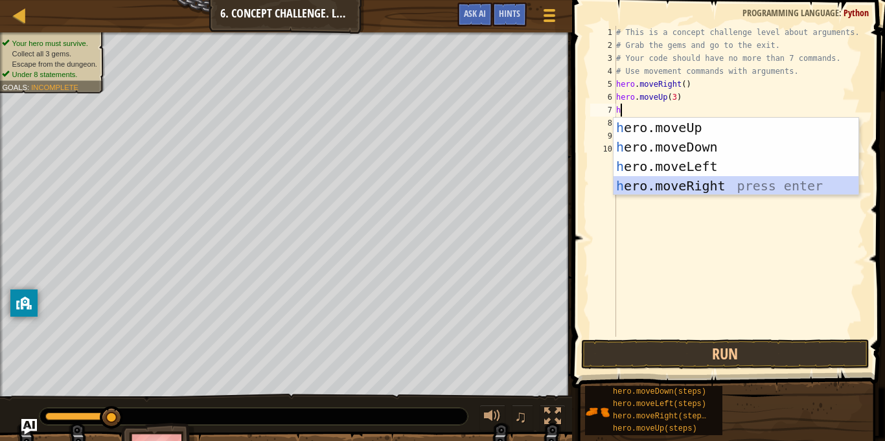
click at [746, 186] on div "h ero.moveUp press enter h ero.moveDown press enter h ero.moveLeft press enter …" at bounding box center [735, 176] width 245 height 117
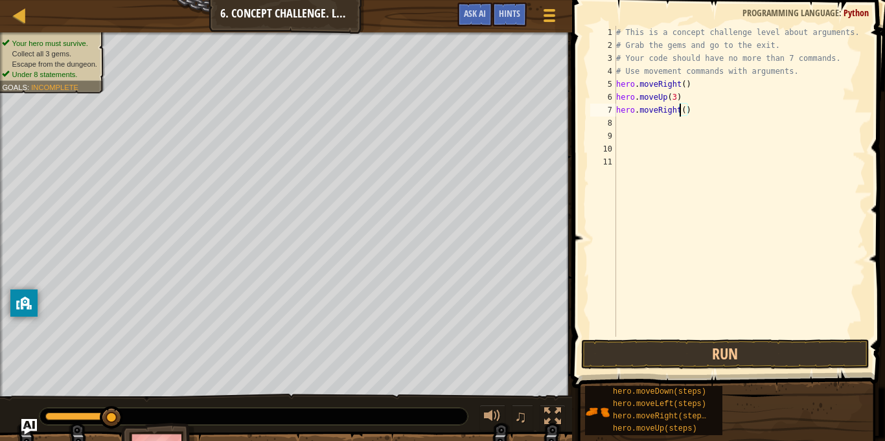
click at [681, 114] on div "# This is a concept challenge level about arguments. # Grab the gems and go to …" at bounding box center [739, 194] width 252 height 337
type textarea "hero.moveRight(2)"
click at [628, 124] on div "# This is a concept challenge level about arguments. # Grab the gems and go to …" at bounding box center [739, 194] width 252 height 337
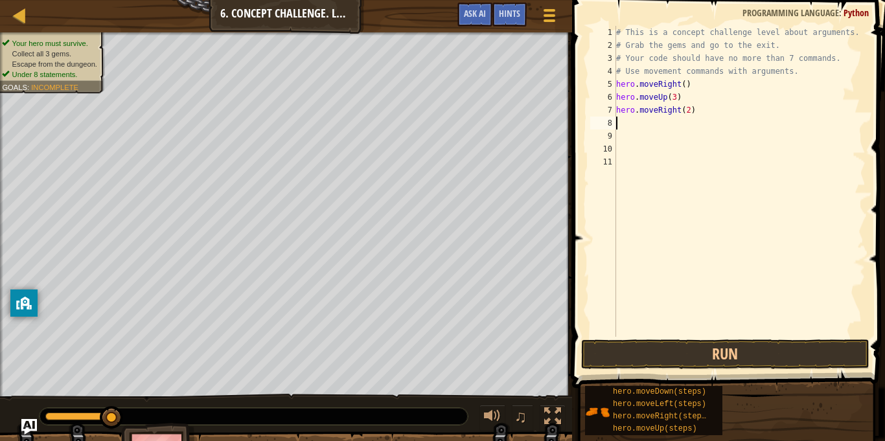
type textarea "h"
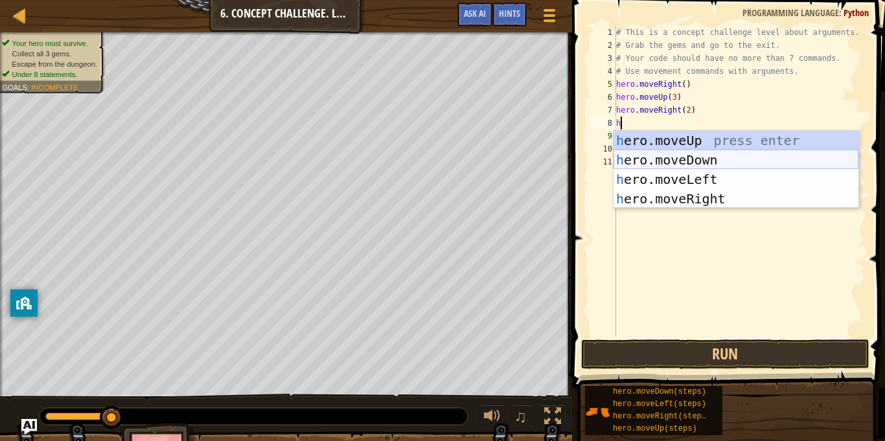
click at [699, 165] on div "h ero.moveUp press enter h ero.moveDown press enter h ero.moveLeft press enter …" at bounding box center [735, 189] width 245 height 117
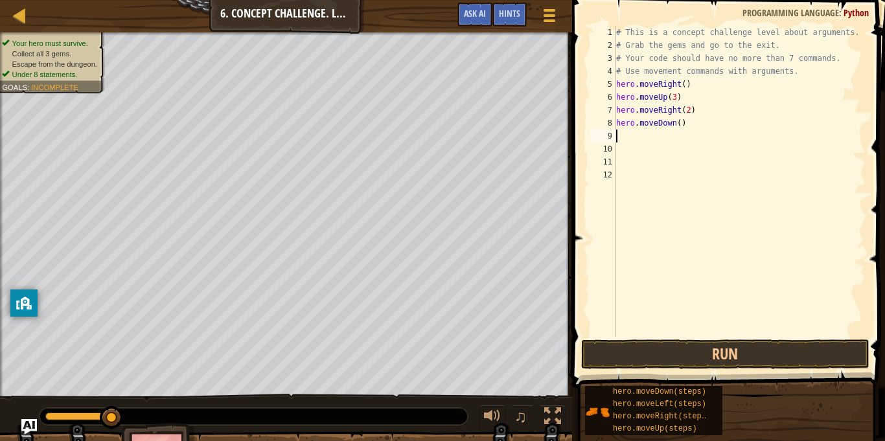
type textarea "h"
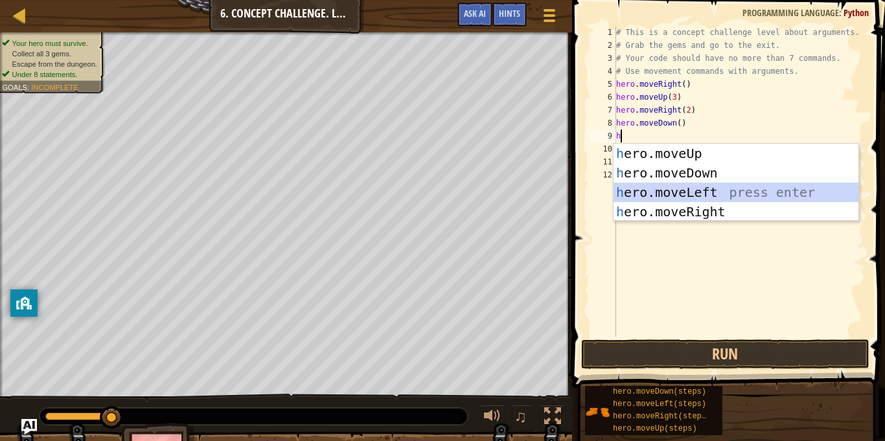
click at [711, 191] on div "h ero.moveUp press enter h ero.moveDown press enter h ero.moveLeft press enter …" at bounding box center [735, 202] width 245 height 117
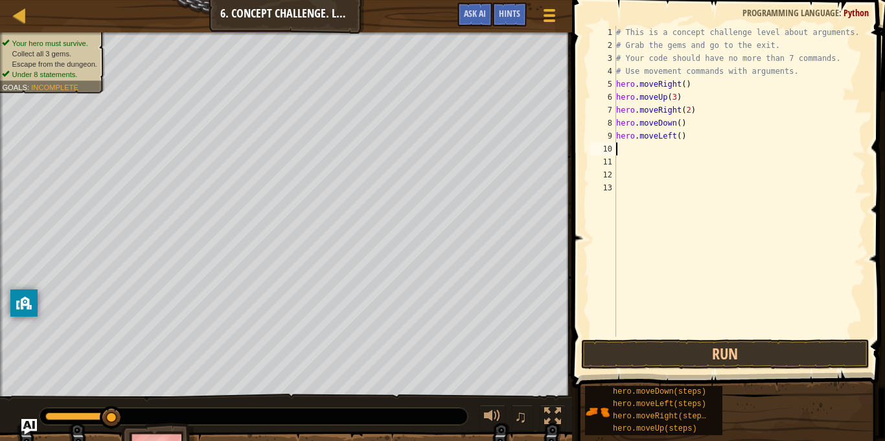
type textarea "h"
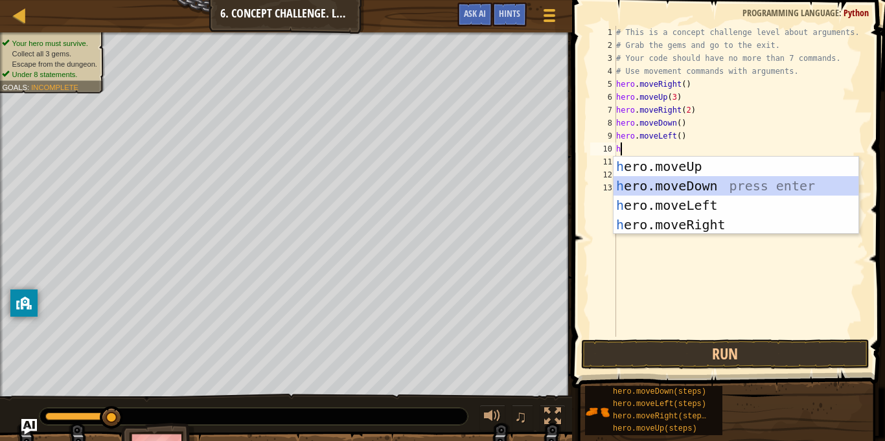
click at [682, 187] on div "h ero.moveUp press enter h ero.moveDown press enter h ero.moveLeft press enter …" at bounding box center [735, 215] width 245 height 117
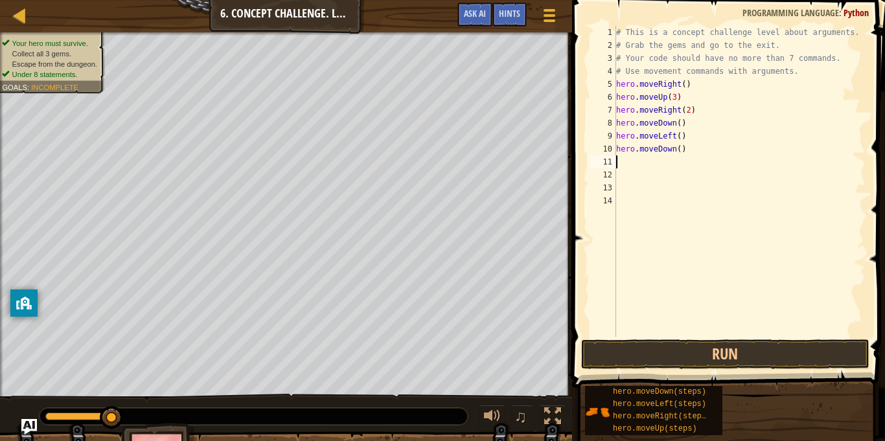
click at [681, 154] on div "# This is a concept challenge level about arguments. # Grab the gems and go to …" at bounding box center [739, 194] width 252 height 337
type textarea "hero.moveDown(2)"
click at [633, 163] on div "# This is a concept challenge level about arguments. # Grab the gems and go to …" at bounding box center [739, 194] width 252 height 337
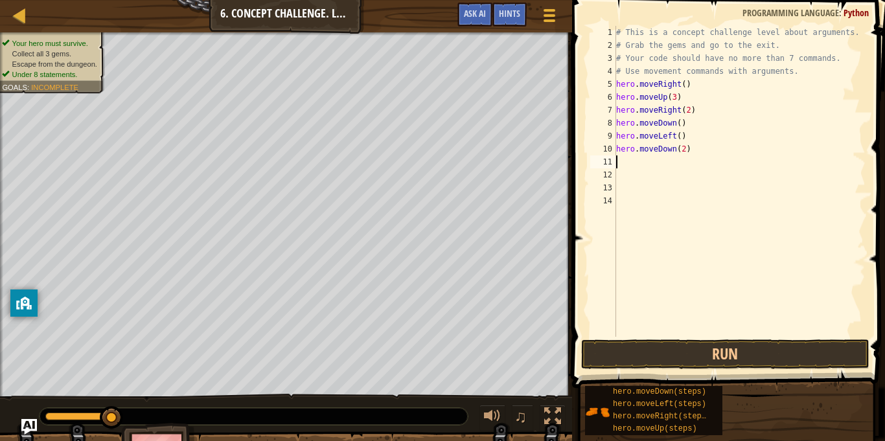
type textarea "h"
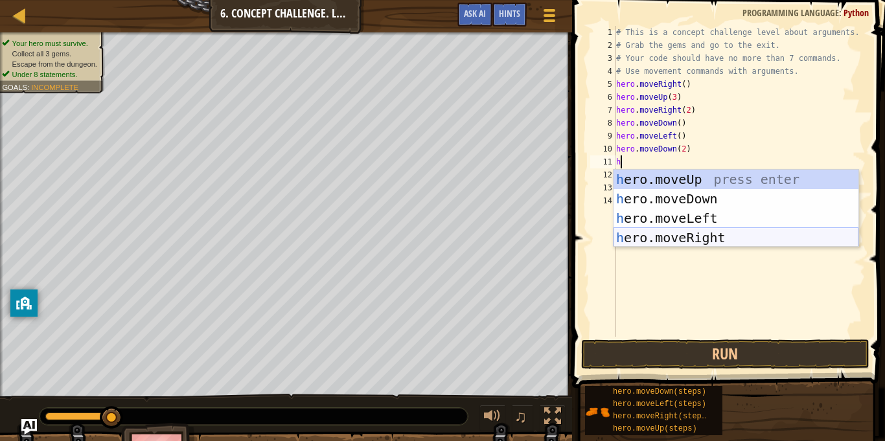
click at [740, 238] on div "h ero.moveUp press enter h ero.moveDown press enter h ero.moveLeft press enter …" at bounding box center [735, 228] width 245 height 117
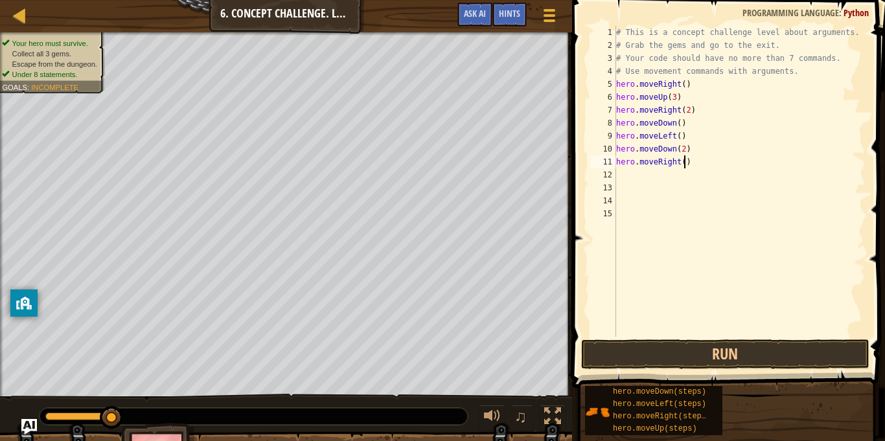
click at [685, 165] on div "# This is a concept challenge level about arguments. # Grab the gems and go to …" at bounding box center [739, 194] width 252 height 337
type textarea "hero.moveRight(2)"
click at [623, 174] on div "# This is a concept challenge level about arguments. # Grab the gems and go to …" at bounding box center [739, 194] width 252 height 337
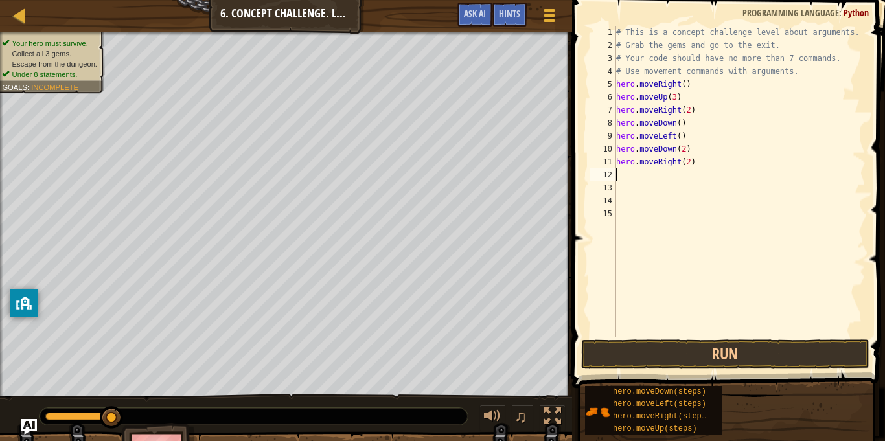
type textarea "h"
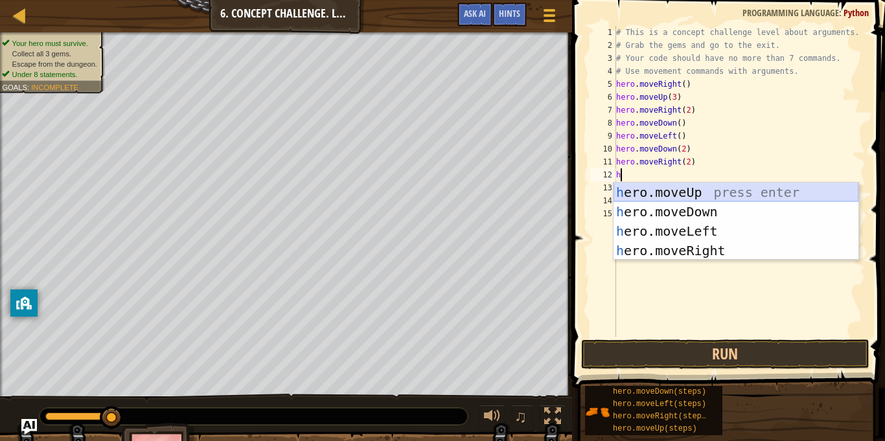
click at [707, 190] on div "h ero.moveUp press enter h ero.moveDown press enter h ero.moveLeft press enter …" at bounding box center [735, 241] width 245 height 117
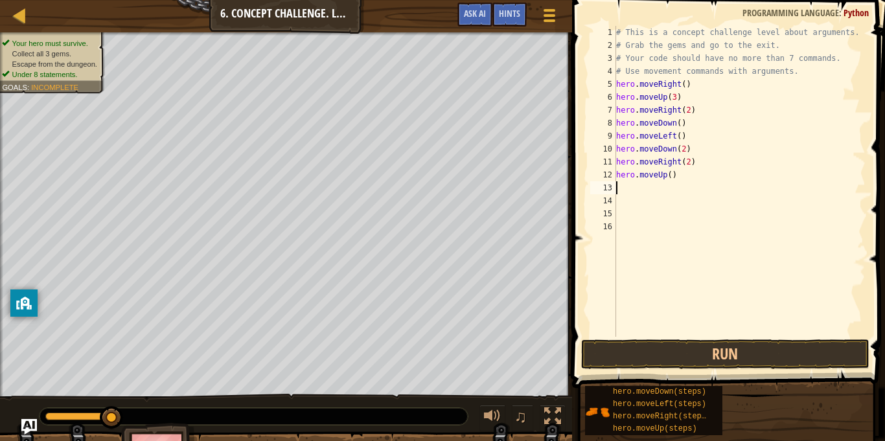
click at [670, 176] on div "# This is a concept challenge level about arguments. # Grab the gems and go to …" at bounding box center [739, 194] width 252 height 337
type textarea "hero.moveUp(2)"
click at [628, 188] on div "# This is a concept challenge level about arguments. # Grab the gems and go to …" at bounding box center [739, 194] width 252 height 337
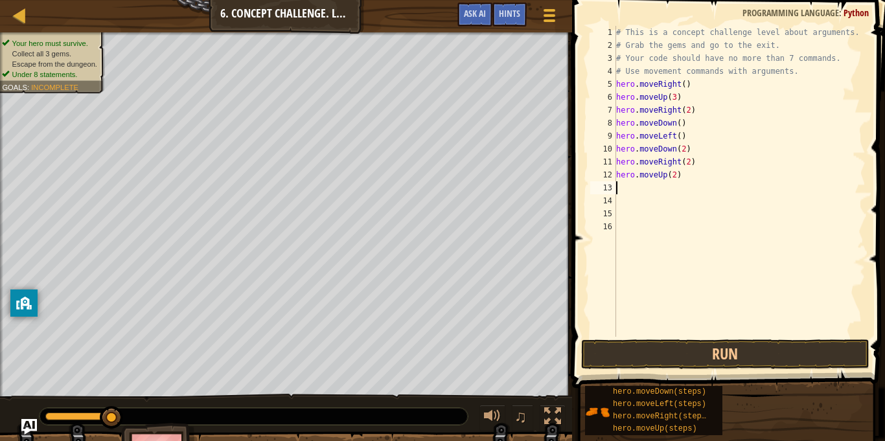
type textarea "h"
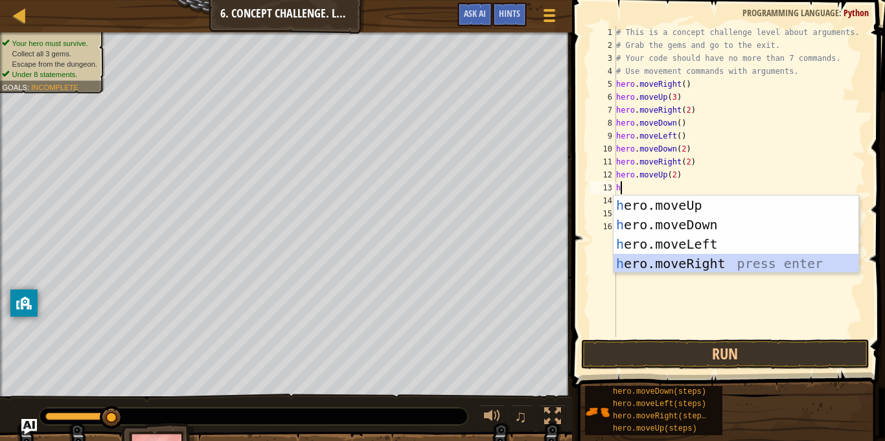
click at [693, 258] on div "h ero.moveUp press enter h ero.moveDown press enter h ero.moveLeft press enter …" at bounding box center [735, 254] width 245 height 117
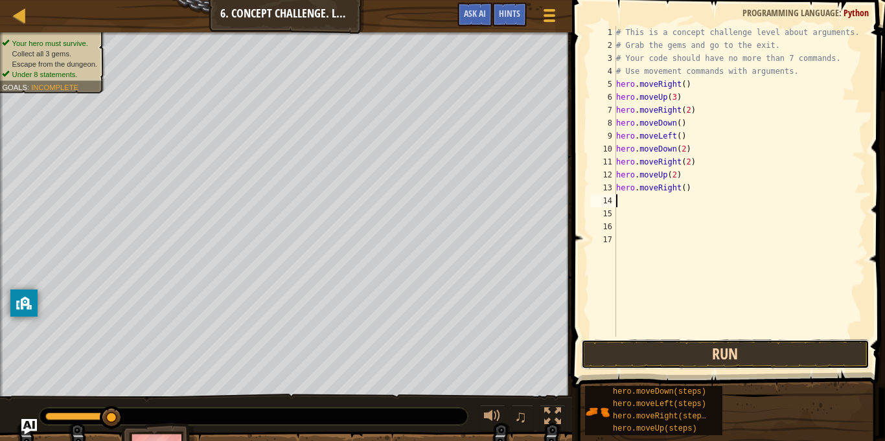
click at [725, 352] on button "Run" at bounding box center [725, 354] width 288 height 30
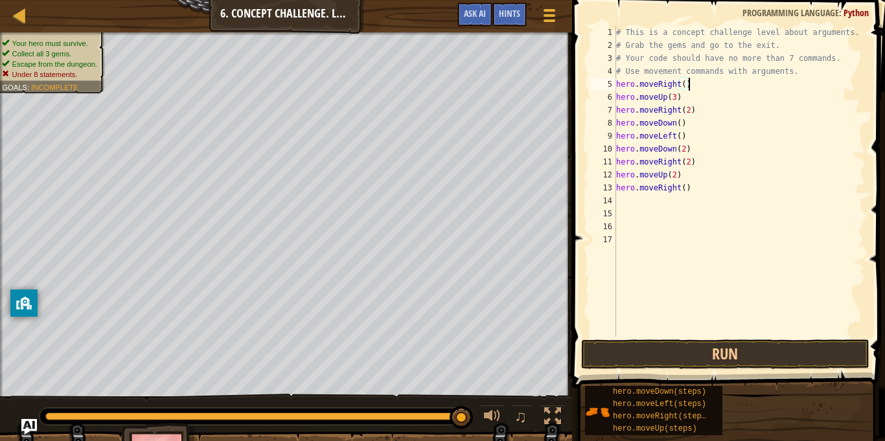
drag, startPoint x: 782, startPoint y: 82, endPoint x: 790, endPoint y: 80, distance: 8.6
click at [790, 80] on div "# This is a concept challenge level about arguments. # Grab the gems and go to …" at bounding box center [739, 194] width 252 height 337
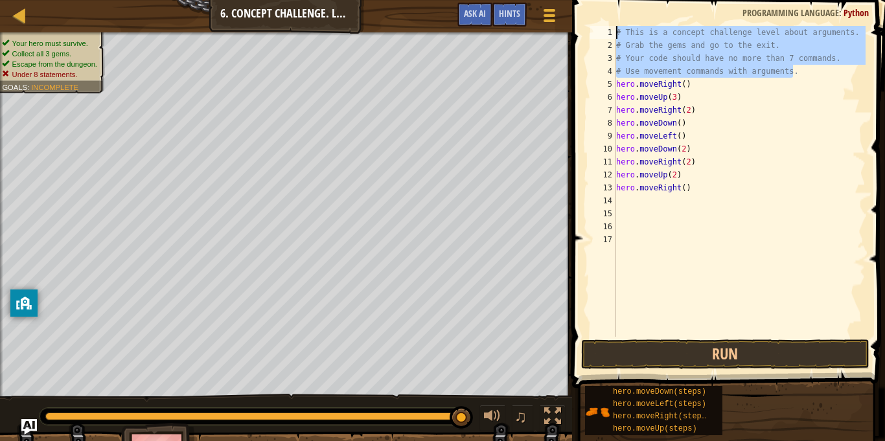
drag, startPoint x: 797, startPoint y: 66, endPoint x: 608, endPoint y: 22, distance: 194.8
click at [608, 22] on div "hero.moveRight() 1 2 3 4 5 6 7 8 9 10 11 12 13 14 15 16 17 # This is a concept …" at bounding box center [726, 219] width 317 height 426
type textarea "# This is a concept challenge level about arguments. # Grab the gems and go to …"
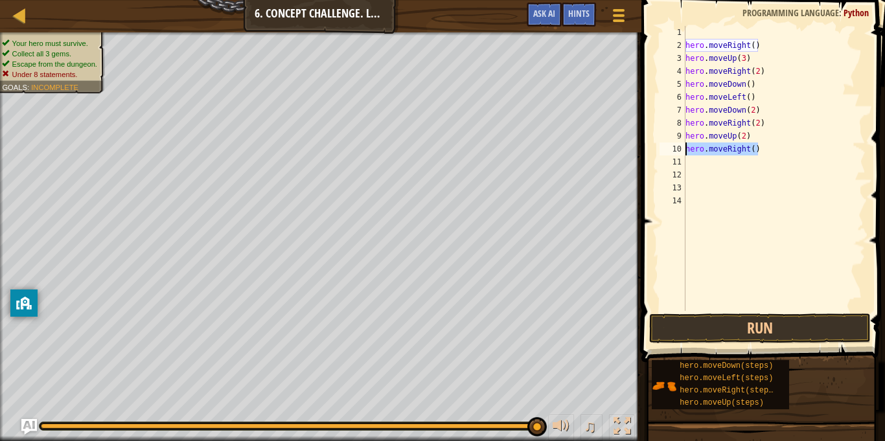
drag, startPoint x: 767, startPoint y: 151, endPoint x: 681, endPoint y: 154, distance: 85.5
click at [681, 154] on div "1 2 3 4 5 6 7 8 9 10 11 12 13 14 hero . moveRight ( ) hero . moveUp ( 3 ) hero …" at bounding box center [761, 168] width 209 height 285
type textarea "hero.moveRight()"
click at [716, 38] on div "hero . moveRight ( ) hero . moveUp ( 3 ) hero . moveRight ( 2 ) hero . moveDown…" at bounding box center [774, 181] width 183 height 311
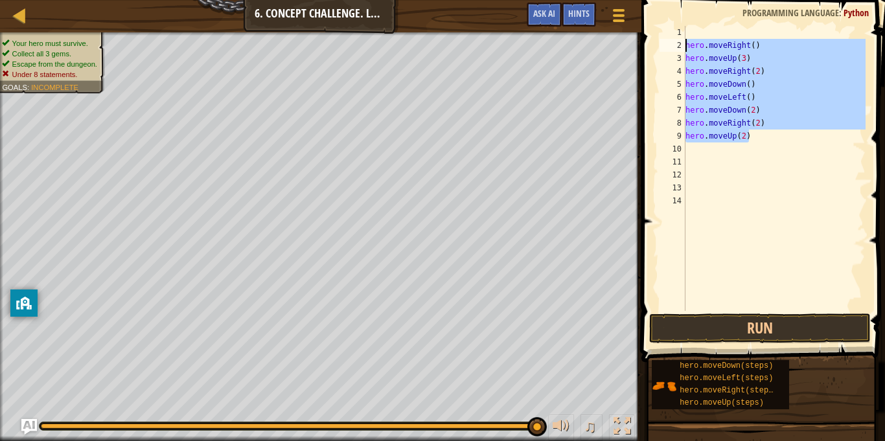
drag, startPoint x: 776, startPoint y: 135, endPoint x: 678, endPoint y: 45, distance: 132.9
click at [678, 45] on div "1 2 3 4 5 6 7 8 9 10 11 12 13 14 hero . moveRight ( ) hero . moveUp ( 3 ) hero …" at bounding box center [761, 168] width 209 height 285
type textarea "hero.moveRight() hero.moveUp(3)"
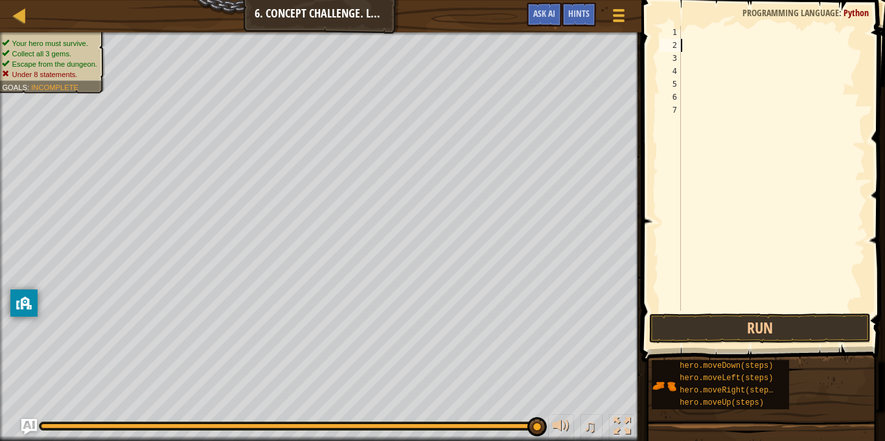
click at [698, 20] on span at bounding box center [764, 162] width 254 height 400
click at [692, 30] on div at bounding box center [771, 181] width 187 height 311
type textarea "h"
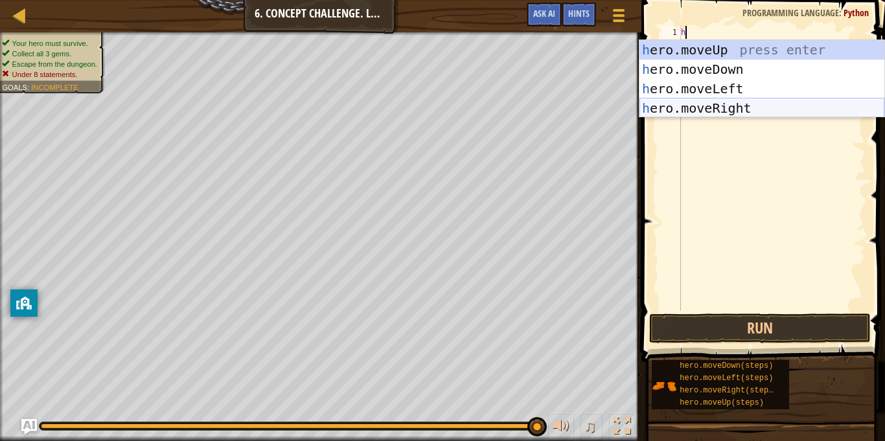
click at [760, 109] on div "h ero.moveUp press enter h ero.moveDown press enter h ero.moveLeft press enter …" at bounding box center [761, 98] width 245 height 117
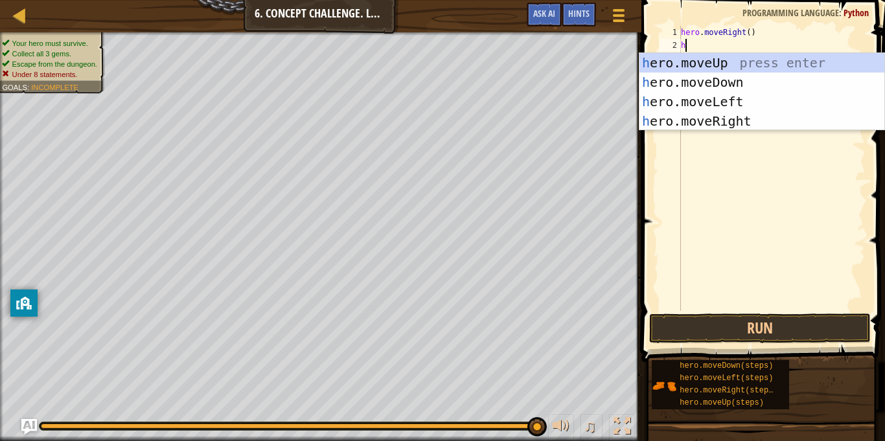
click at [787, 43] on div "hero . moveRight ( ) h" at bounding box center [771, 181] width 187 height 311
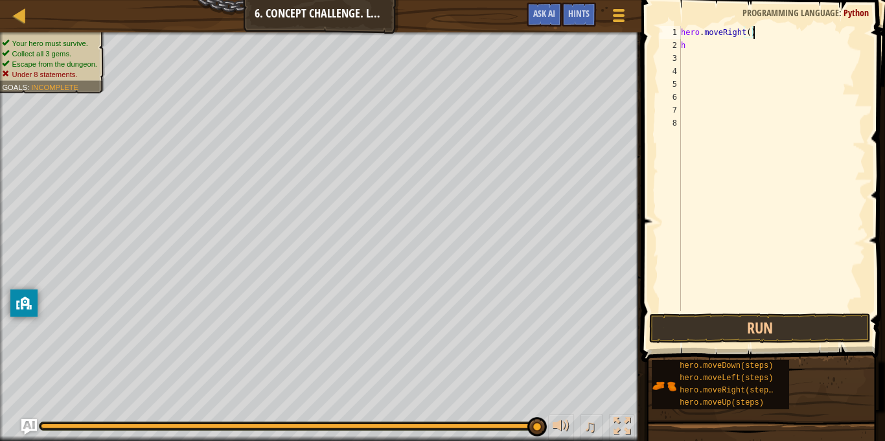
click at [764, 29] on div "hero . moveRight ( ) h" at bounding box center [771, 181] width 187 height 311
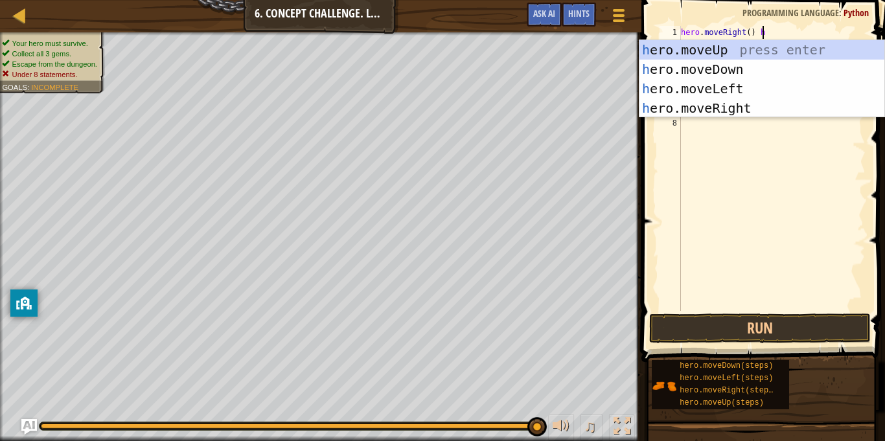
scroll to position [6, 11]
click at [757, 52] on div "h ero.moveUp press enter h ero.moveDown press enter h ero.moveLeft press enter …" at bounding box center [761, 98] width 245 height 117
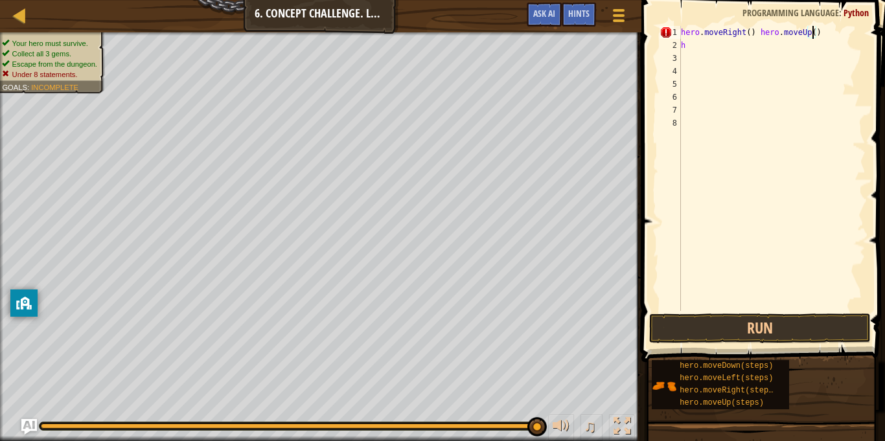
scroll to position [6, 19]
click at [694, 47] on div "hero . moveRight ( ) hero . moveUp ( 3 ) h" at bounding box center [771, 181] width 187 height 311
type textarea "h"
click at [717, 326] on button "Run" at bounding box center [760, 329] width 222 height 30
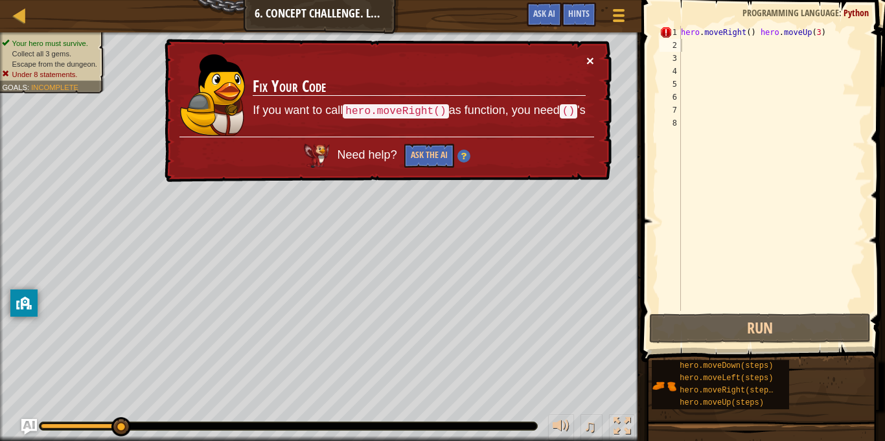
click at [593, 54] on button "×" at bounding box center [590, 61] width 8 height 14
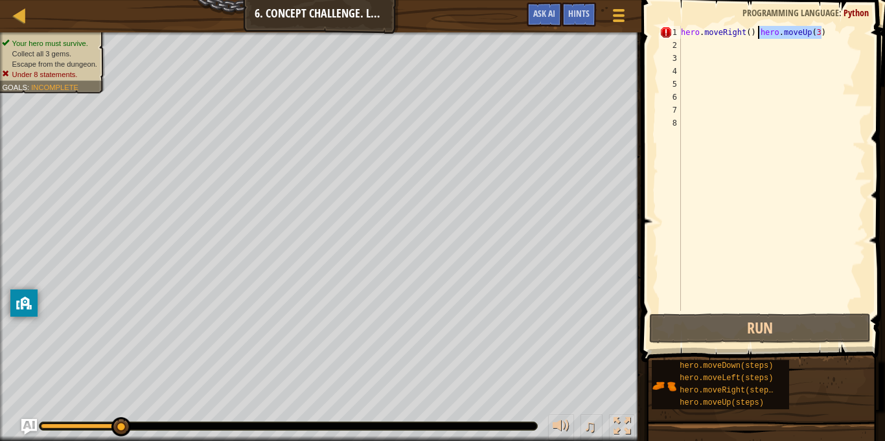
drag, startPoint x: 838, startPoint y: 30, endPoint x: 760, endPoint y: 31, distance: 78.4
click at [760, 31] on div "hero . moveRight ( ) hero . moveUp ( 3 )" at bounding box center [771, 181] width 187 height 311
type textarea "hero.moveRight()"
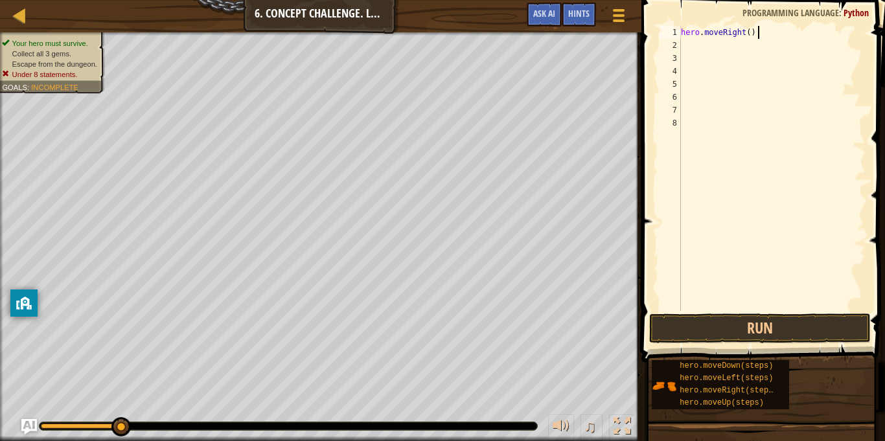
click at [712, 41] on div "hero . moveRight ( )" at bounding box center [771, 181] width 187 height 311
type textarea "h"
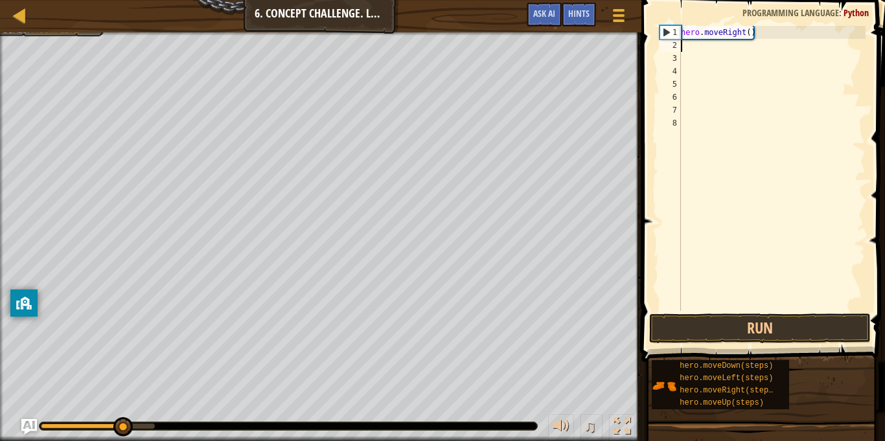
type textarea "h"
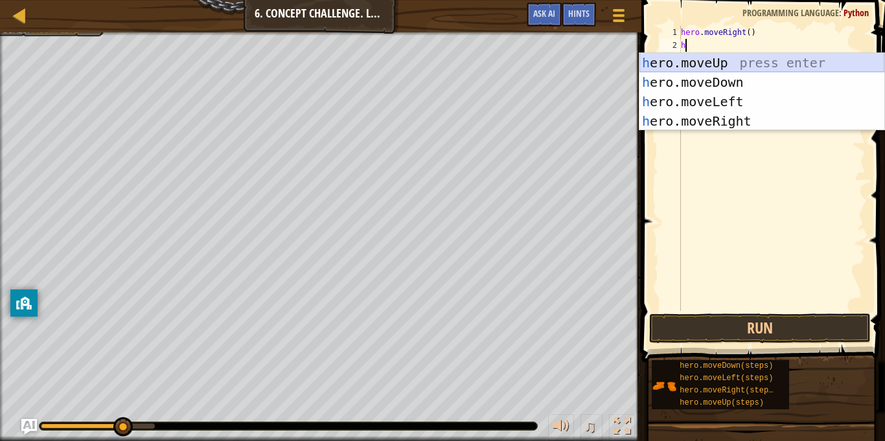
click at [744, 56] on div "h ero.moveUp press enter h ero.moveDown press enter h ero.moveLeft press enter …" at bounding box center [761, 111] width 245 height 117
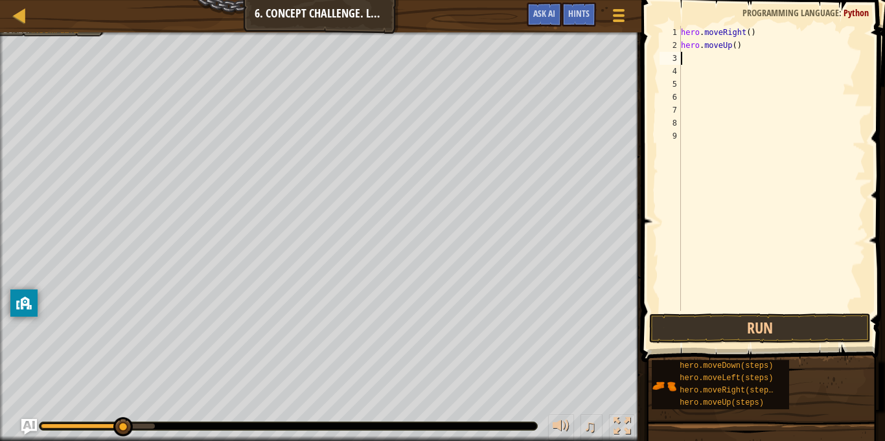
click at [736, 47] on div "hero . moveRight ( ) hero . moveUp ( )" at bounding box center [771, 181] width 187 height 311
type textarea "hero.moveUp(3)"
click at [735, 59] on div "hero . moveRight ( ) hero . moveUp ( 3 )" at bounding box center [771, 181] width 187 height 311
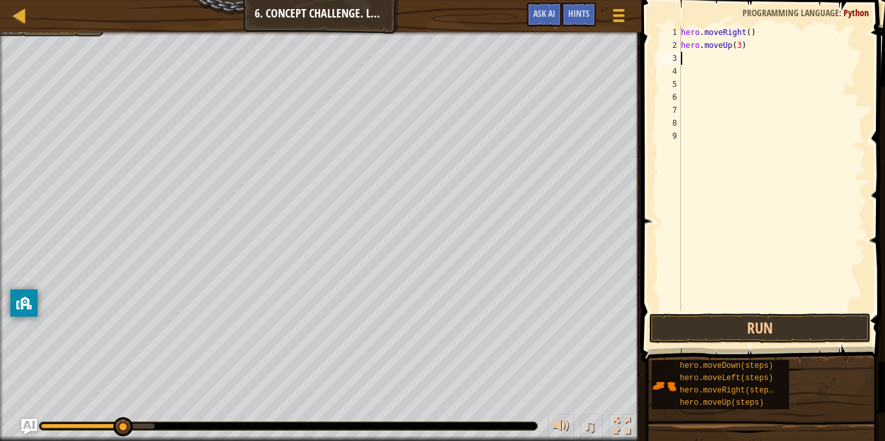
type textarea "h"
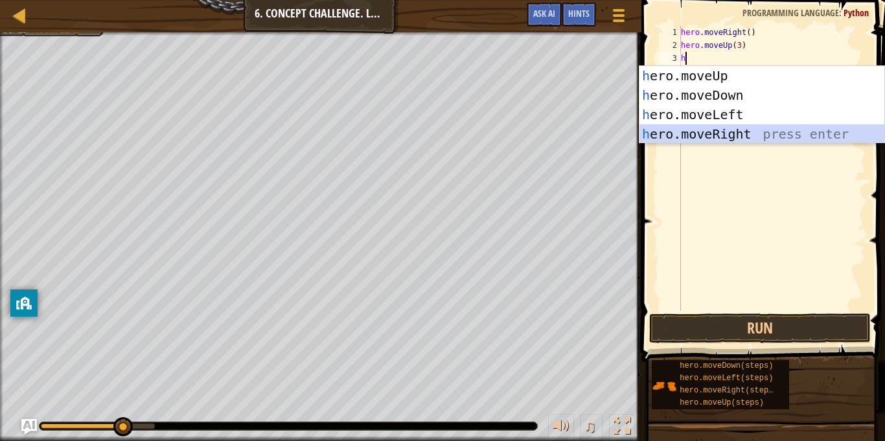
click at [749, 134] on div "h ero.moveUp press enter h ero.moveDown press enter h ero.moveLeft press enter …" at bounding box center [761, 124] width 245 height 117
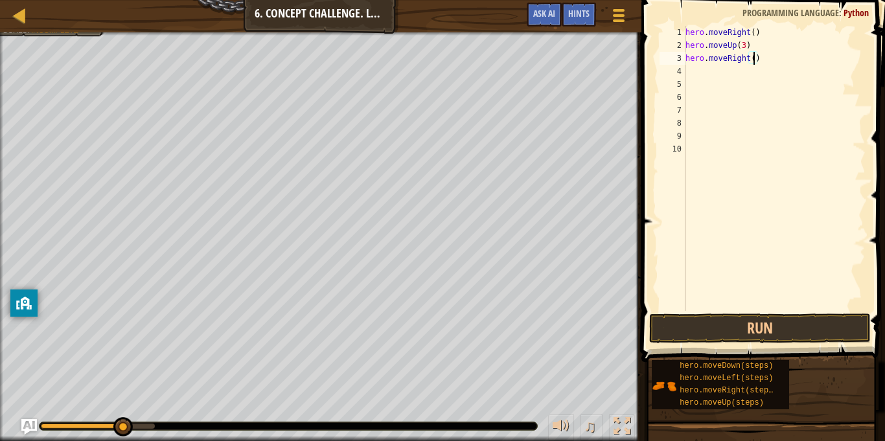
click at [755, 60] on div "hero . moveRight ( ) hero . moveUp ( 3 ) hero . moveRight ( )" at bounding box center [774, 181] width 183 height 311
type textarea "hero.moveRight(2)"
click at [729, 73] on div "hero . moveRight ( ) hero . moveUp ( 3 ) hero . moveRight ( 2 )" at bounding box center [774, 181] width 183 height 311
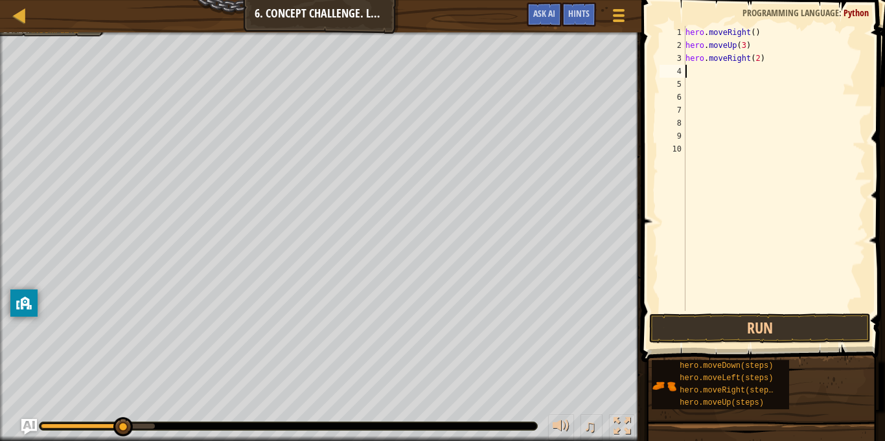
type textarea "h"
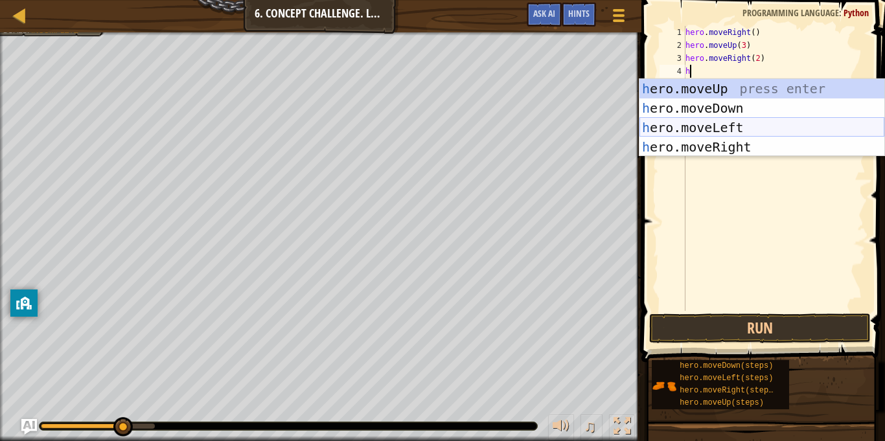
click at [731, 135] on div "h ero.moveUp press enter h ero.moveDown press enter h ero.moveLeft press enter …" at bounding box center [761, 137] width 245 height 117
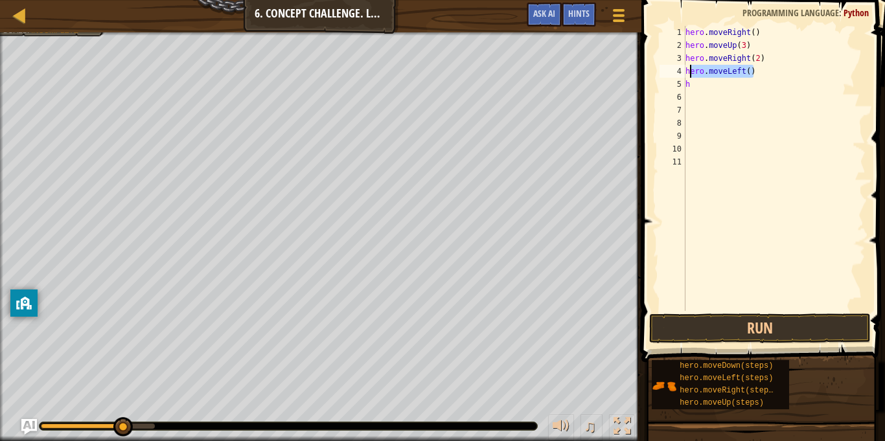
drag, startPoint x: 759, startPoint y: 74, endPoint x: 690, endPoint y: 73, distance: 69.3
click at [690, 73] on div "hero . moveRight ( ) hero . moveUp ( 3 ) hero . moveRight ( 2 ) hero . moveLeft…" at bounding box center [774, 181] width 183 height 311
type textarea "h"
click at [692, 81] on div "hero . moveRight ( ) hero . moveUp ( 3 ) hero . moveRight ( 2 ) h" at bounding box center [774, 181] width 183 height 311
type textarea "h"
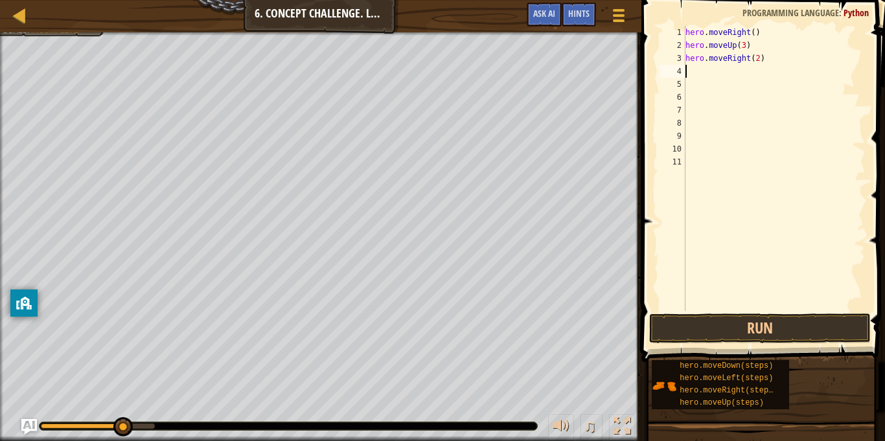
click at [692, 72] on div "hero . moveRight ( ) hero . moveUp ( 3 ) hero . moveRight ( 2 )" at bounding box center [774, 181] width 183 height 311
type textarea "h"
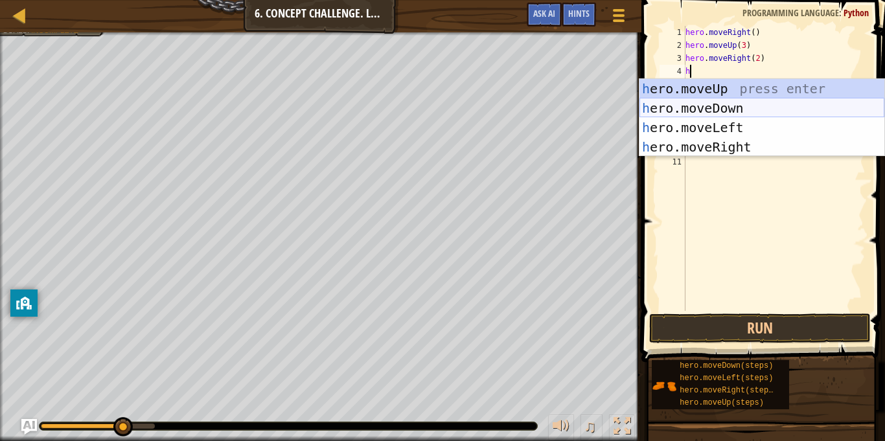
click at [723, 110] on div "h ero.moveUp press enter h ero.moveDown press enter h ero.moveLeft press enter …" at bounding box center [761, 137] width 245 height 117
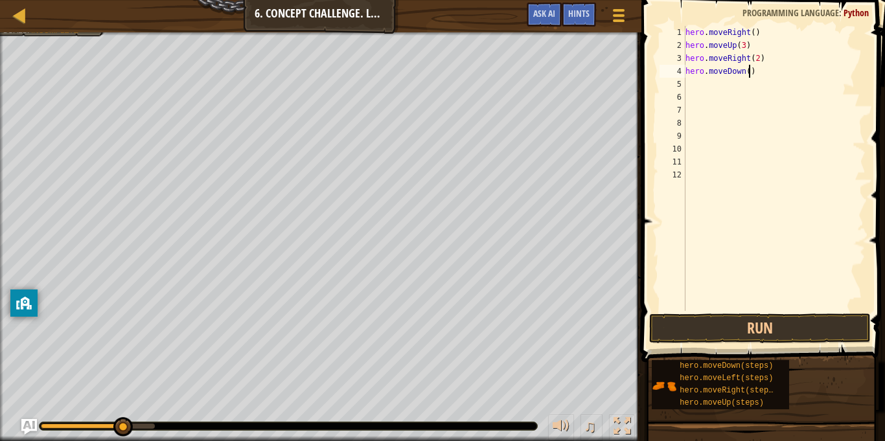
click at [750, 72] on div "hero . moveRight ( ) hero . moveUp ( 3 ) hero . moveRight ( 2 ) hero . moveDown…" at bounding box center [774, 181] width 183 height 311
type textarea "hero.moveDown(3)"
click at [697, 86] on div "hero . moveRight ( ) hero . moveUp ( 3 ) hero . moveRight ( 2 ) hero . moveDown…" at bounding box center [774, 181] width 183 height 311
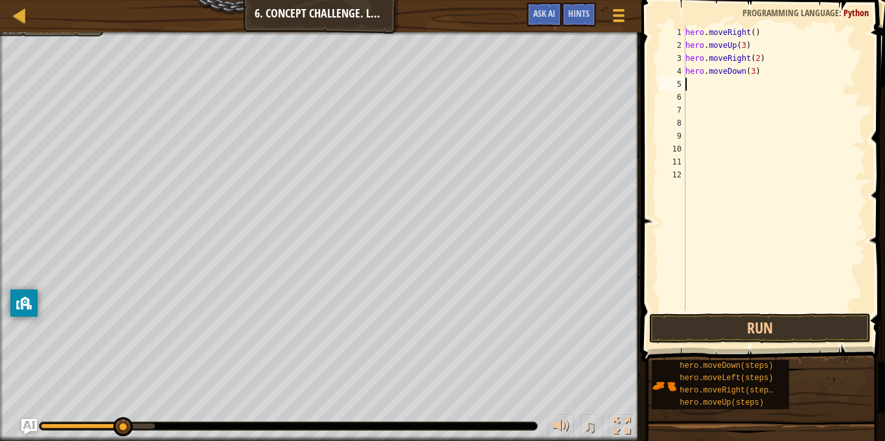
type textarea "h"
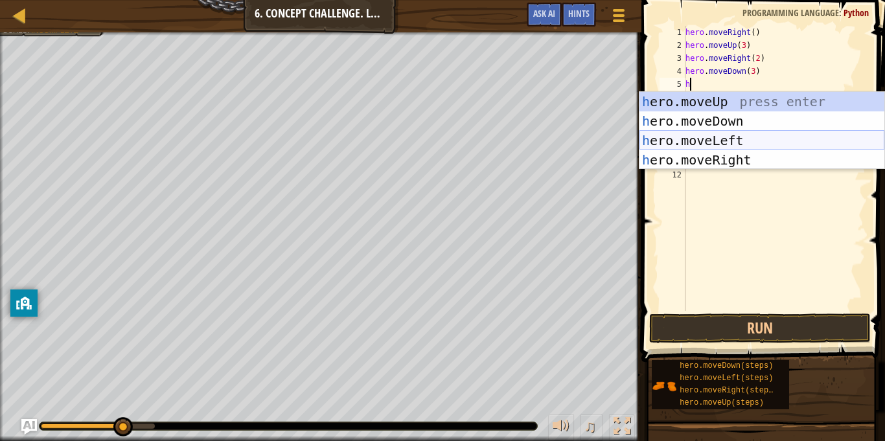
click at [718, 141] on div "h ero.moveUp press enter h ero.moveDown press enter h ero.moveLeft press enter …" at bounding box center [761, 150] width 245 height 117
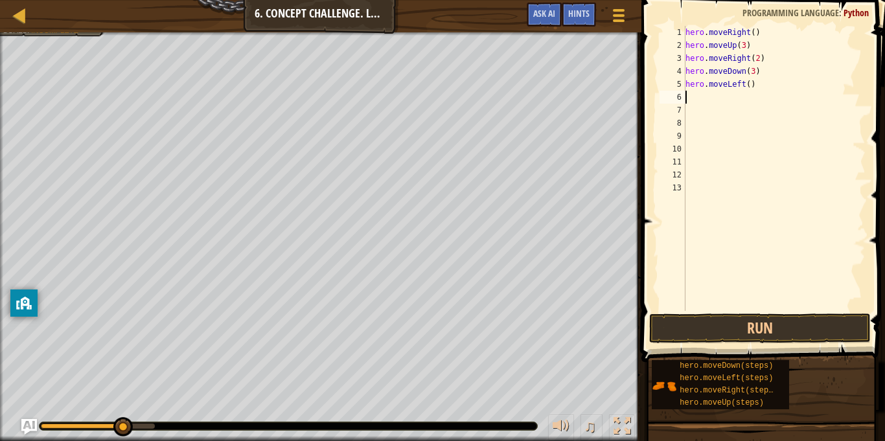
type textarea "y"
type textarea "h"
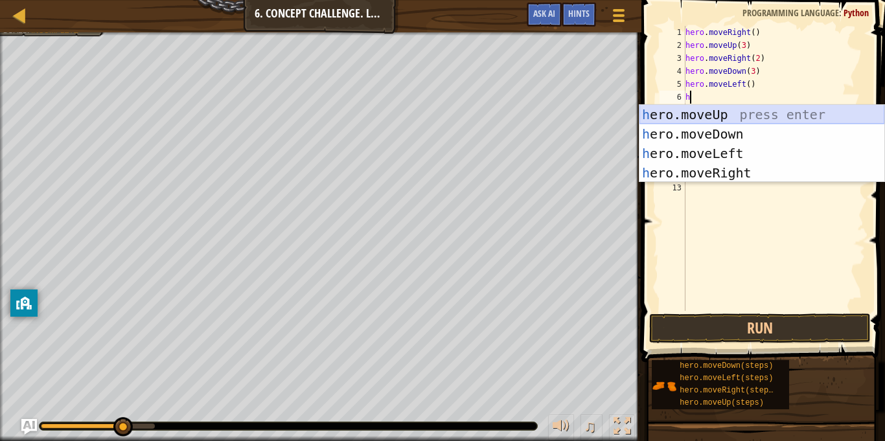
click at [760, 111] on div "h ero.moveUp press enter h ero.moveDown press enter h ero.moveLeft press enter …" at bounding box center [761, 163] width 245 height 117
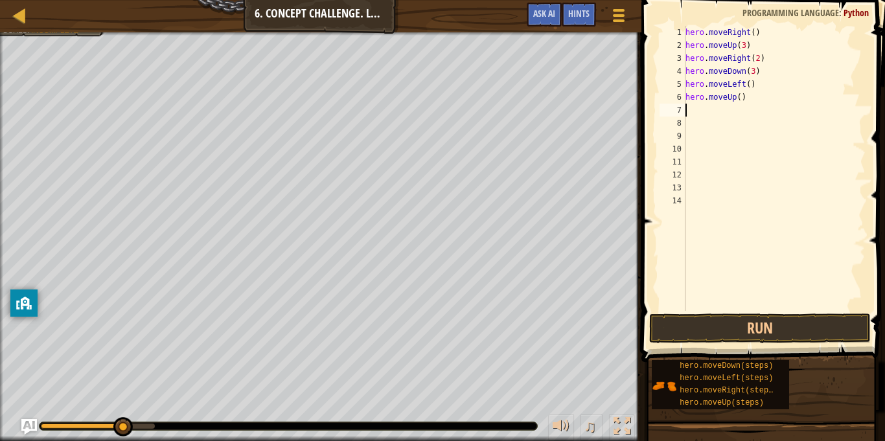
click at [738, 104] on div "hero . moveRight ( ) hero . moveUp ( 3 ) hero . moveRight ( 2 ) hero . moveDown…" at bounding box center [774, 181] width 183 height 311
click at [739, 95] on div "hero . moveRight ( ) hero . moveUp ( 3 ) hero . moveRight ( 2 ) hero . moveDown…" at bounding box center [774, 181] width 183 height 311
type textarea "hero.moveUp(3)"
click at [718, 113] on div "hero . moveRight ( ) hero . moveUp ( 3 ) hero . moveRight ( 2 ) hero . moveDown…" at bounding box center [774, 181] width 183 height 311
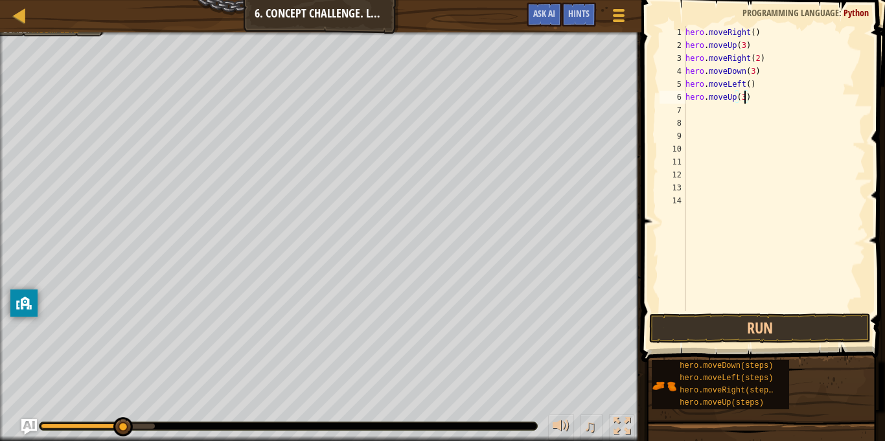
scroll to position [6, 0]
type textarea "h"
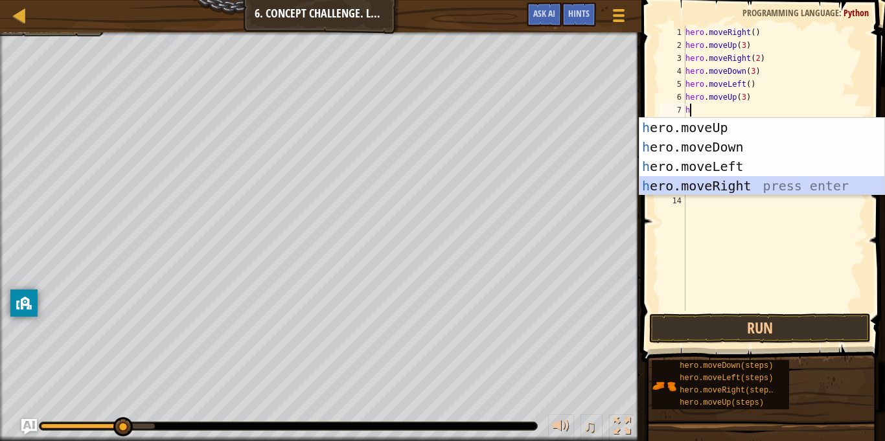
click at [751, 183] on div "h ero.moveUp press enter h ero.moveDown press enter h ero.moveLeft press enter …" at bounding box center [761, 176] width 245 height 117
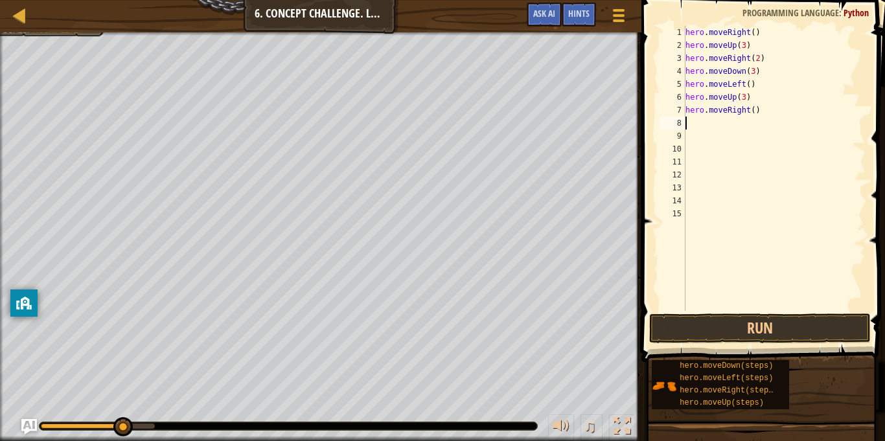
click at [751, 111] on div "hero . moveRight ( ) hero . moveUp ( 3 ) hero . moveRight ( 2 ) hero . moveDown…" at bounding box center [774, 181] width 183 height 311
click at [749, 330] on button "Run" at bounding box center [760, 329] width 222 height 30
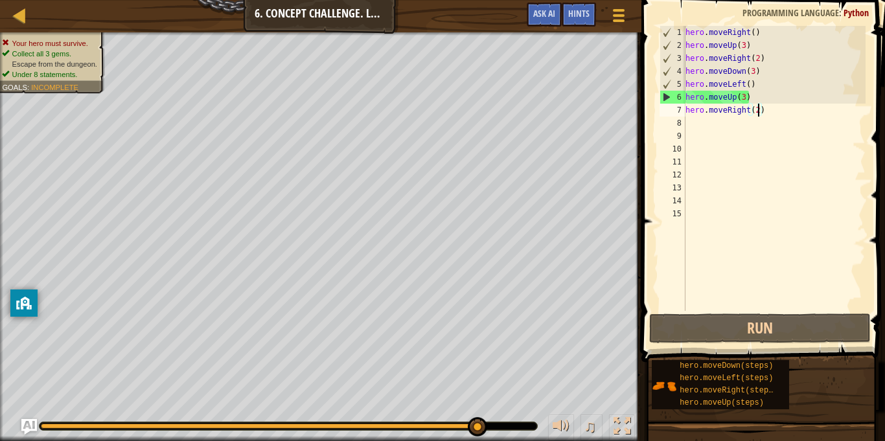
click at [744, 97] on div "hero . moveRight ( ) hero . moveUp ( 3 ) hero . moveRight ( 2 ) hero . moveDown…" at bounding box center [774, 181] width 183 height 311
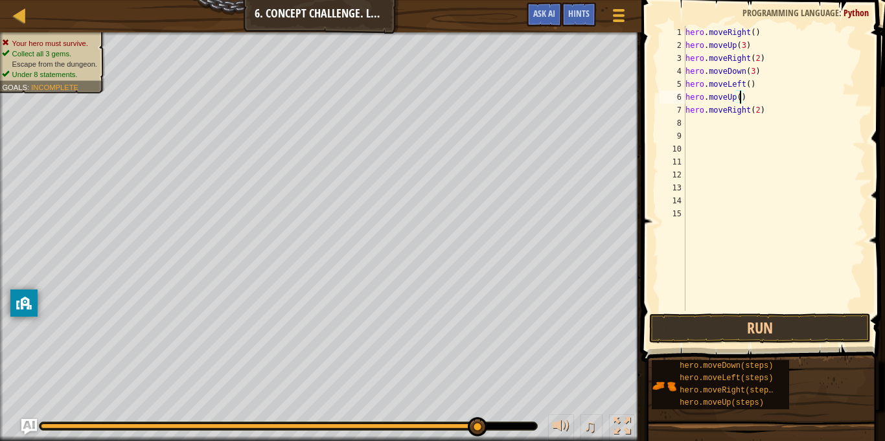
scroll to position [6, 8]
click at [825, 328] on button "Run" at bounding box center [760, 329] width 222 height 30
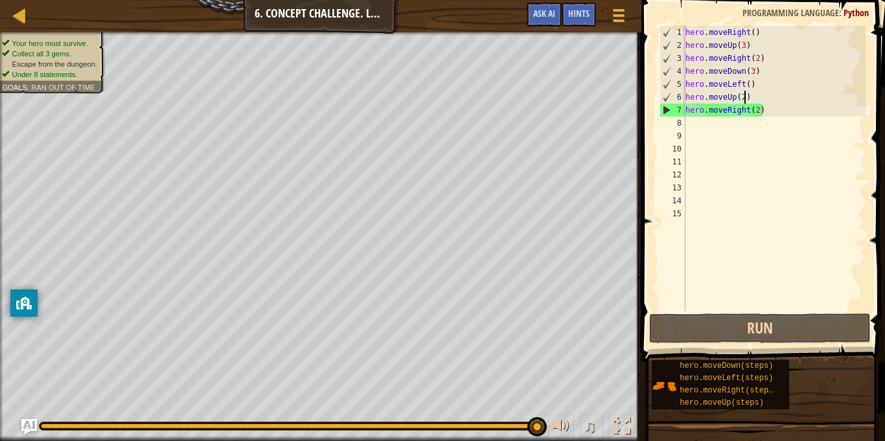
click at [757, 110] on div "hero . moveRight ( ) hero . moveUp ( 3 ) hero . moveRight ( 2 ) hero . moveDown…" at bounding box center [774, 181] width 183 height 311
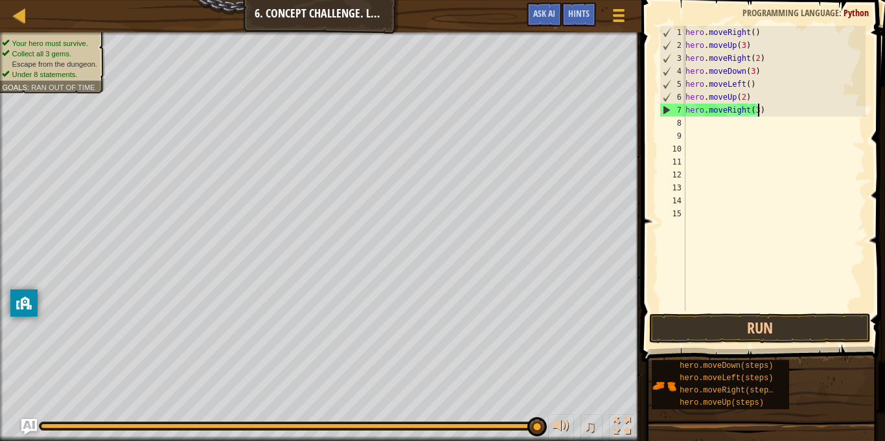
scroll to position [6, 10]
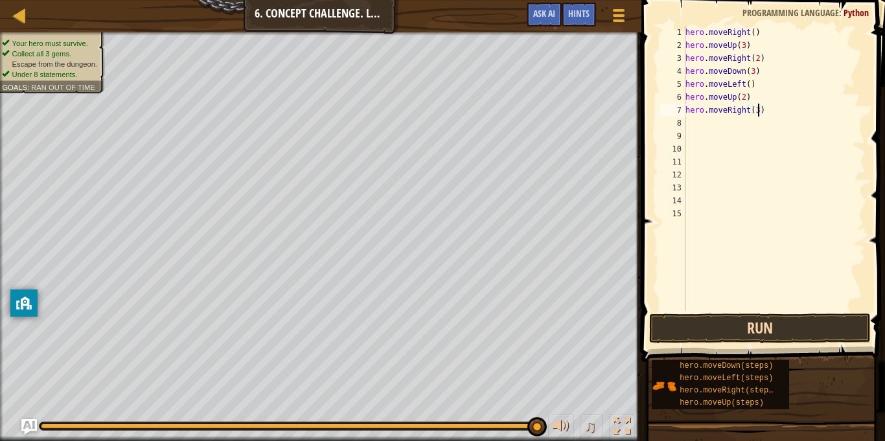
type textarea "hero.moveRight(3)"
click at [719, 329] on button "Run" at bounding box center [760, 329] width 222 height 30
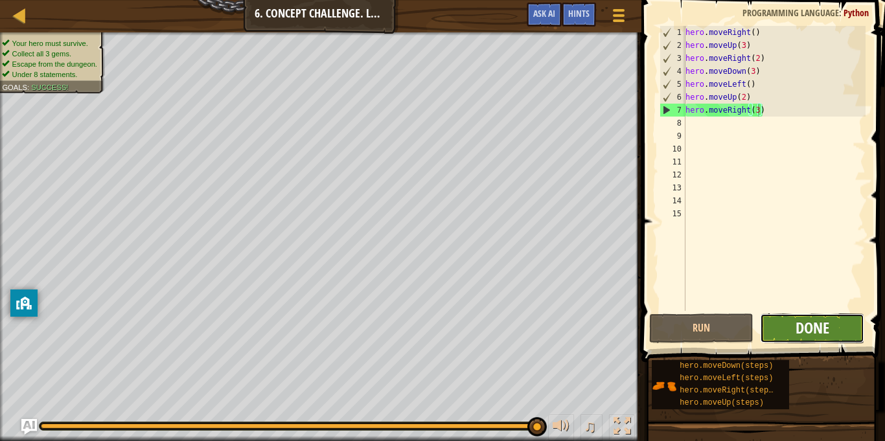
click at [818, 320] on span "Done" at bounding box center [812, 327] width 34 height 21
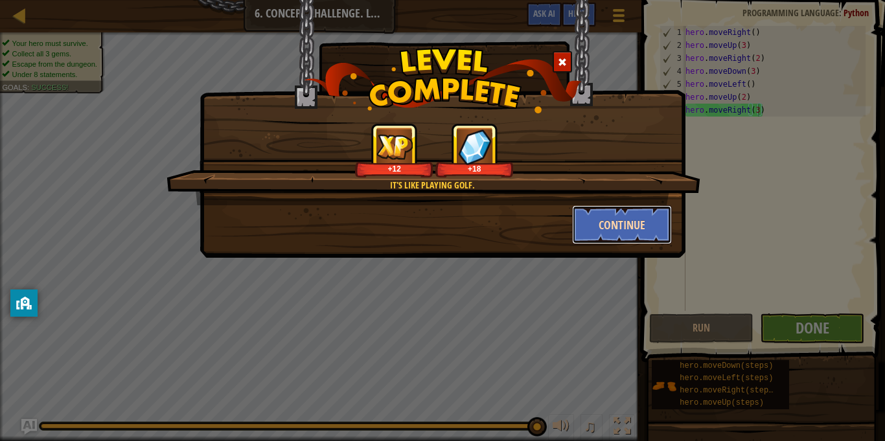
click at [654, 215] on button "Continue" at bounding box center [622, 224] width 100 height 39
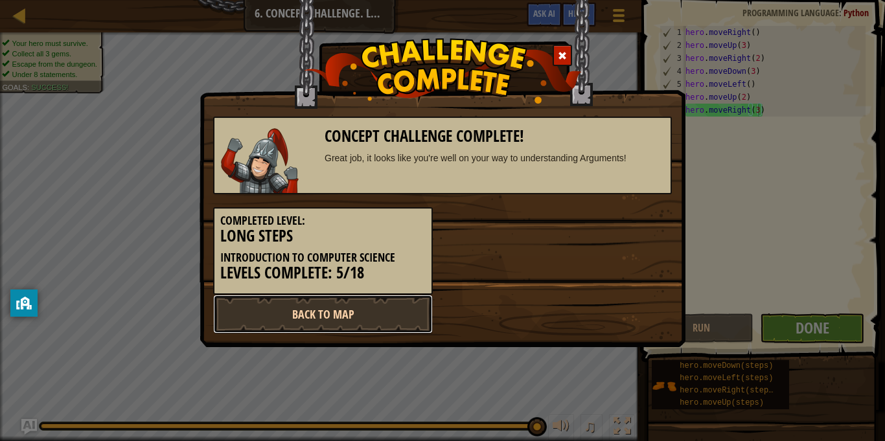
click at [356, 322] on link "Back to Map" at bounding box center [323, 314] width 220 height 39
